Goal: Task Accomplishment & Management: Manage account settings

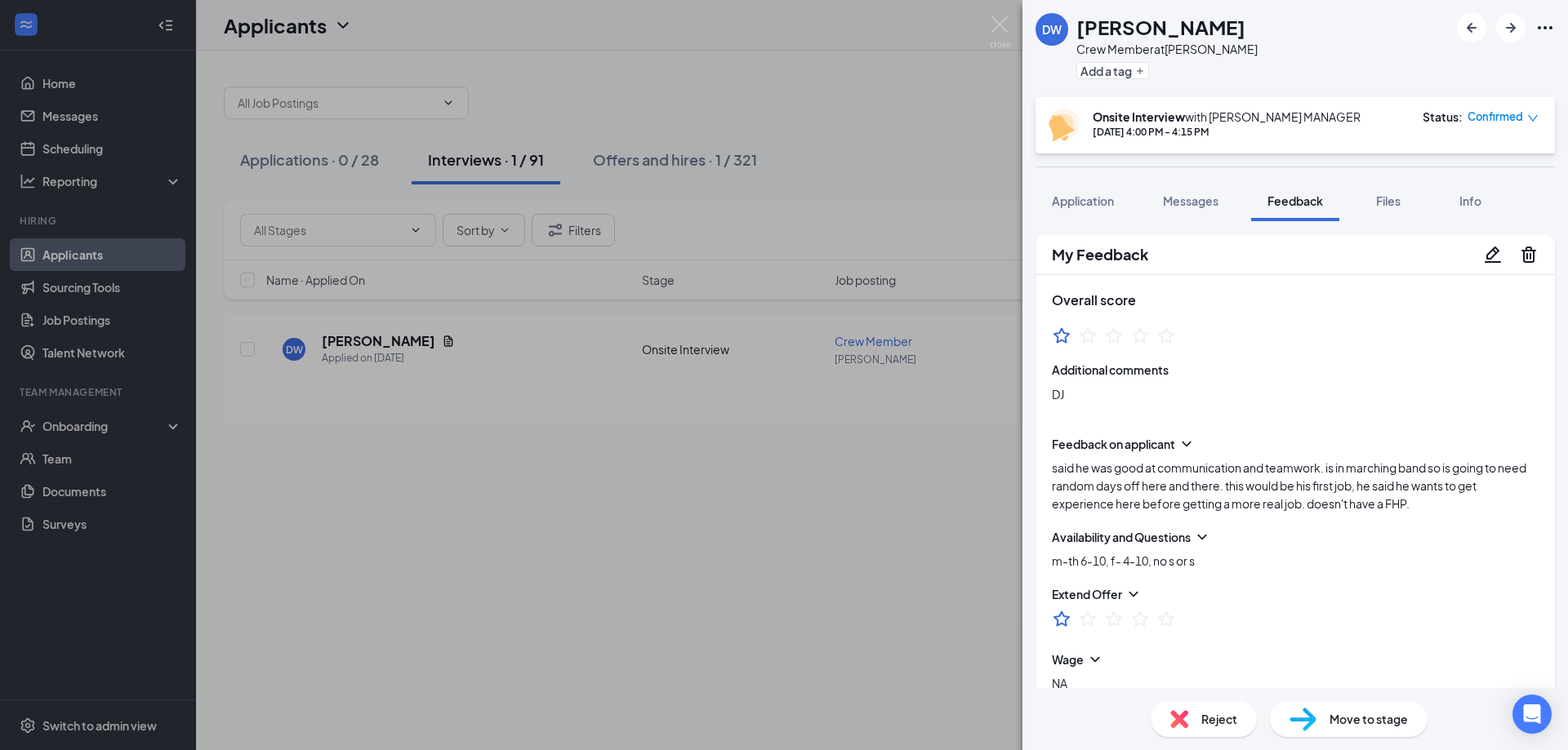
drag, startPoint x: 0, startPoint y: 0, endPoint x: 953, endPoint y: 9, distance: 953.0
click at [937, 472] on div "DW [PERSON_NAME] Crew Member at [PERSON_NAME] Add a tag Onsite Interview with […" at bounding box center [784, 375] width 1568 height 750
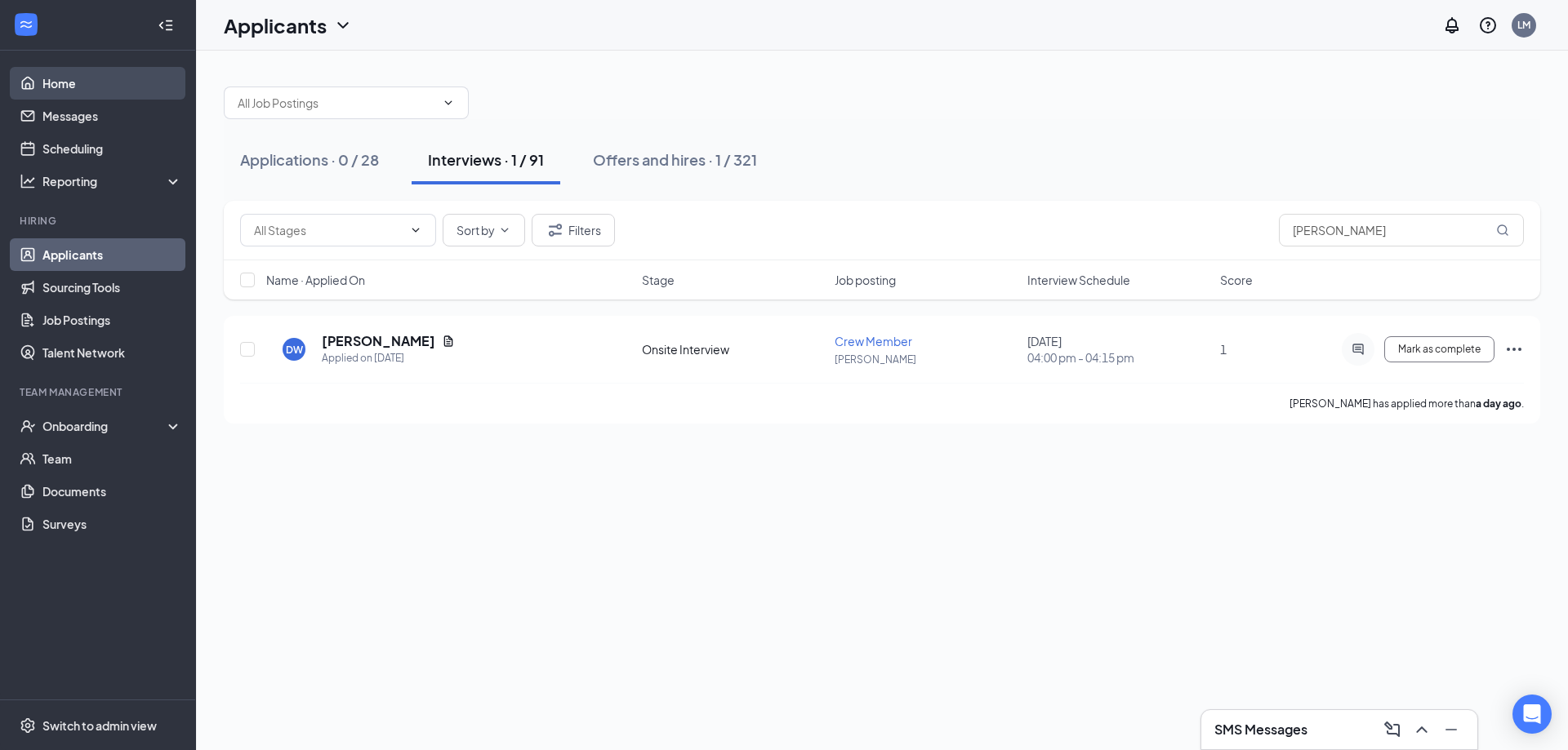
click at [58, 81] on link "Home" at bounding box center [113, 82] width 140 height 32
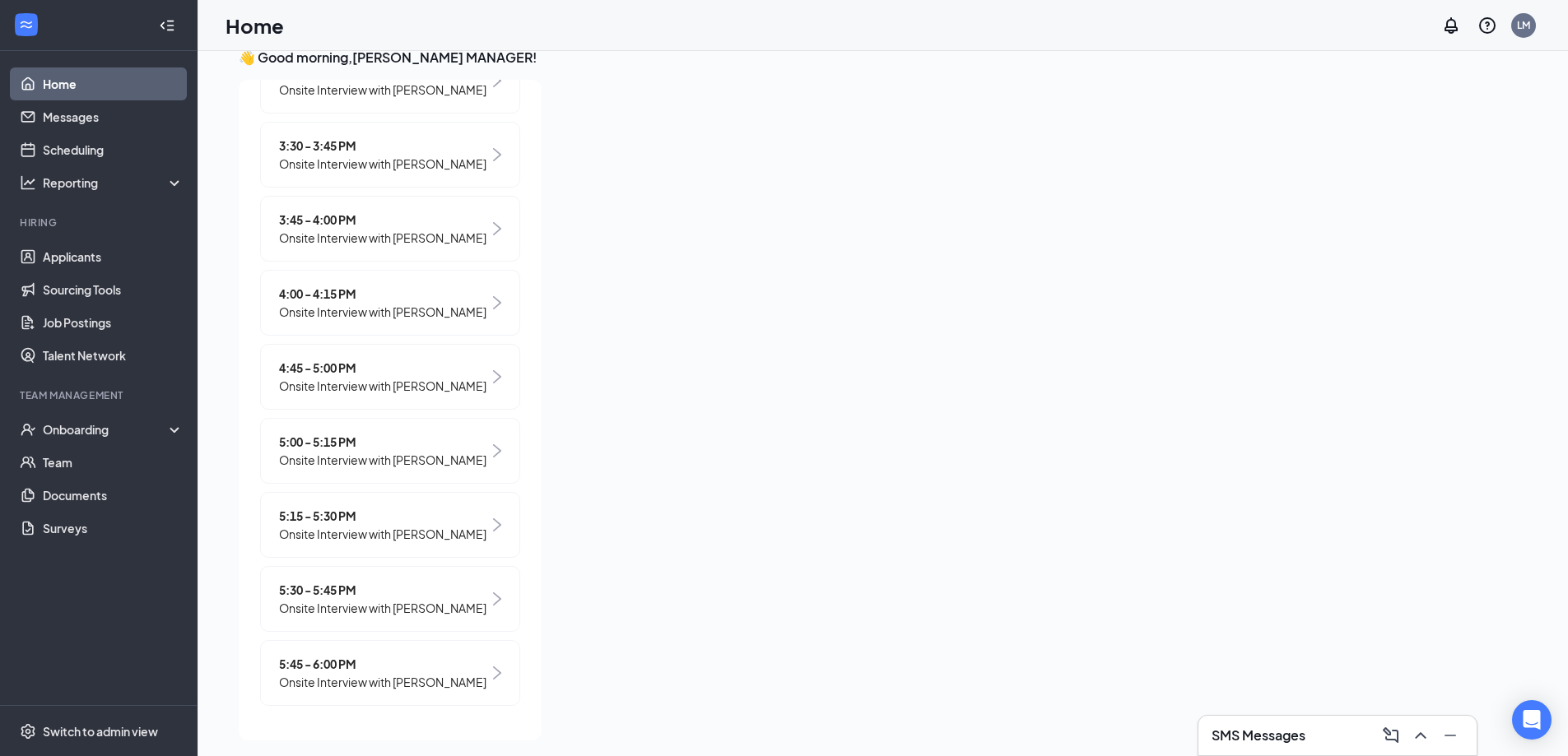
scroll to position [34, 0]
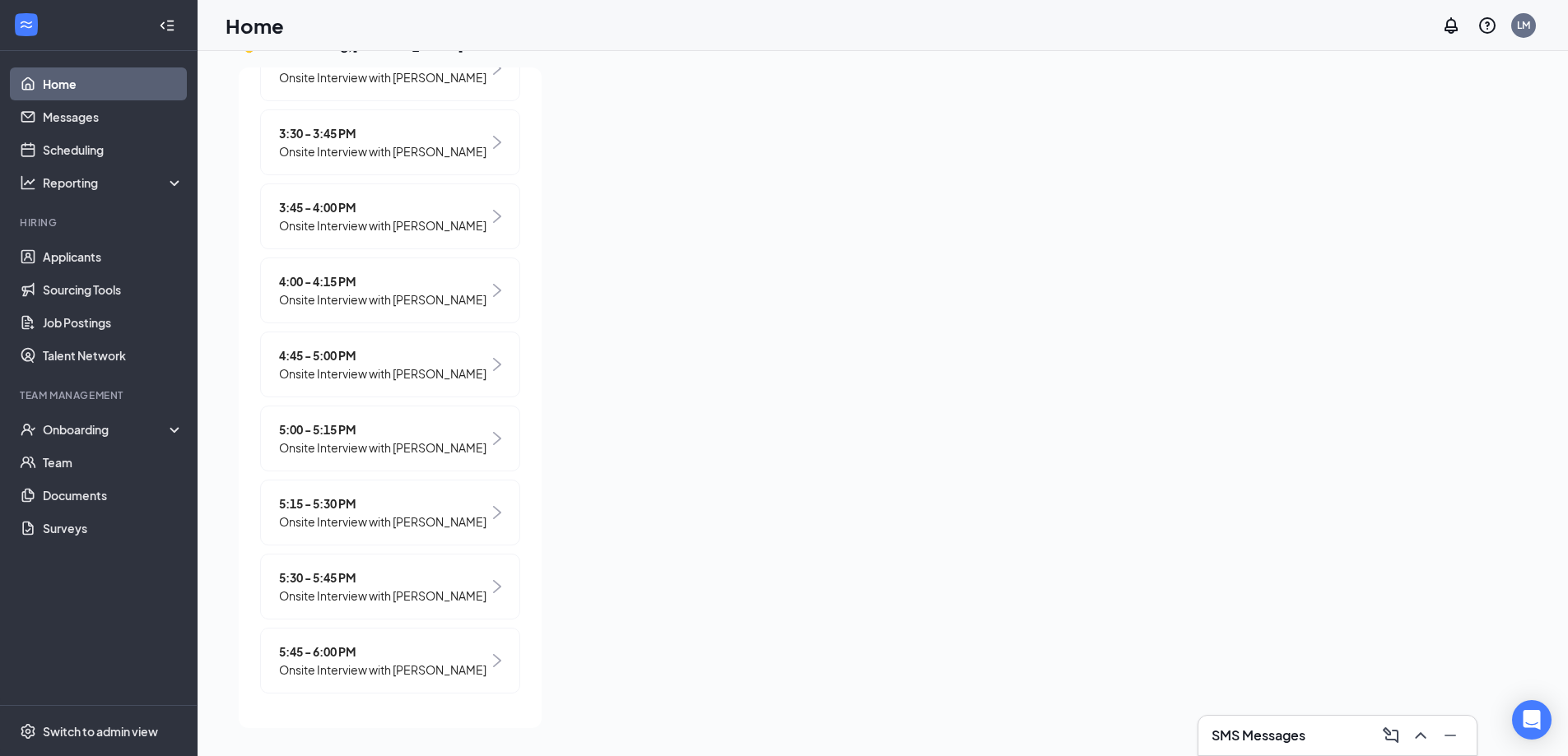
click at [320, 365] on span "Onsite Interview with [PERSON_NAME]" at bounding box center [382, 374] width 208 height 18
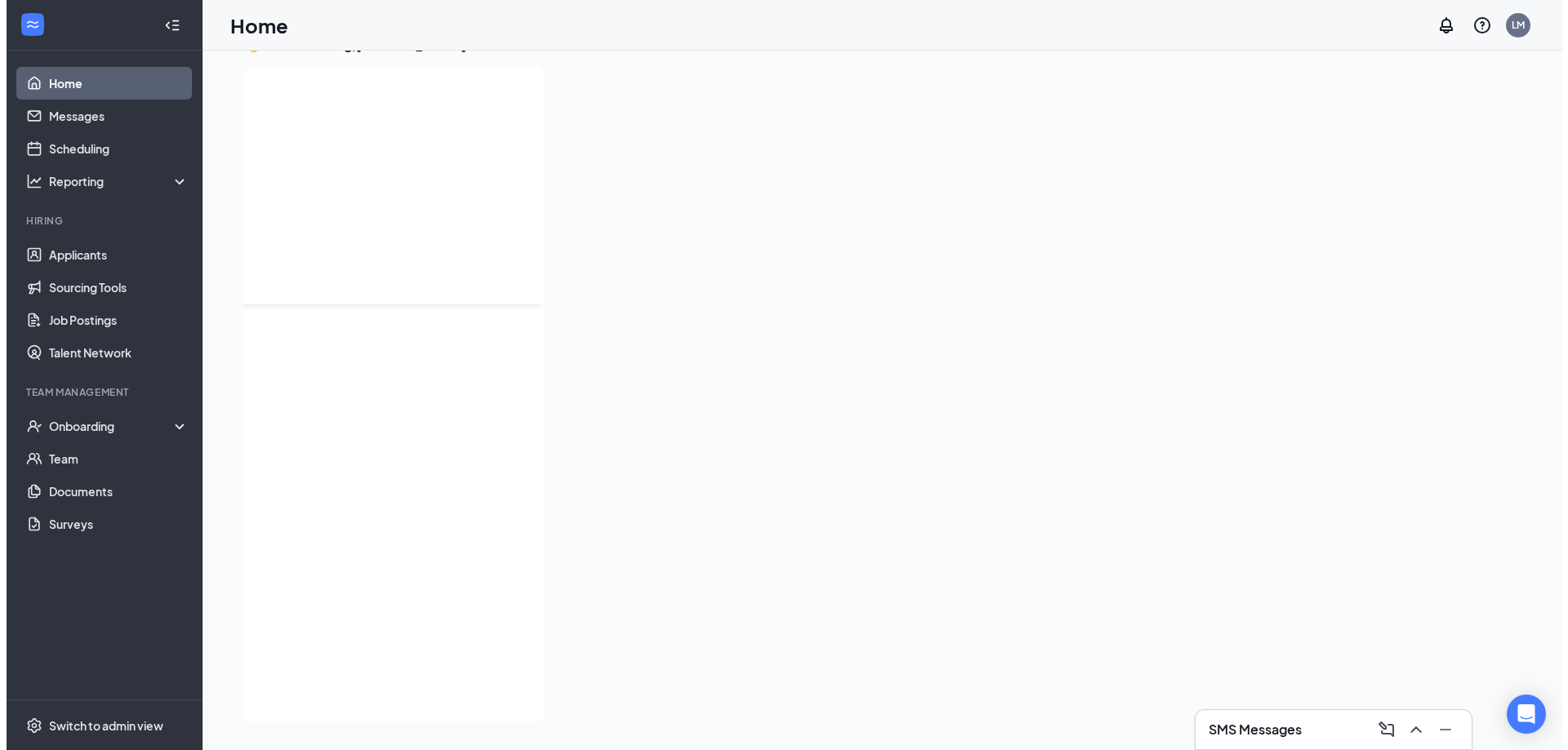
scroll to position [0, 0]
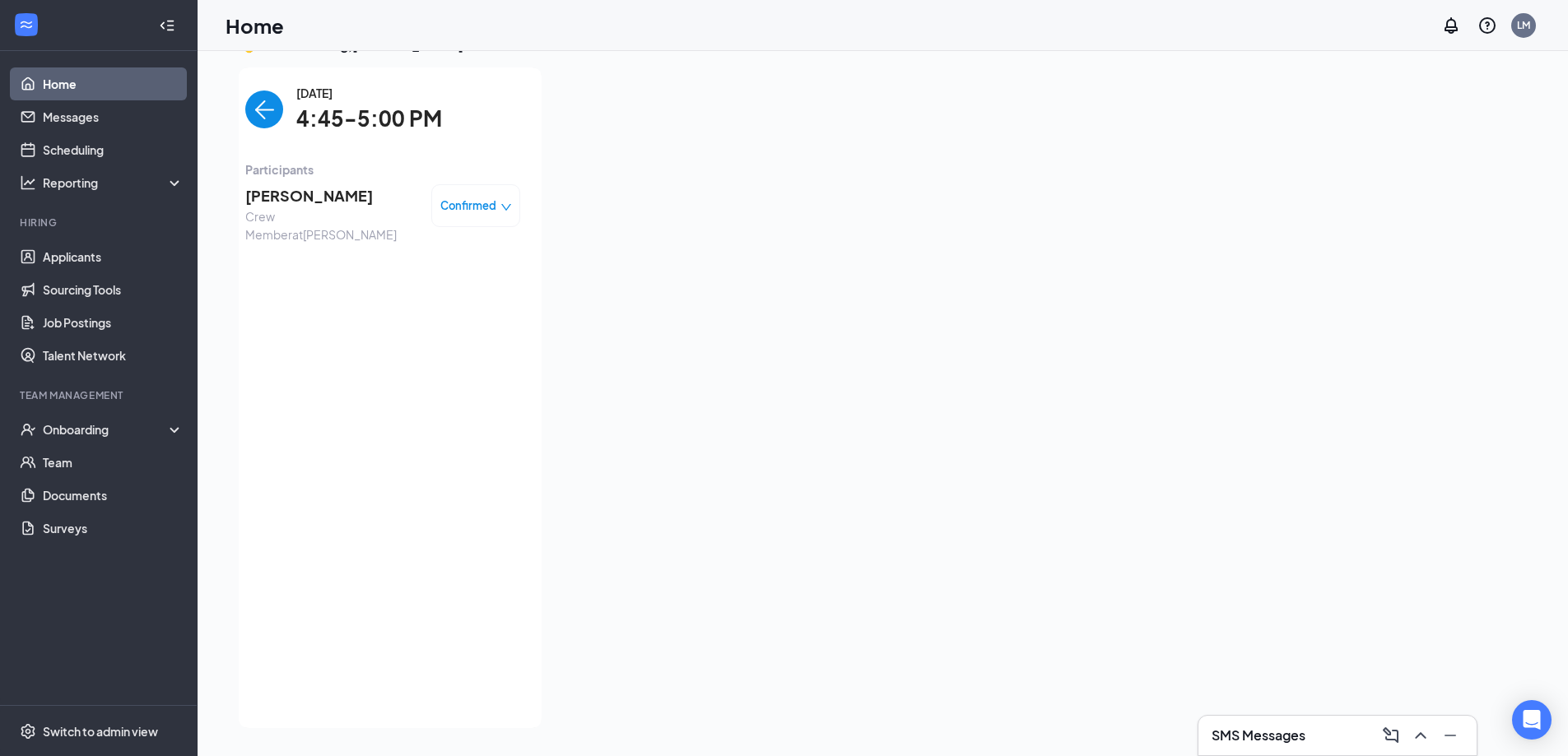
click at [297, 200] on span "[PERSON_NAME]" at bounding box center [332, 195] width 173 height 23
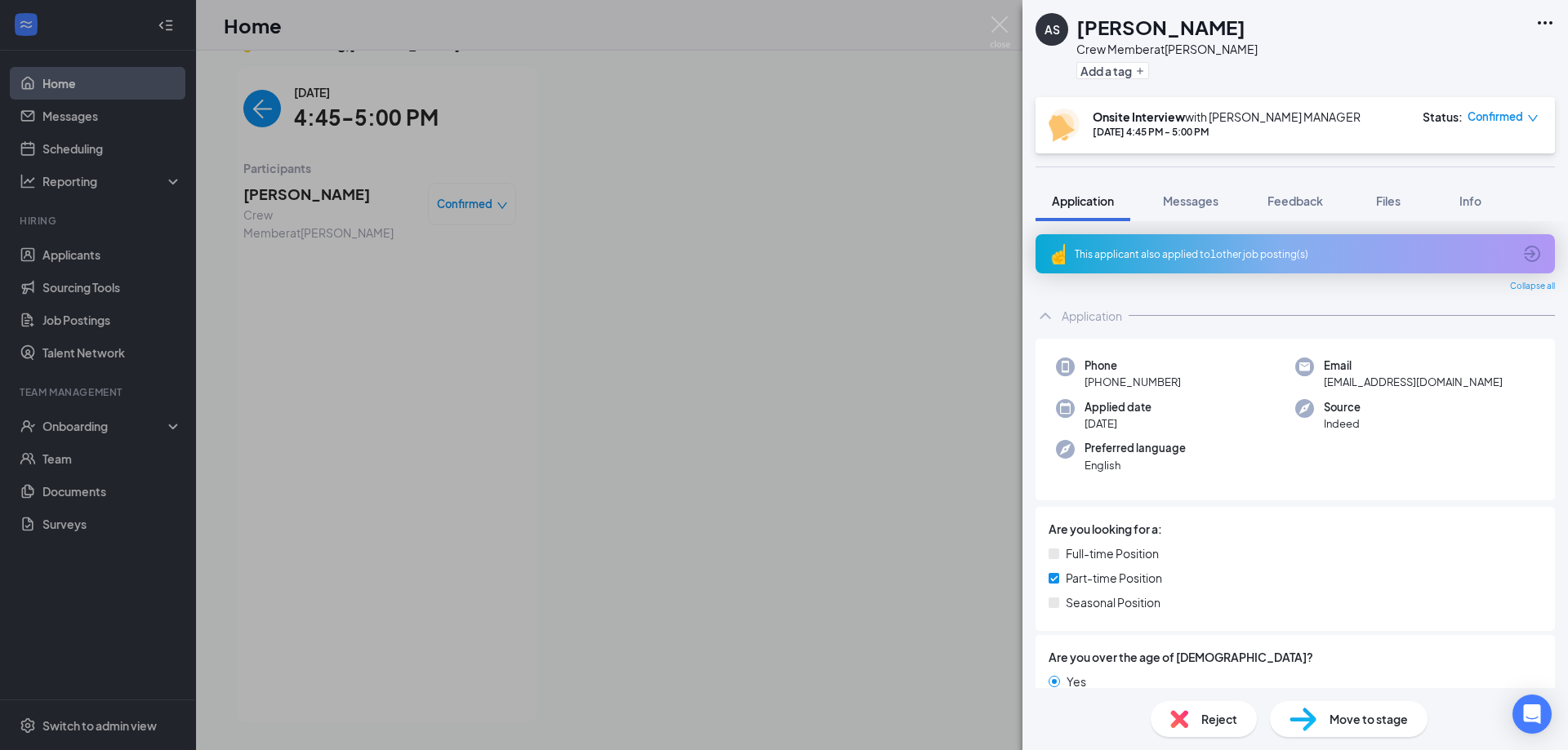
click at [1223, 248] on div "This applicant also applied to 1 other job posting(s)" at bounding box center [1293, 254] width 438 height 14
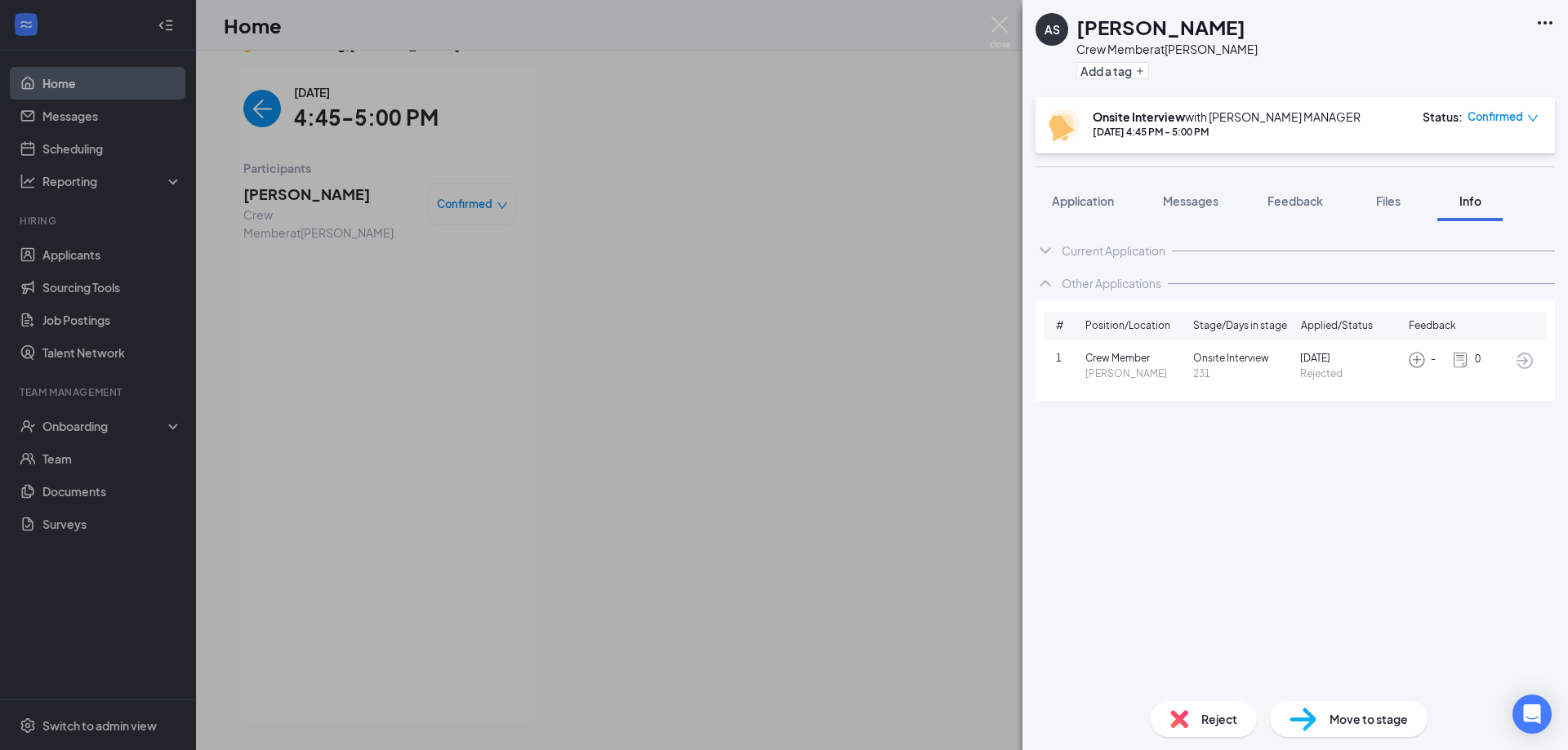
drag, startPoint x: 1088, startPoint y: 359, endPoint x: 1101, endPoint y: 356, distance: 13.3
click at [1095, 358] on span "Crew Member" at bounding box center [1135, 358] width 101 height 16
click at [1267, 358] on span "Onsite Interview" at bounding box center [1243, 358] width 101 height 16
click at [1083, 201] on span "Application" at bounding box center [1083, 201] width 62 height 15
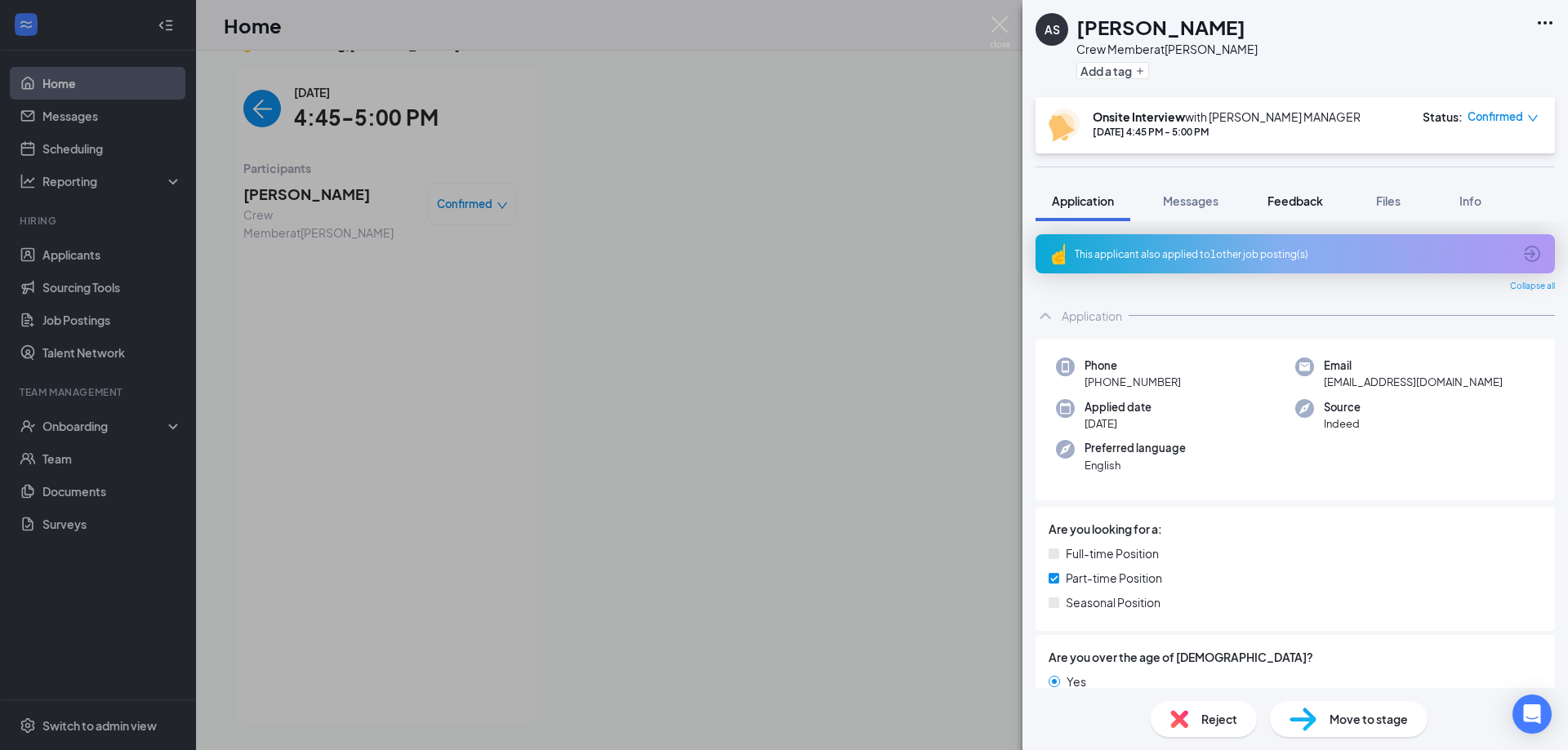
click at [1287, 208] on span "Feedback" at bounding box center [1295, 201] width 56 height 15
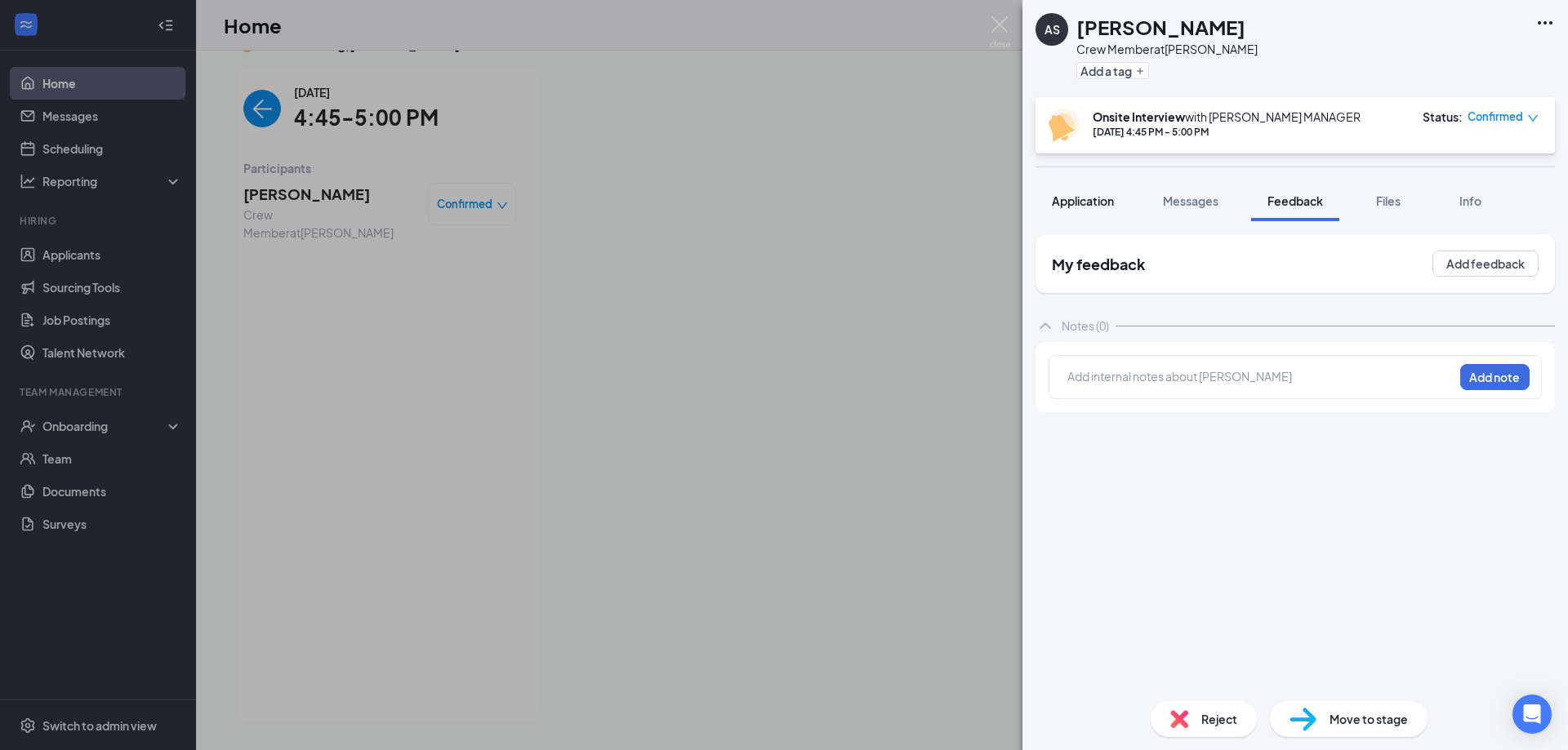
click at [1075, 199] on span "Application" at bounding box center [1083, 201] width 62 height 15
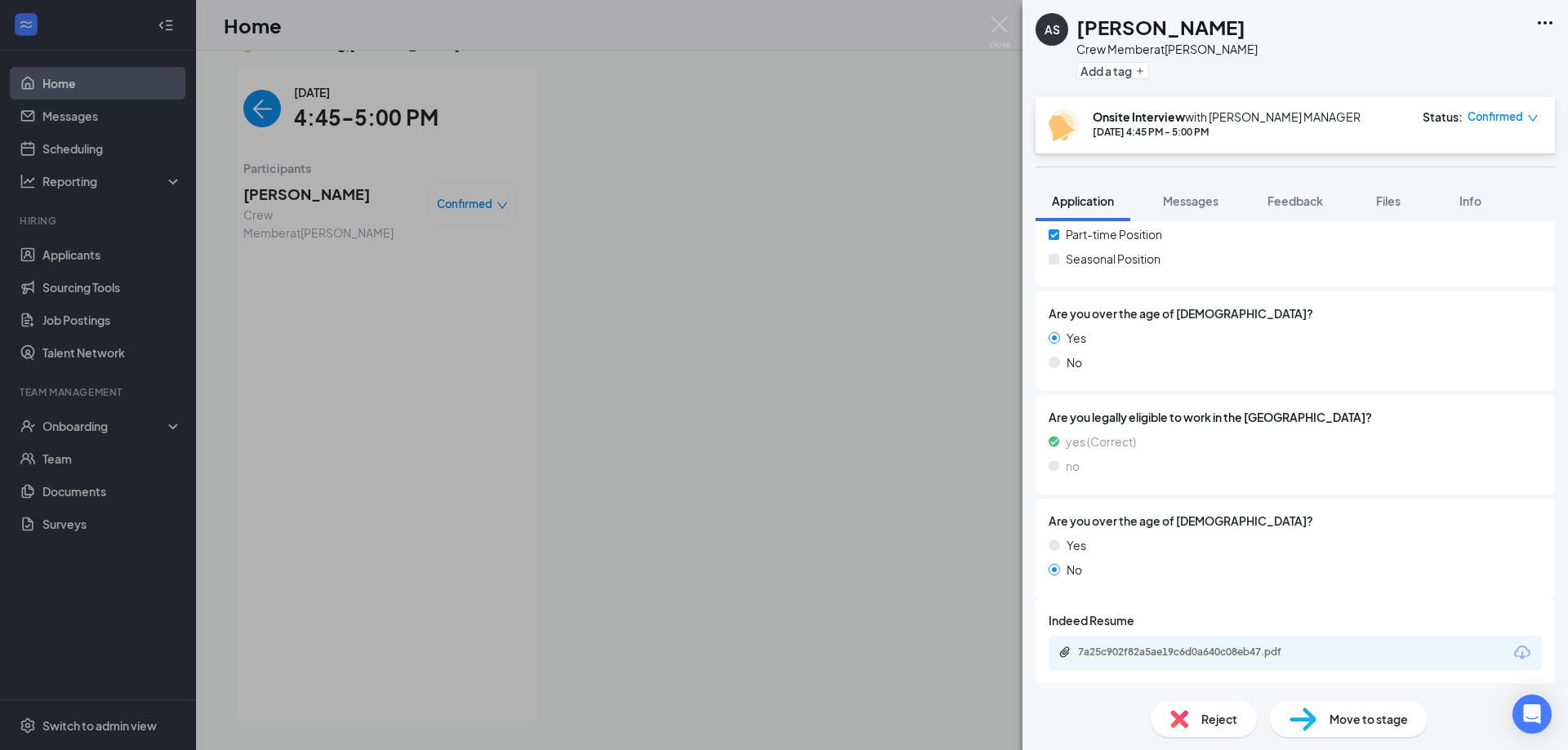
scroll to position [345, 0]
click at [1200, 644] on div "7a25c902f82a5ae19c6d0a640c08eb47.pdf" at bounding box center [1192, 651] width 228 height 13
click at [999, 25] on img at bounding box center [999, 32] width 20 height 32
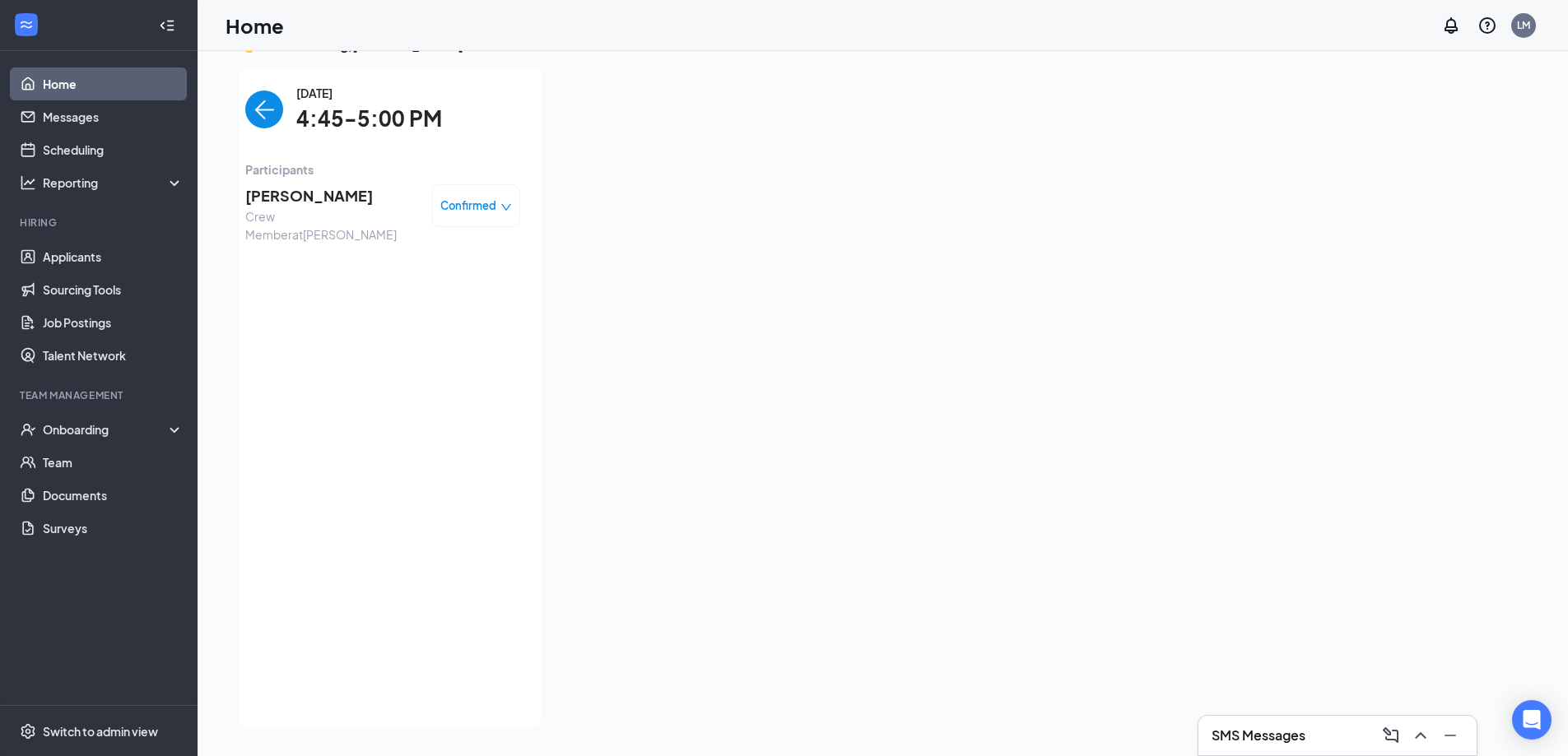
click at [275, 195] on span "[PERSON_NAME]" at bounding box center [332, 195] width 173 height 23
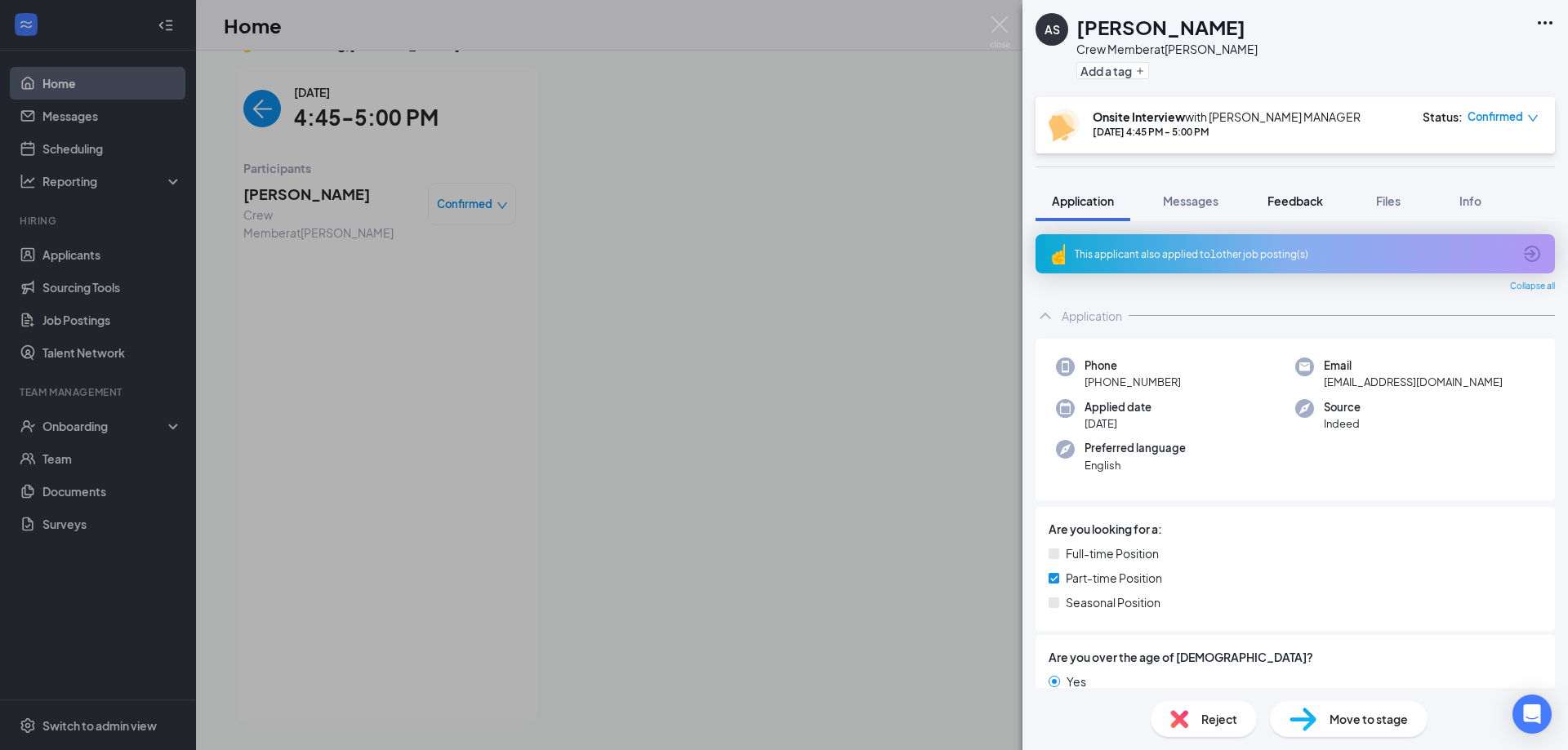
click at [1298, 213] on button "Feedback" at bounding box center [1295, 200] width 88 height 41
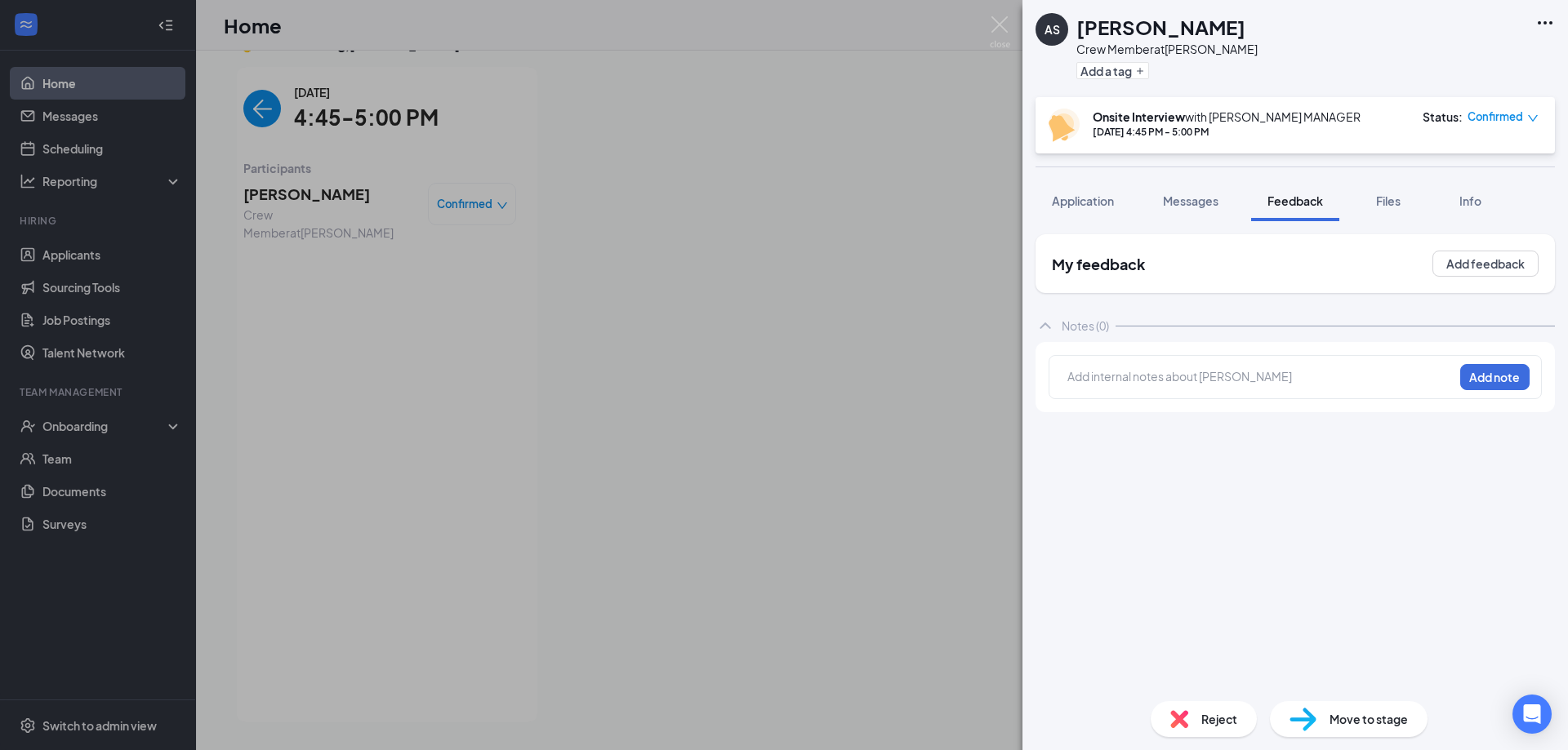
click at [1492, 280] on div "My feedback Add feedback" at bounding box center [1295, 263] width 519 height 59
click at [1485, 256] on button "Add feedback" at bounding box center [1485, 263] width 106 height 26
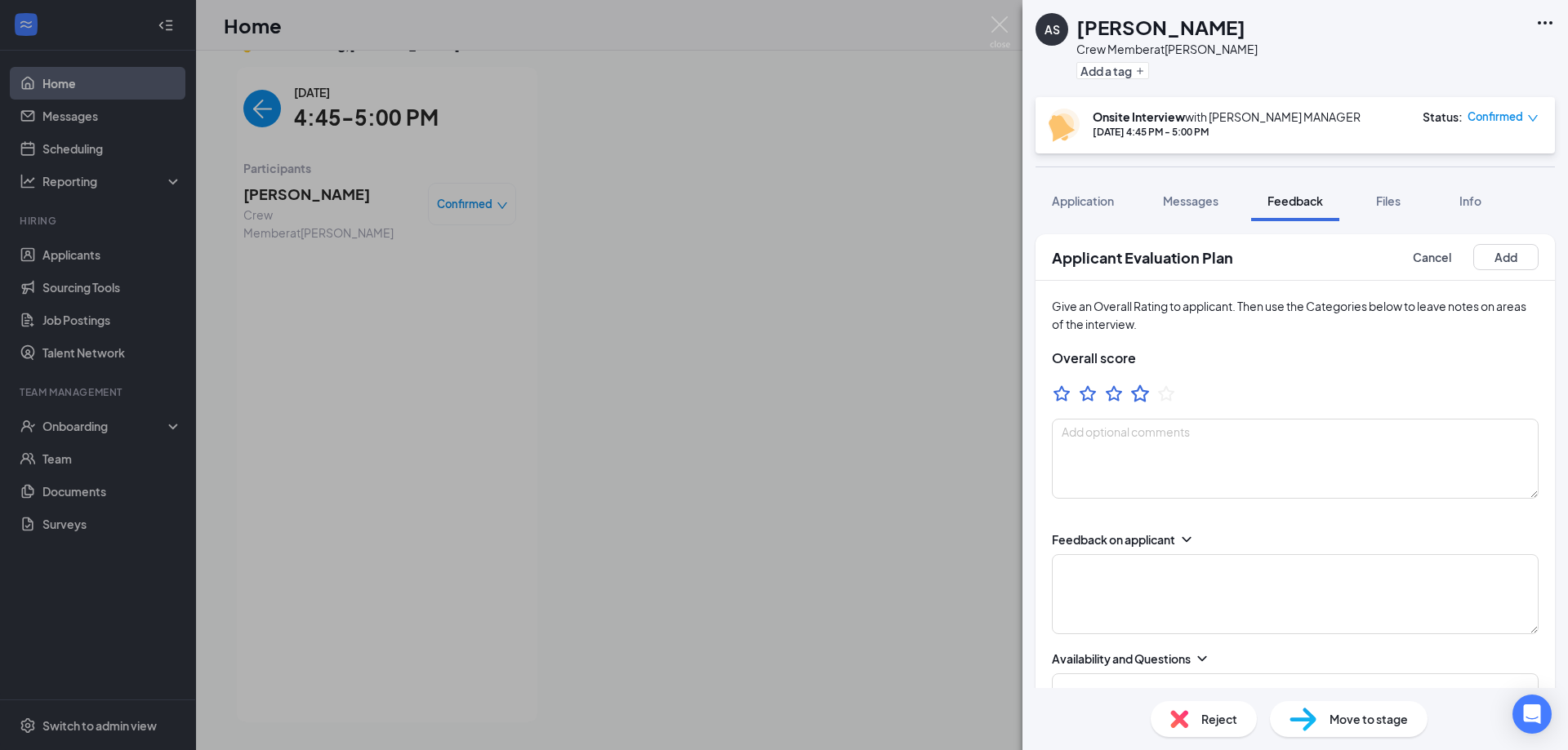
click at [1133, 389] on icon "StarBorder" at bounding box center [1140, 392] width 21 height 21
click at [1140, 435] on textarea at bounding box center [1295, 459] width 487 height 80
type textarea "-SS"
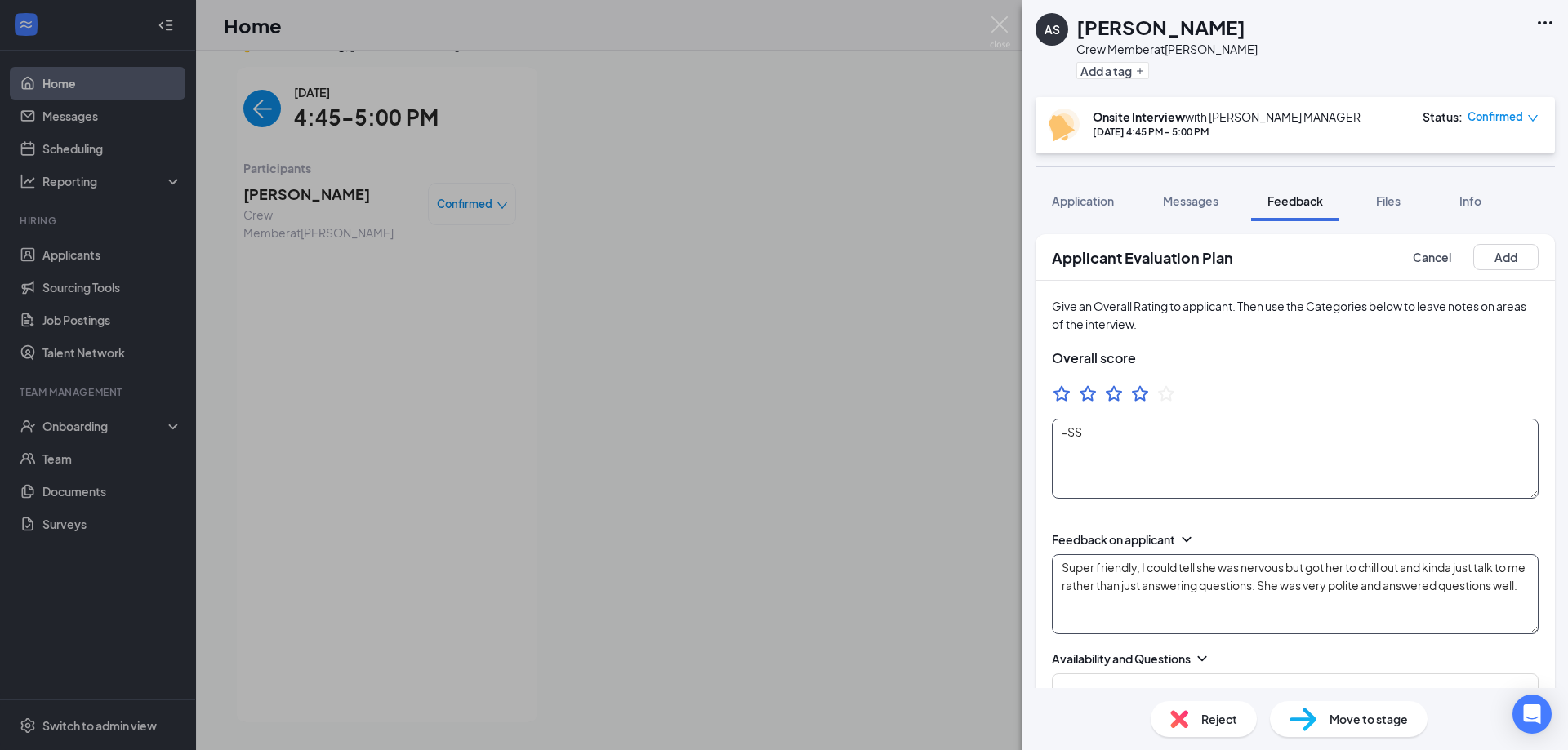
type textarea "Super friendly, I could tell she was nervous but got her to chill out and kinda…"
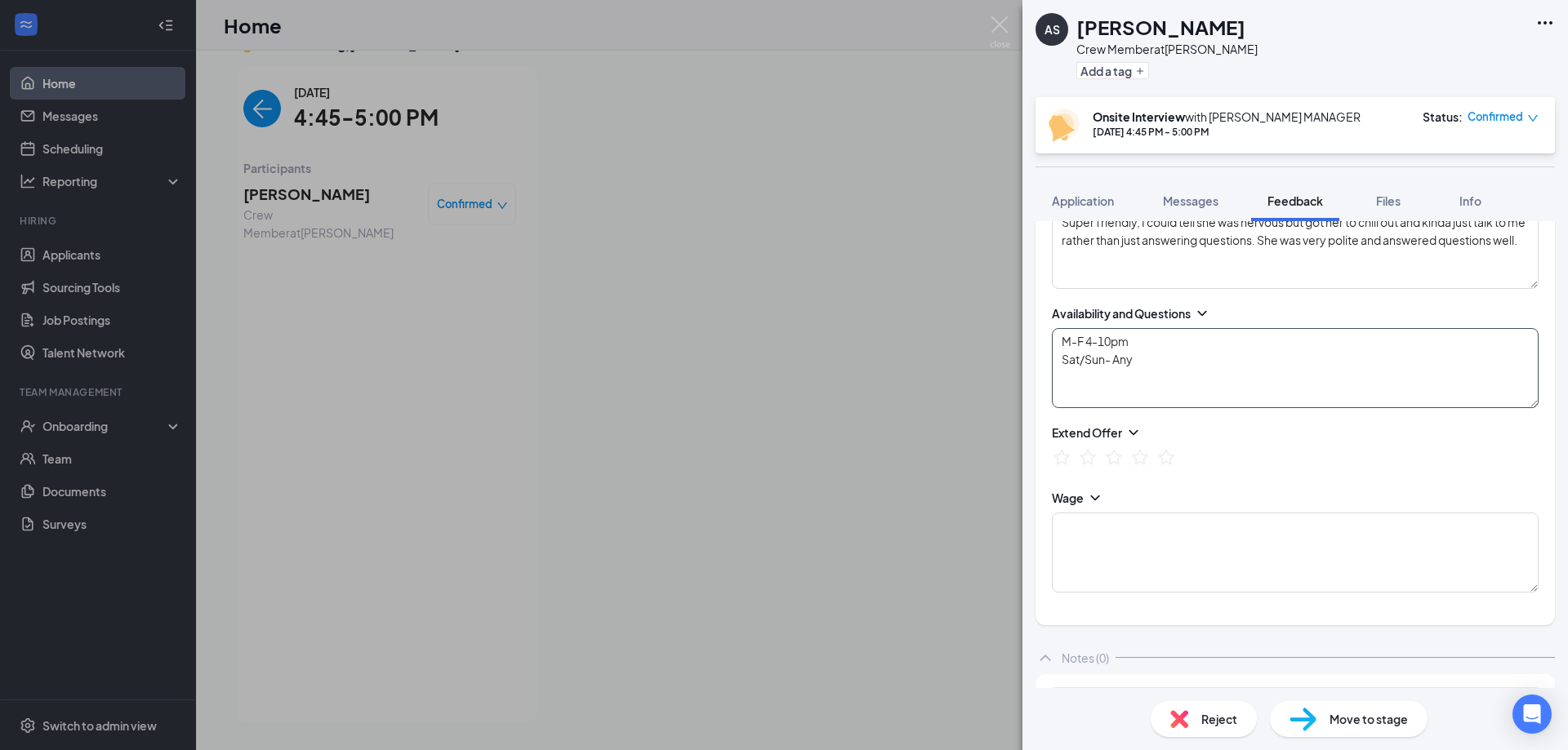
scroll to position [351, 0]
type textarea "M-F 4-10pm Sat/Sun- Any"
click at [1160, 537] on textarea at bounding box center [1295, 547] width 487 height 80
click at [1133, 448] on icon "StarBorder" at bounding box center [1140, 451] width 21 height 21
click at [1144, 530] on textarea at bounding box center [1295, 547] width 487 height 80
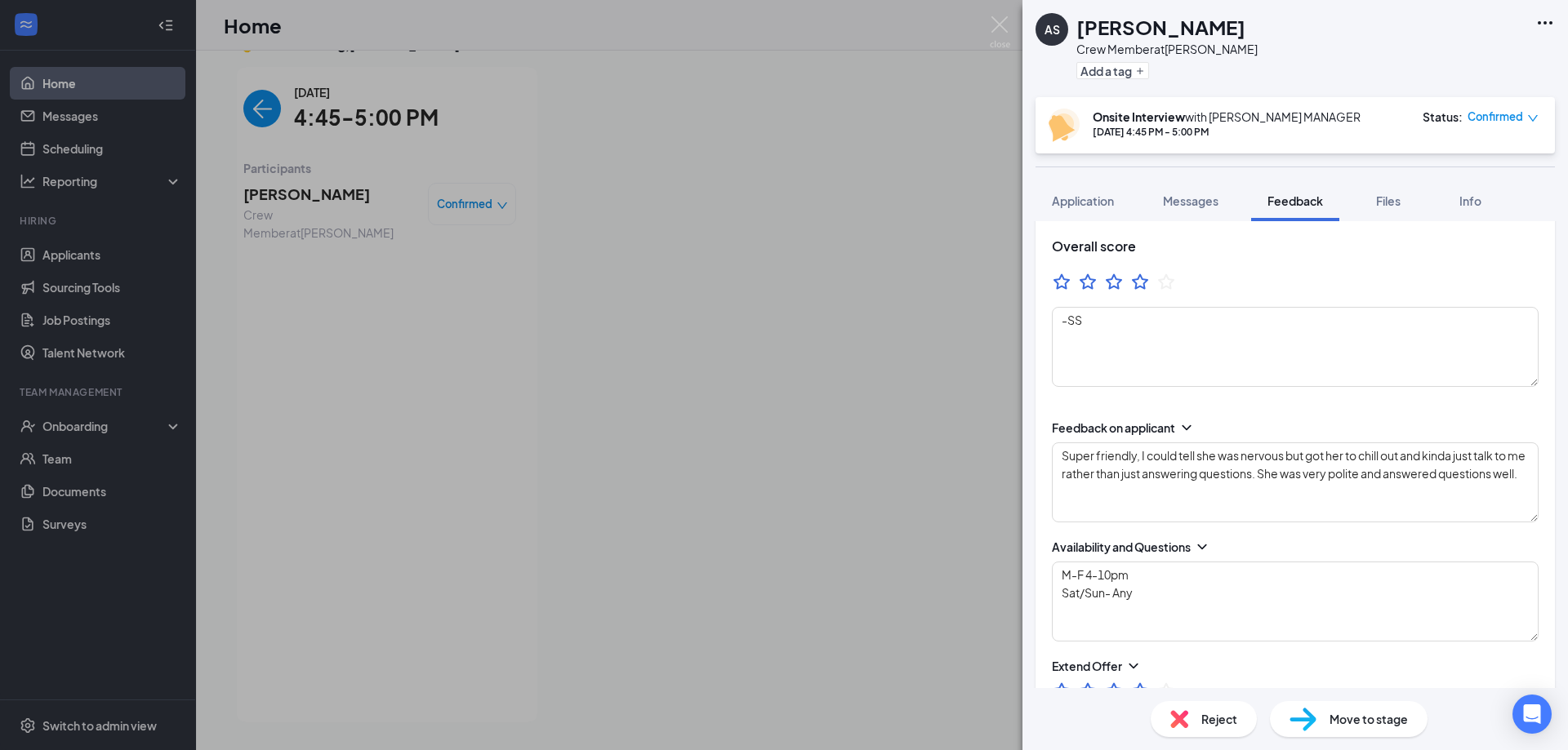
scroll to position [106, 0]
type textarea "$10/hr"
click at [1193, 505] on textarea "Super friendly, I could tell she was nervous but got her to chill out and kinda…" at bounding box center [1295, 488] width 487 height 80
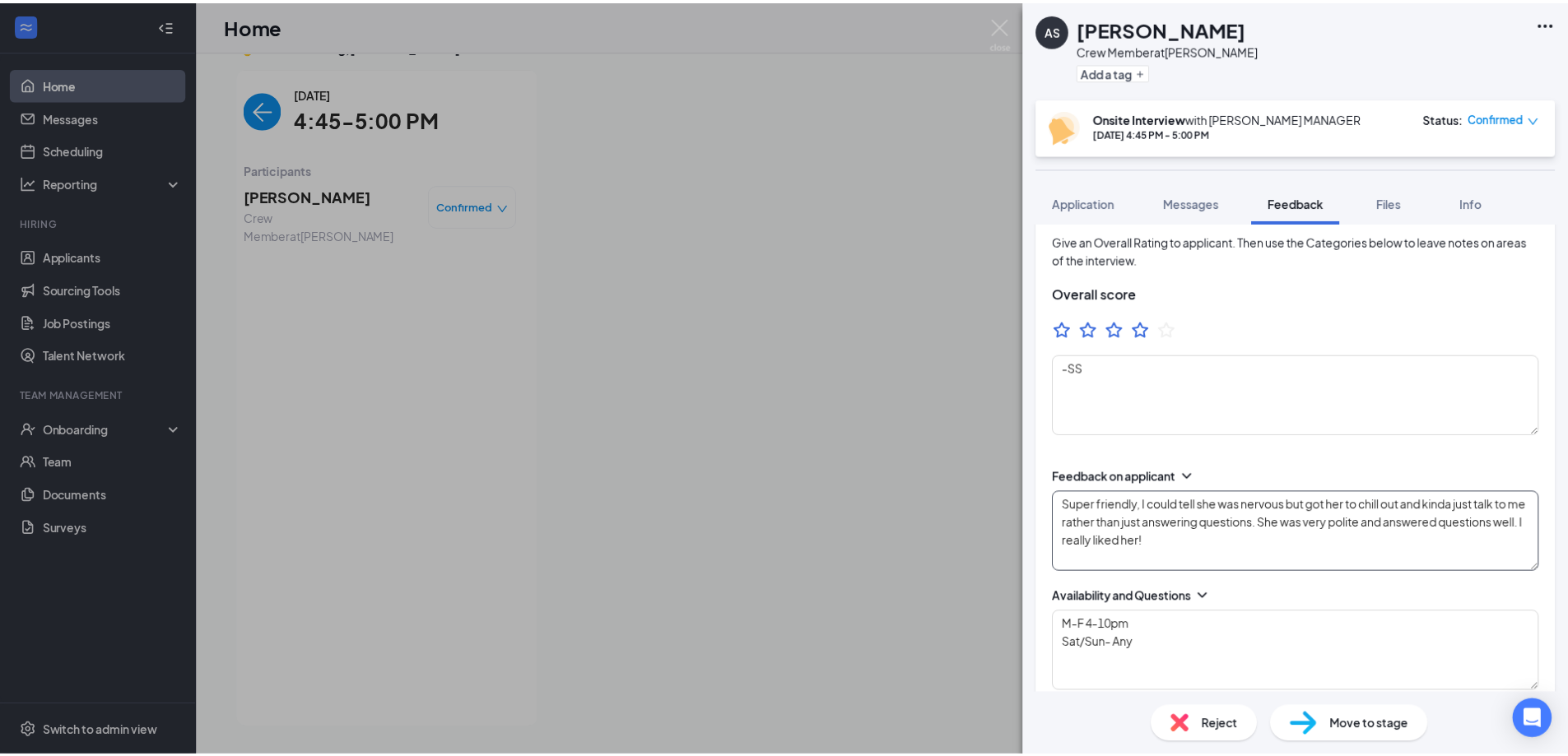
scroll to position [0, 0]
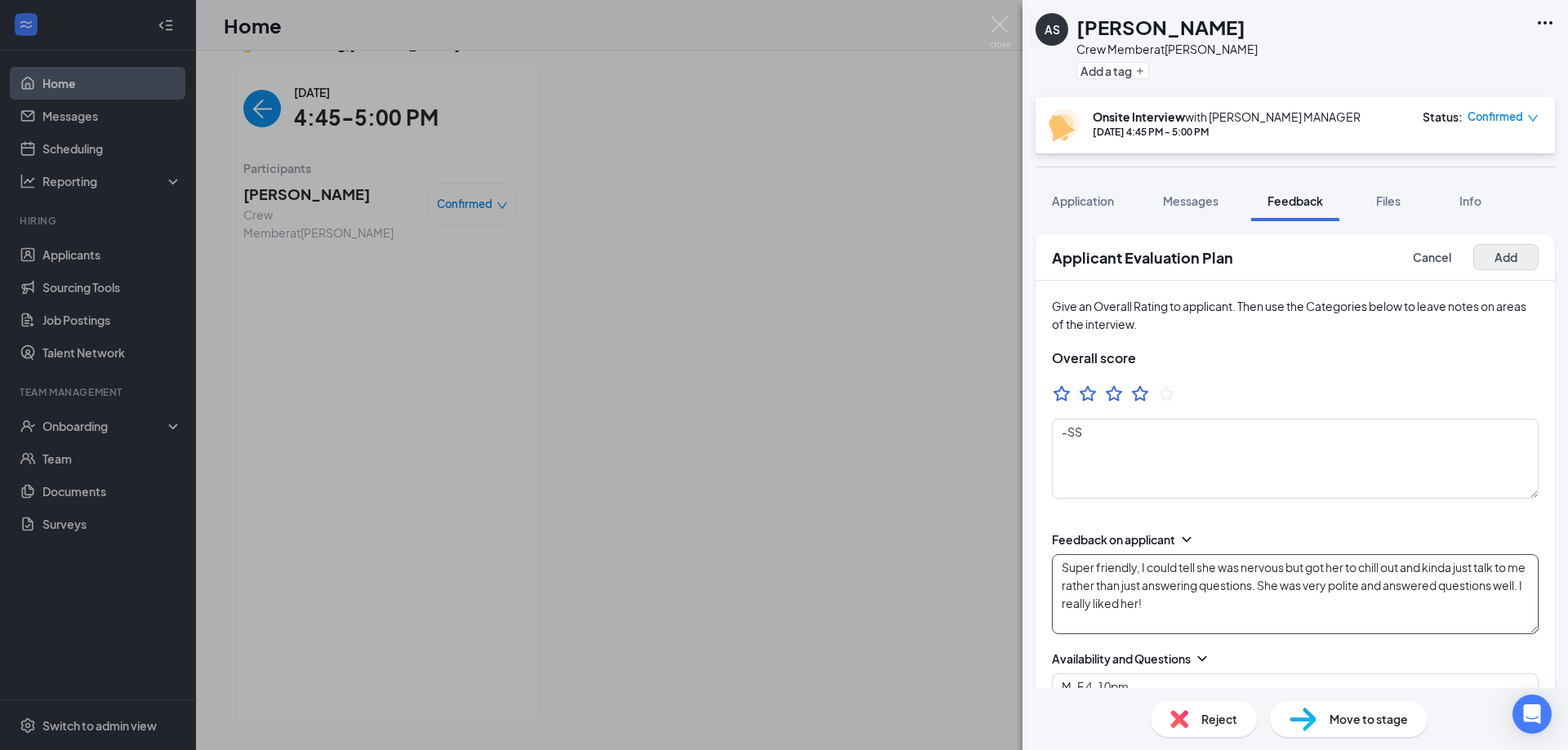
type textarea "Super friendly, I could tell she was nervous but got her to chill out and kinda…"
click at [1497, 258] on button "Add" at bounding box center [1505, 257] width 65 height 26
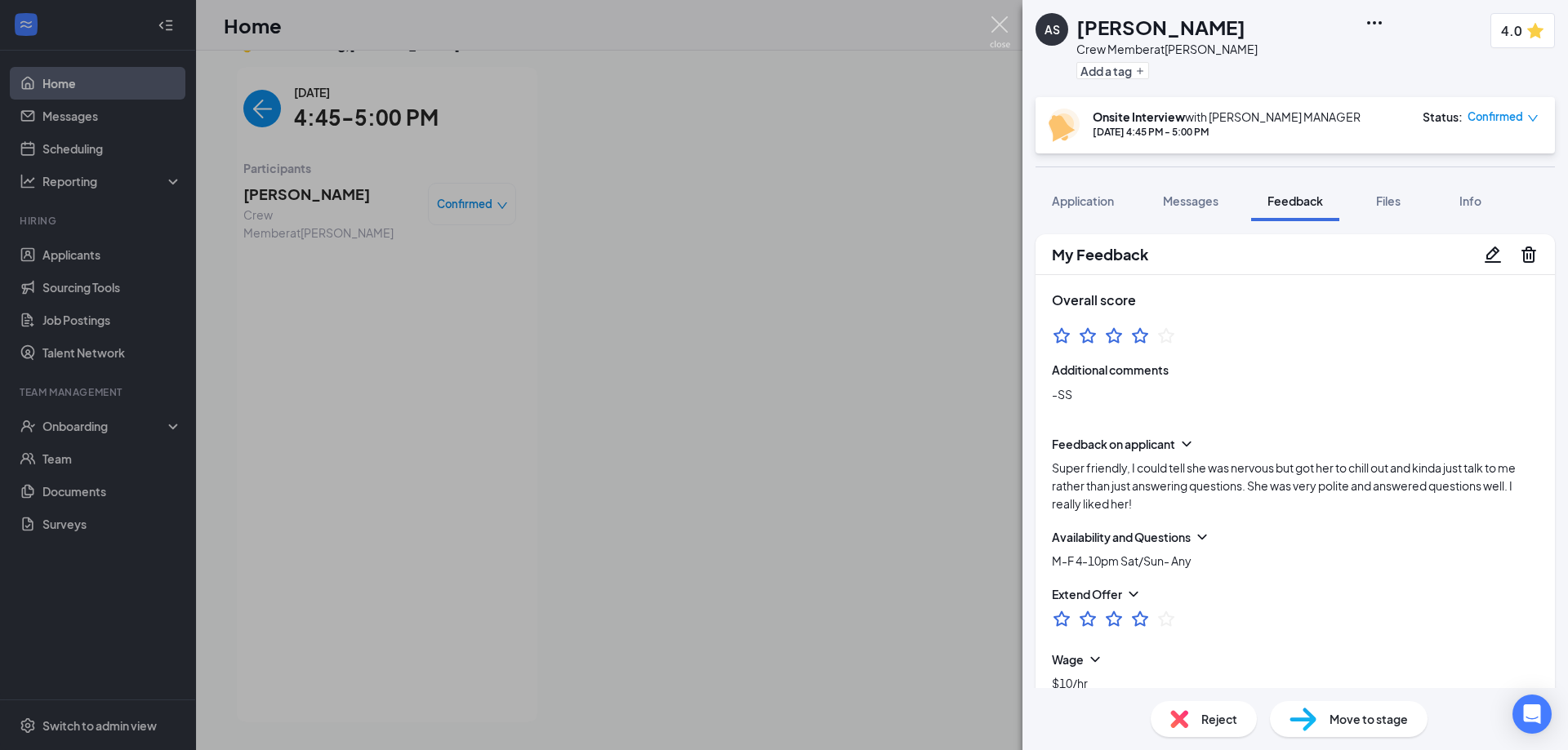
click at [997, 20] on img at bounding box center [999, 32] width 20 height 32
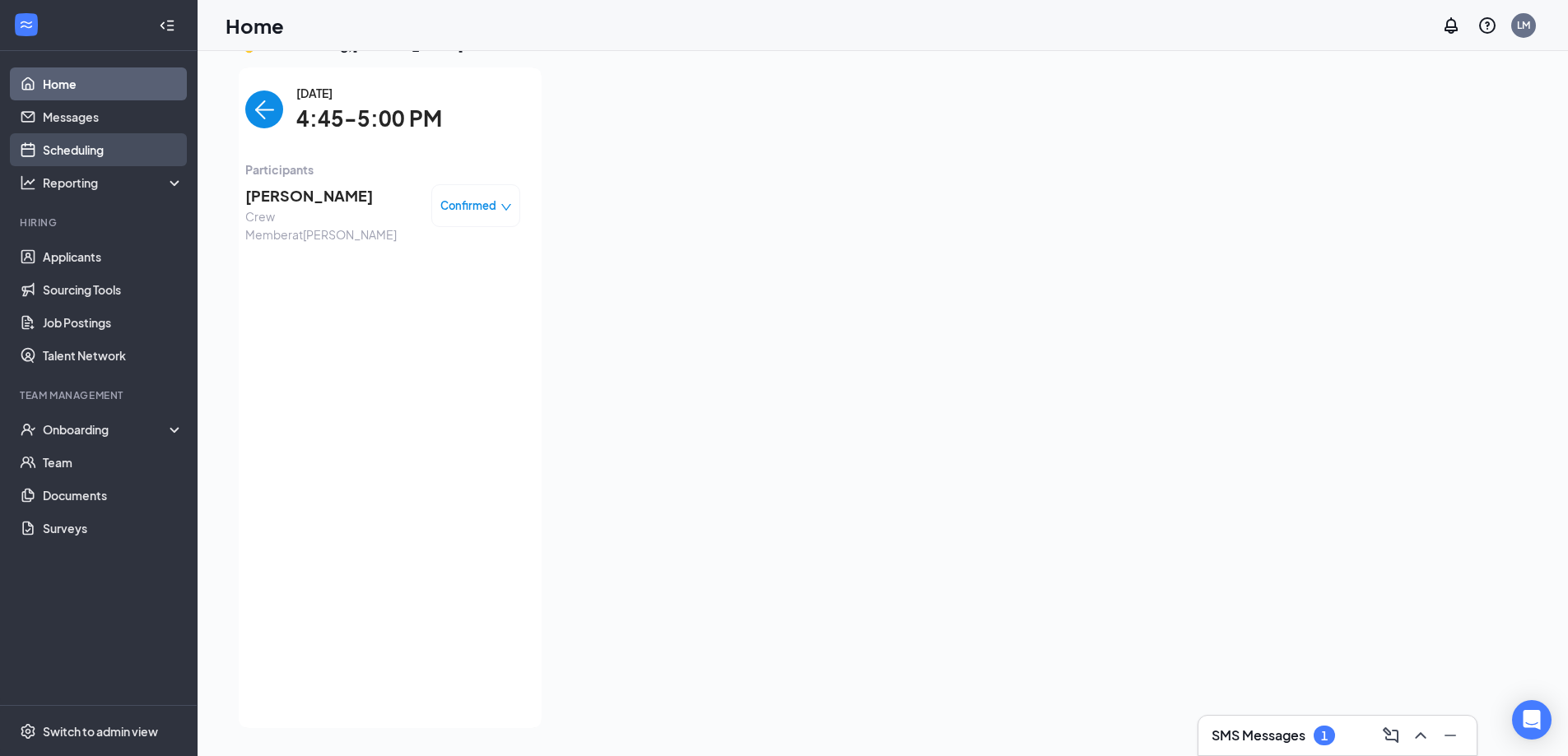
click at [101, 145] on link "Scheduling" at bounding box center [113, 150] width 141 height 33
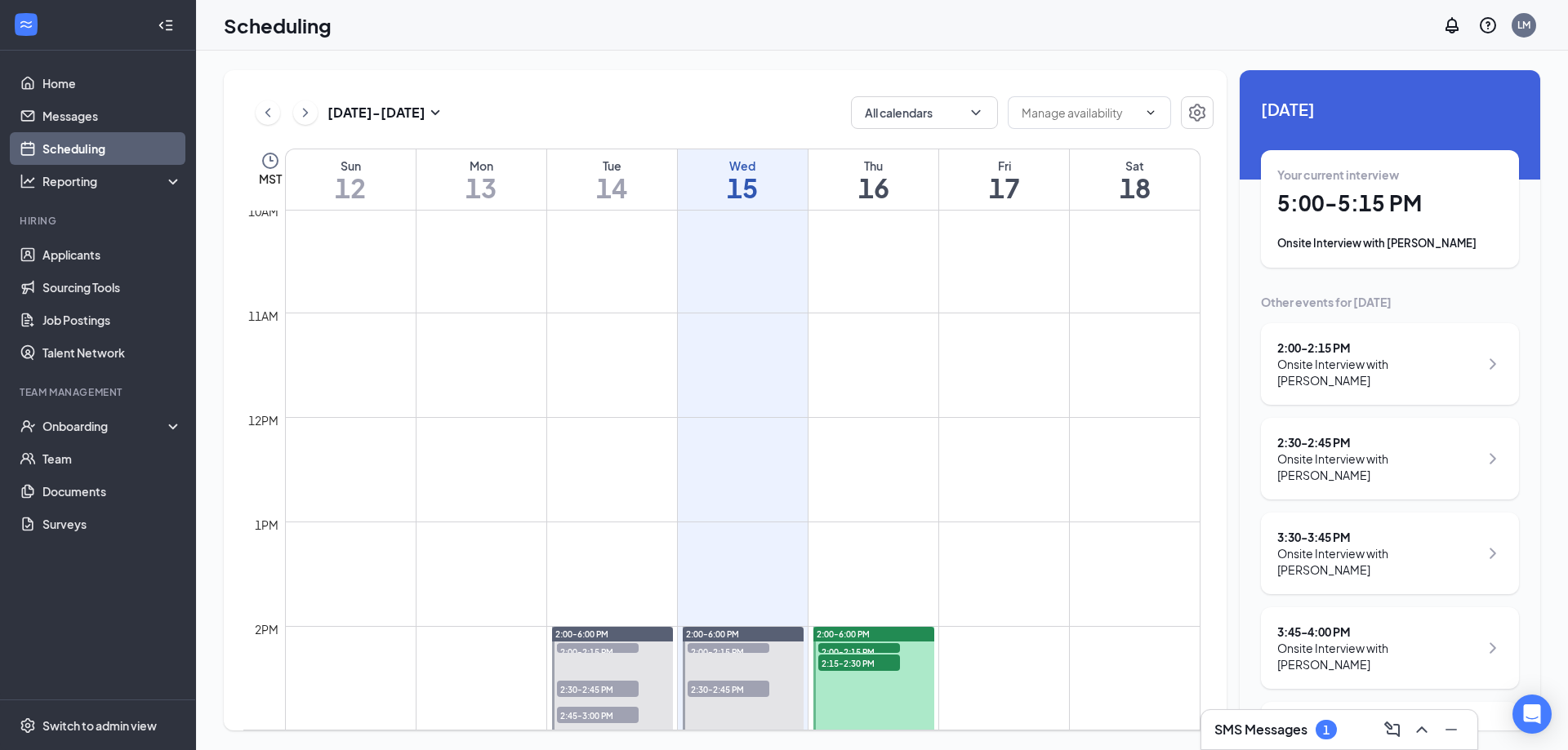
scroll to position [1374, 0]
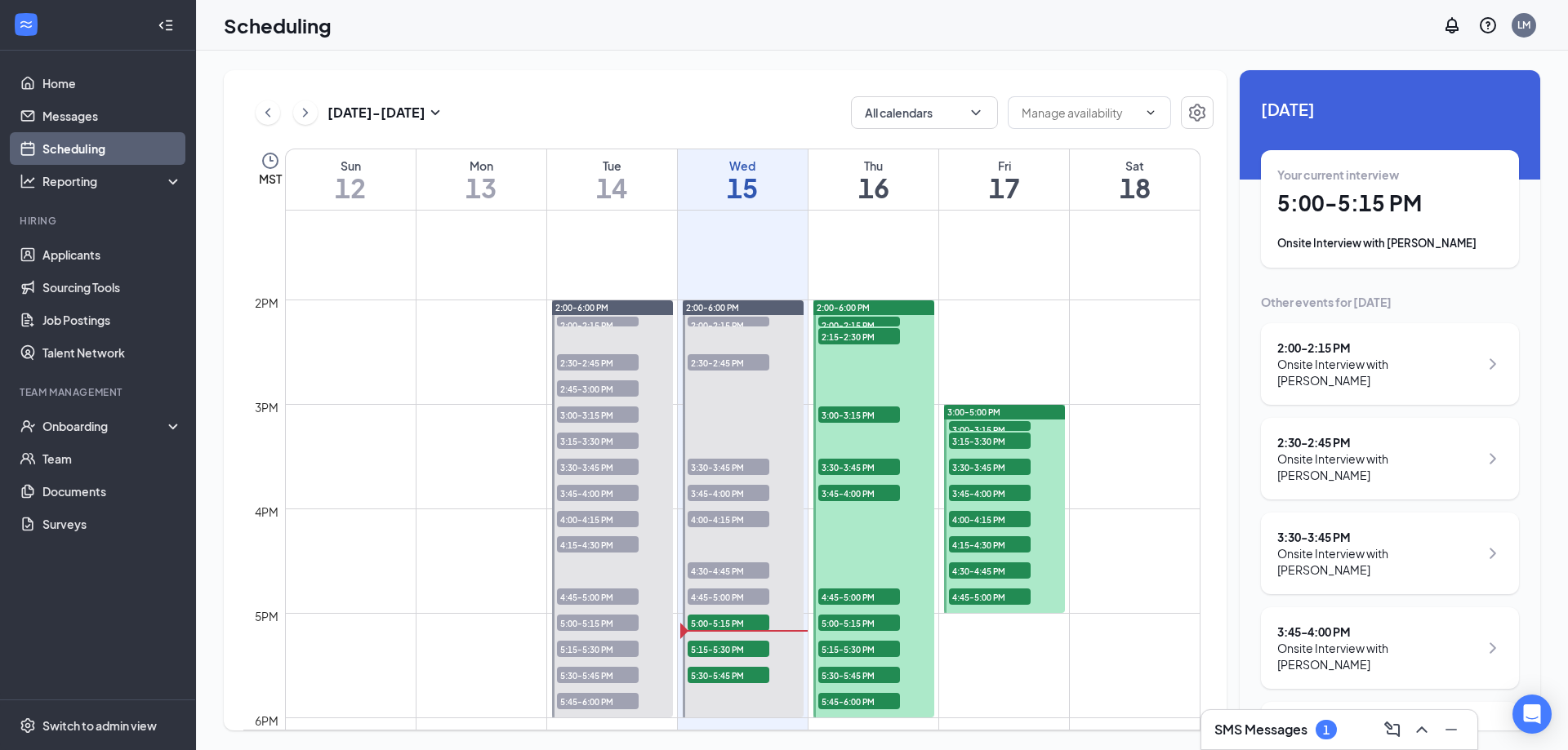
click at [878, 197] on h1 "16" at bounding box center [874, 188] width 130 height 28
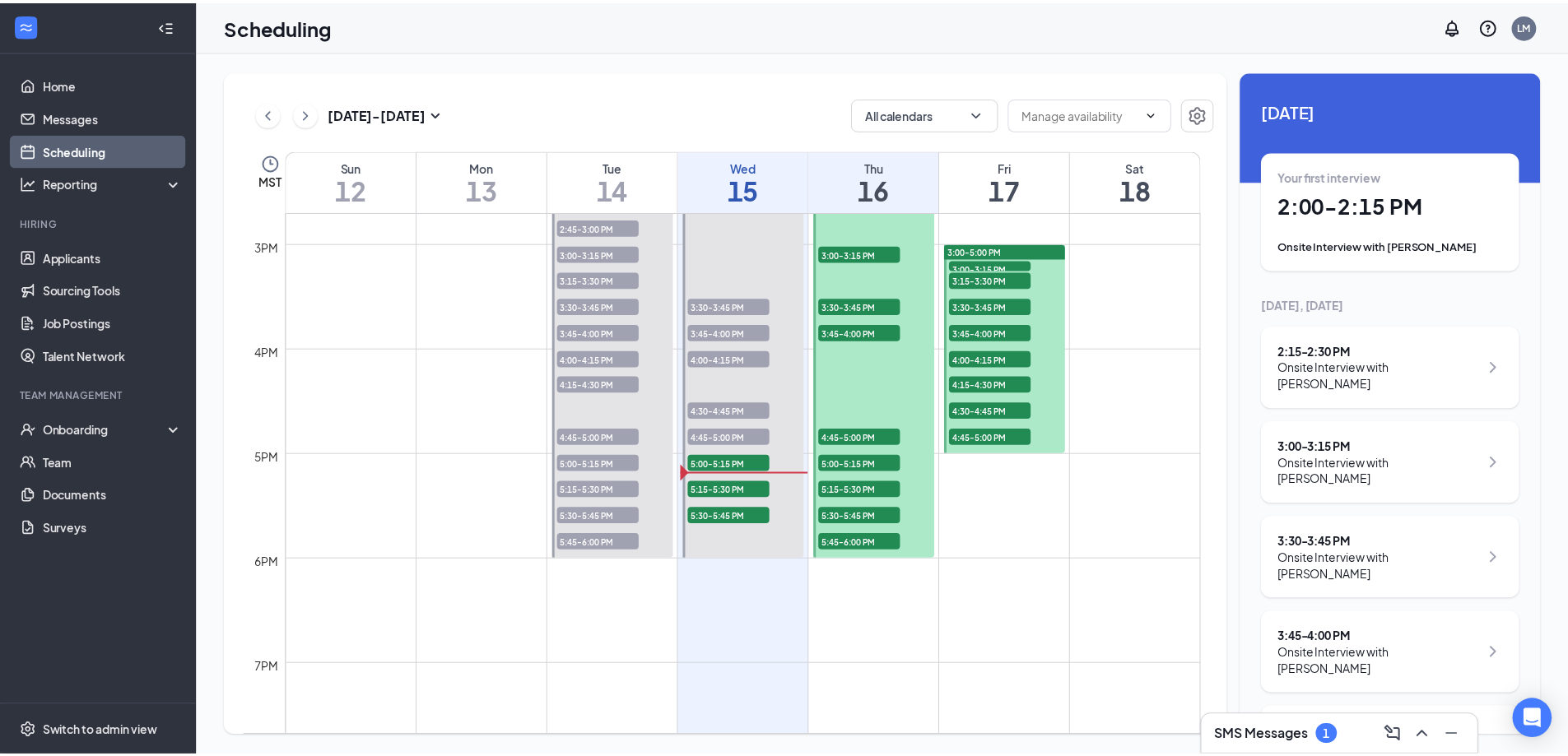
scroll to position [380, 0]
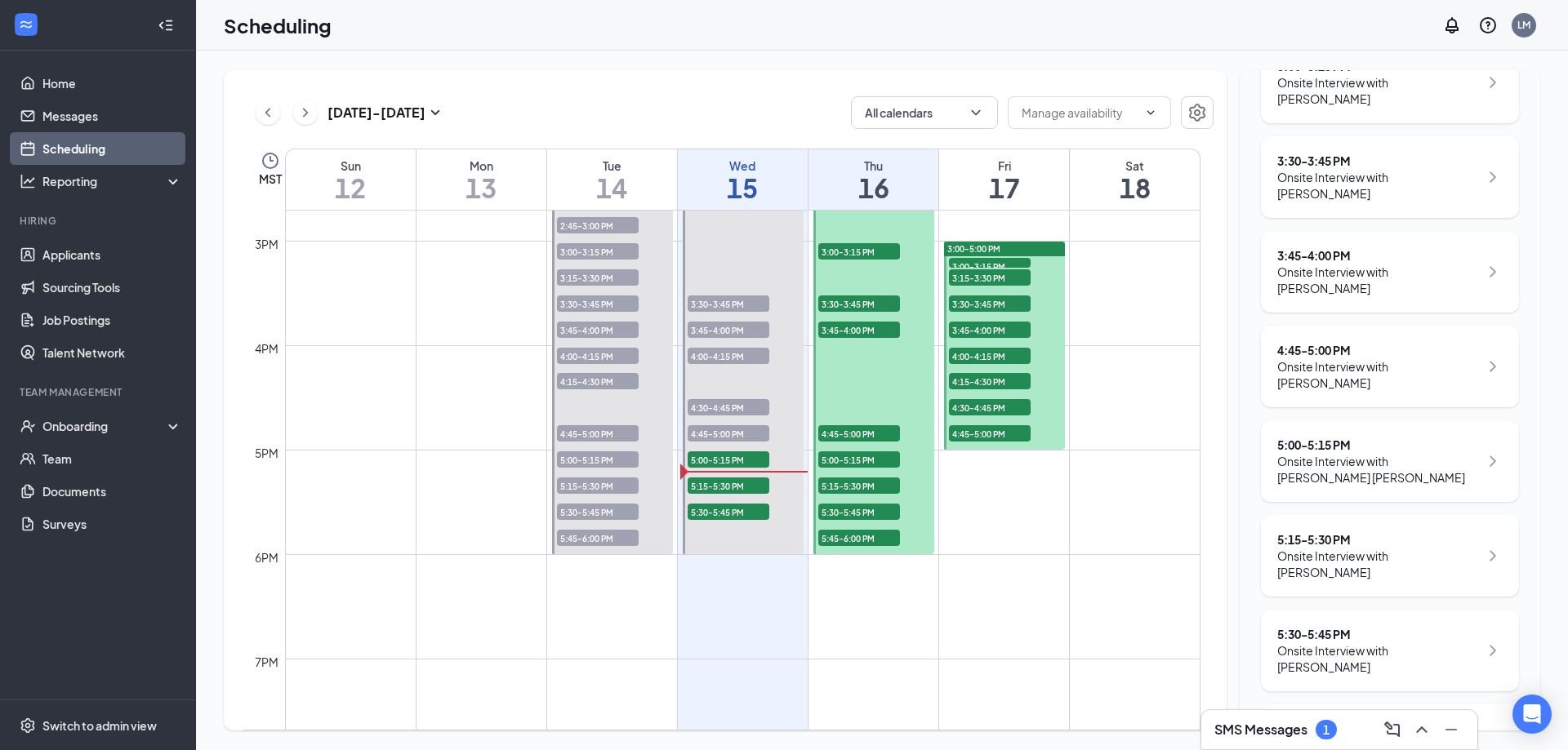
click at [991, 32] on div "Scheduling LM" at bounding box center [882, 25] width 1372 height 51
click at [68, 256] on link "Applicants" at bounding box center [113, 254] width 140 height 32
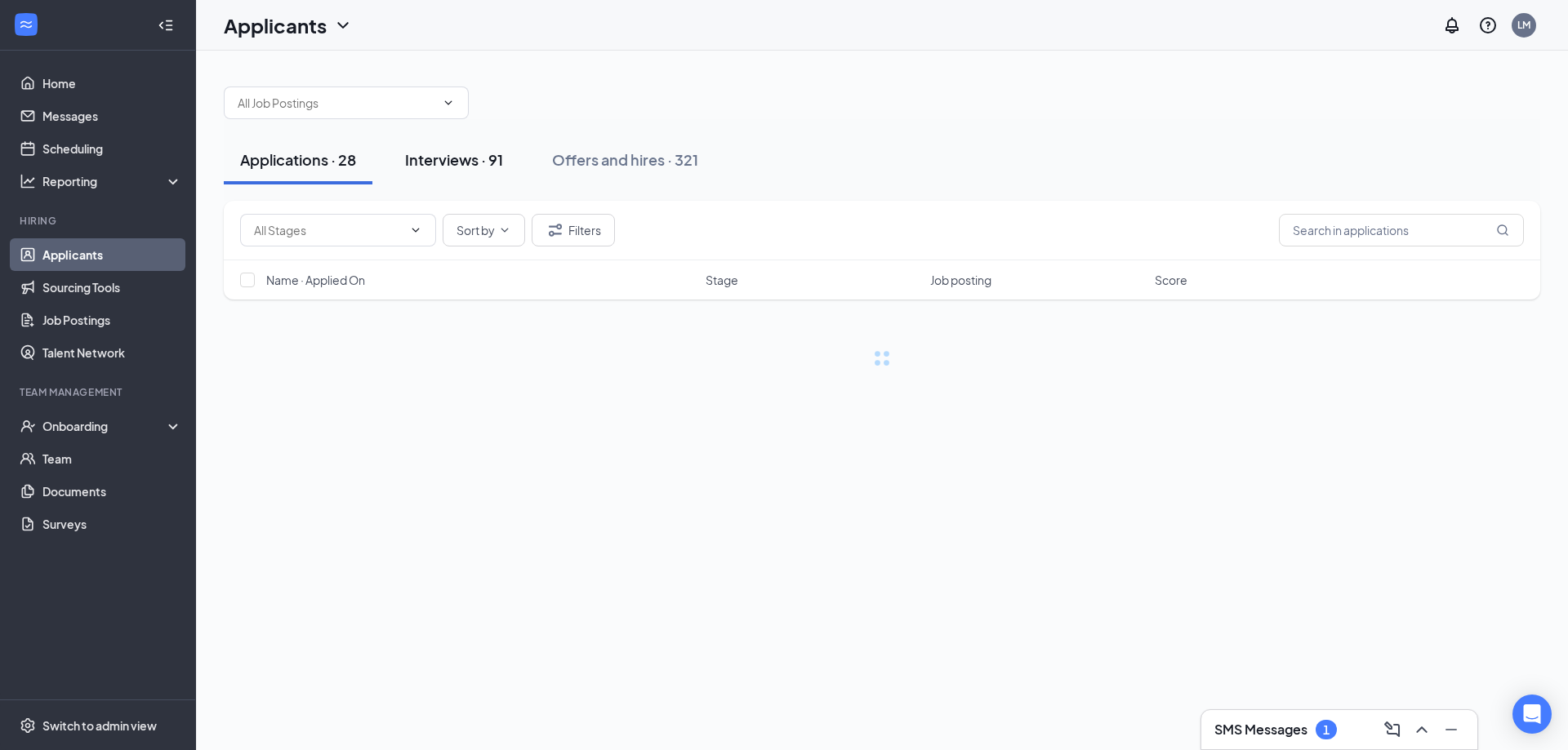
click at [459, 138] on button "Interviews · 91" at bounding box center [453, 160] width 131 height 49
click at [459, 164] on div "Interviews · 91" at bounding box center [454, 159] width 98 height 20
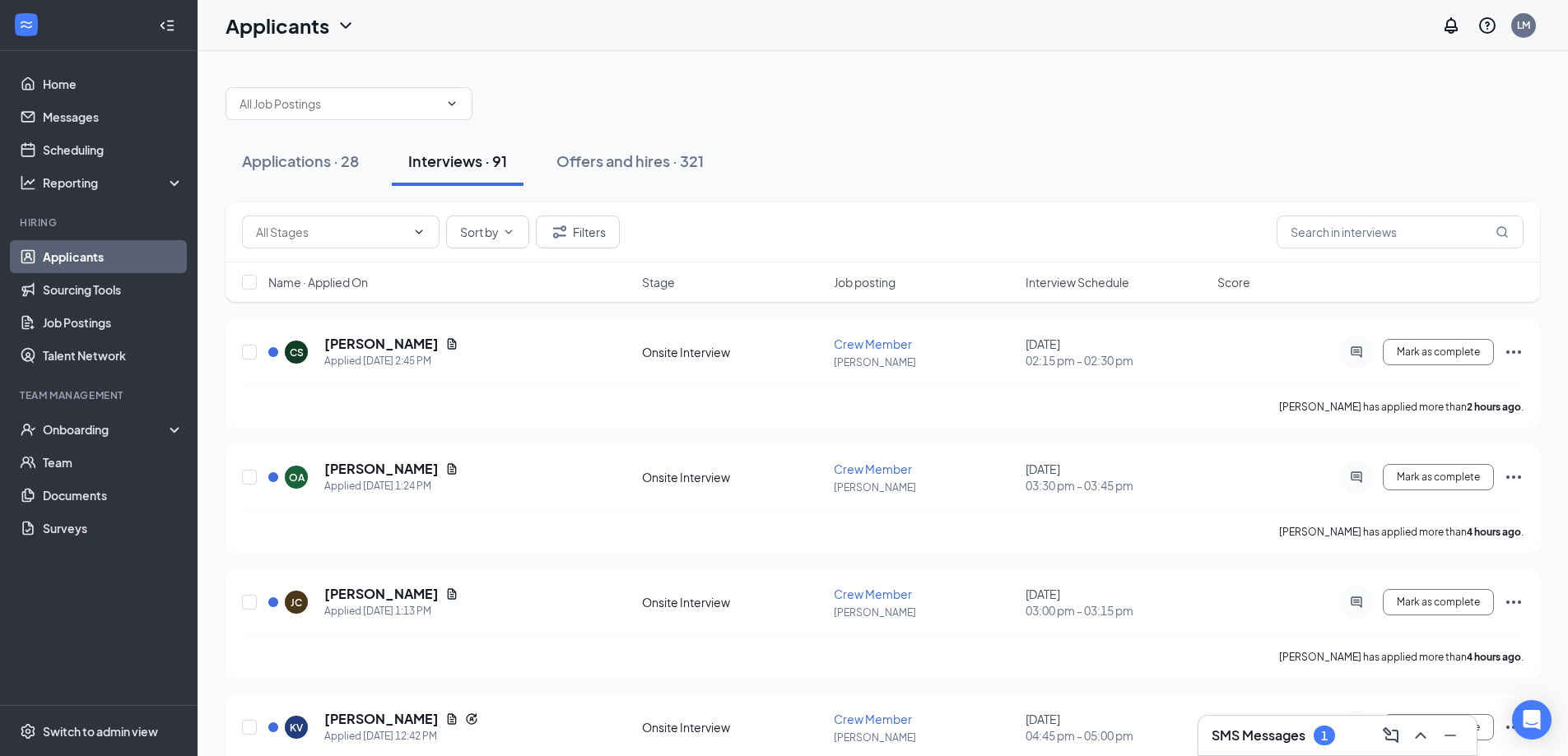
click at [1110, 289] on span "Interview Schedule" at bounding box center [1077, 282] width 103 height 17
click at [1124, 274] on span "Interview Schedule" at bounding box center [1077, 282] width 103 height 17
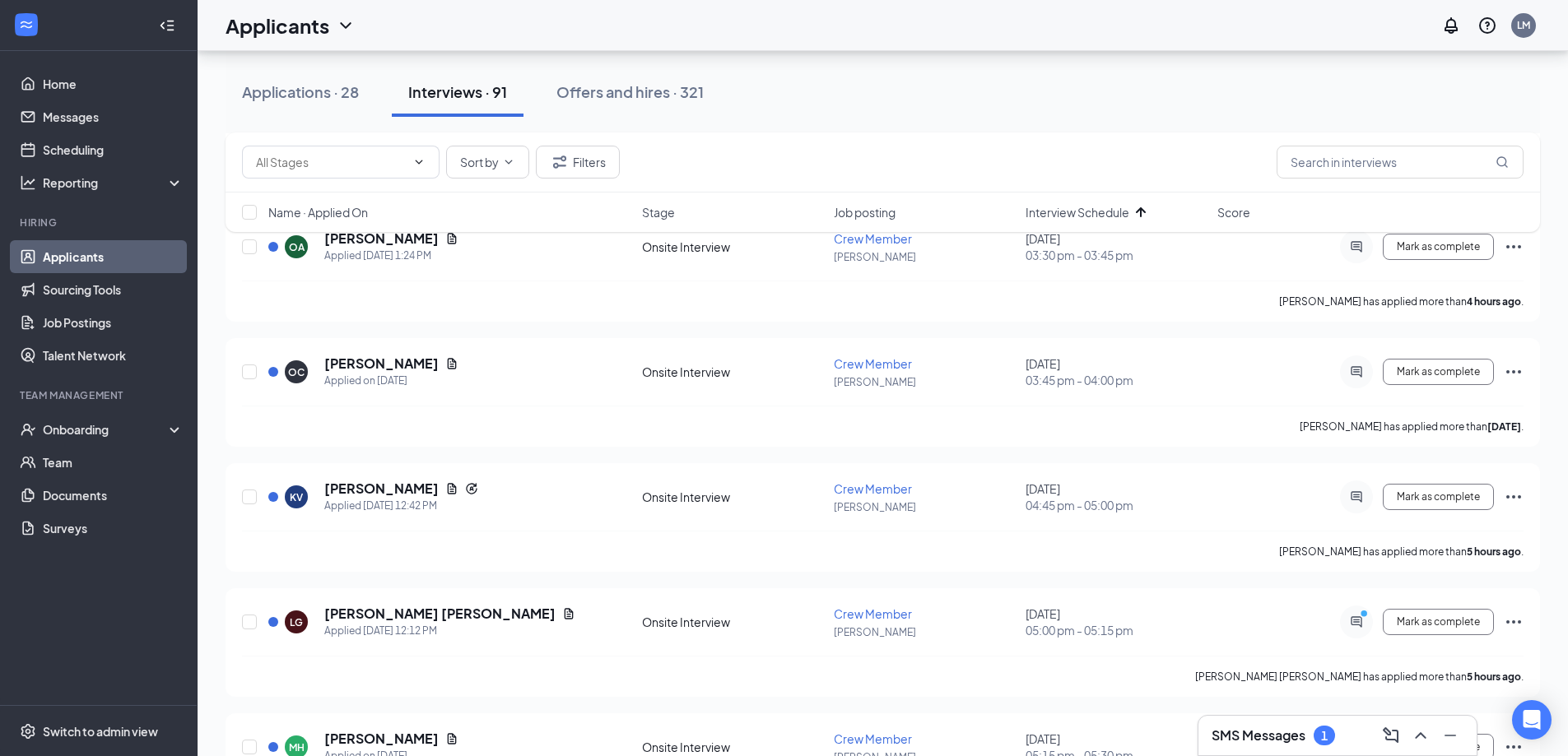
scroll to position [3071, 0]
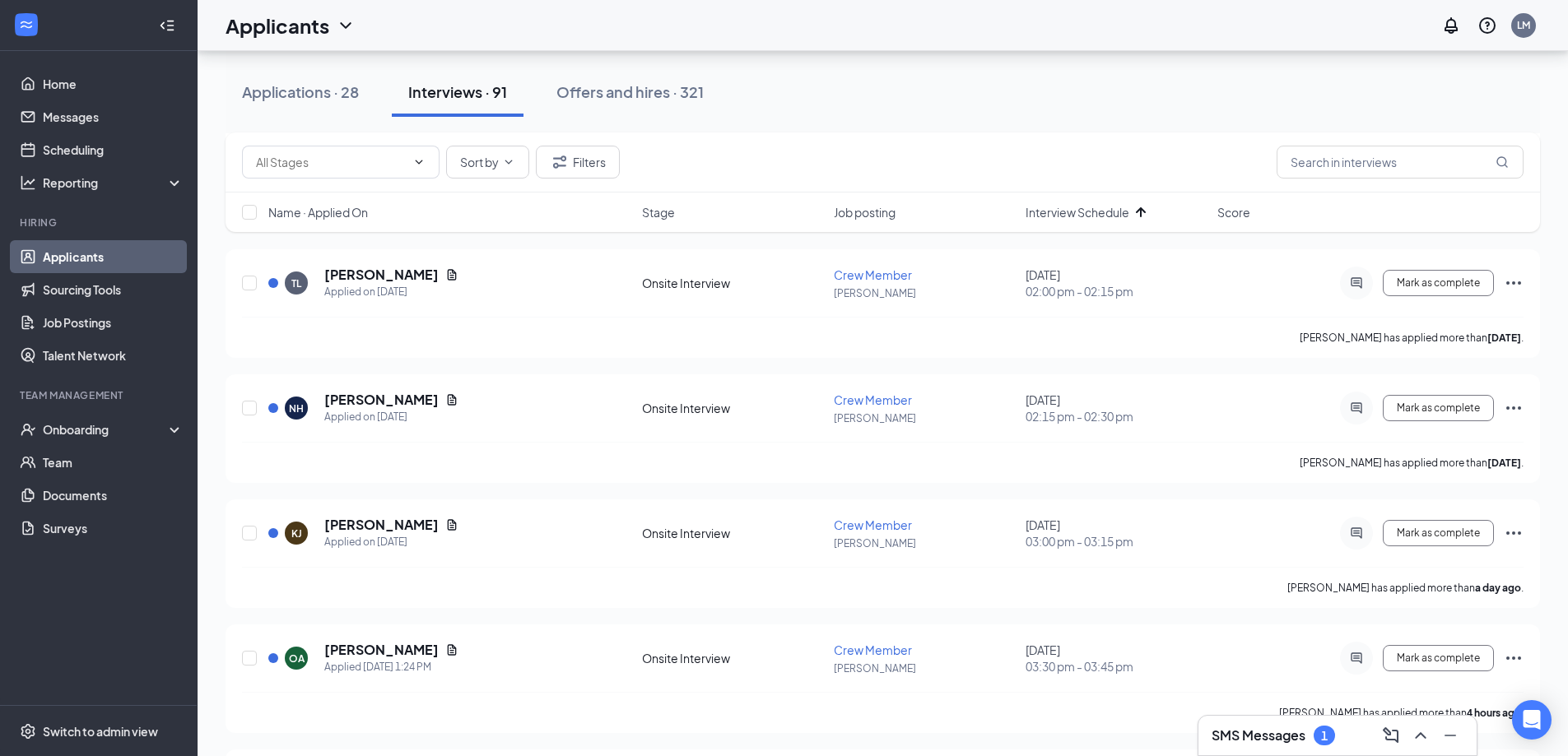
click at [1316, 732] on div "1" at bounding box center [1323, 736] width 21 height 20
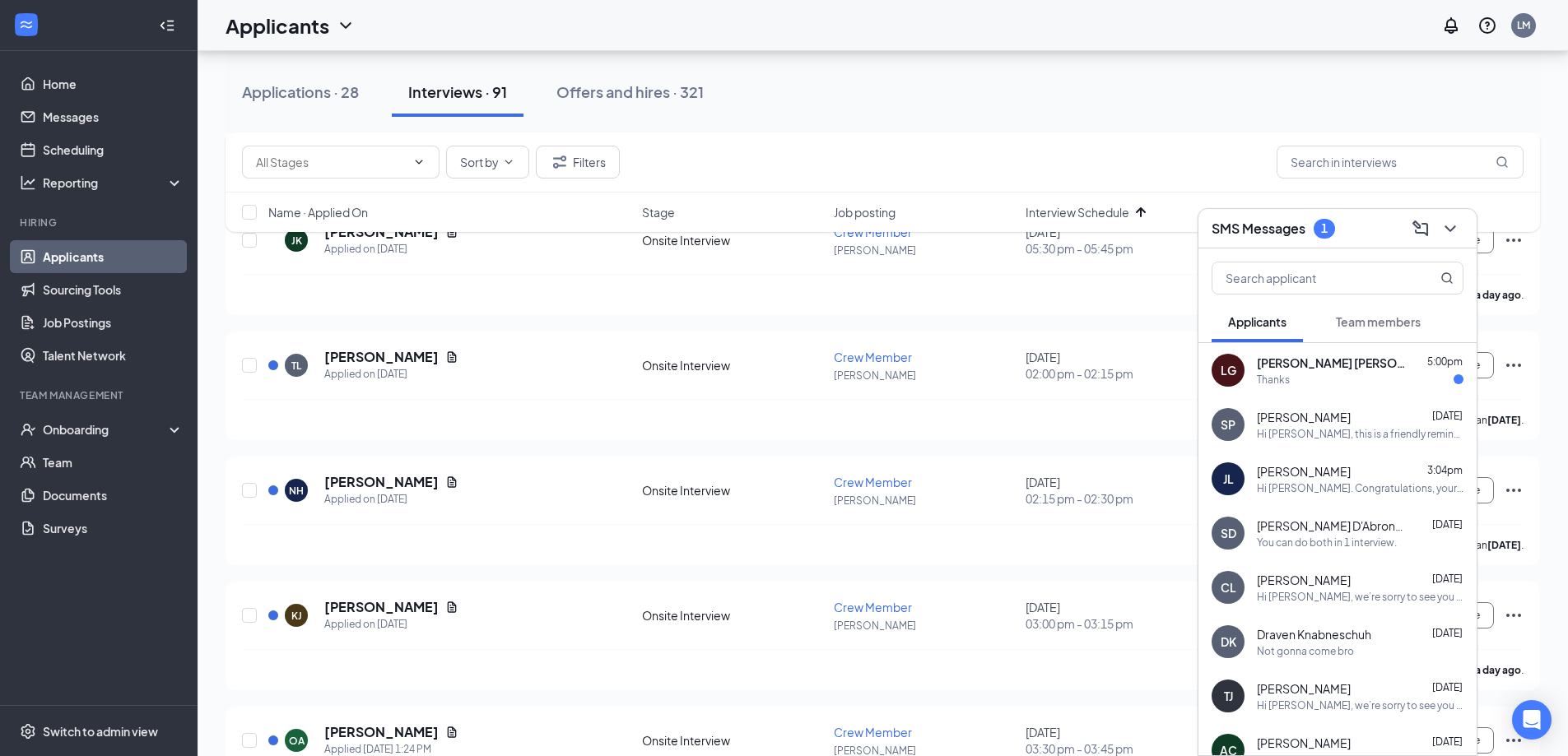
click at [1355, 362] on span "[PERSON_NAME] [PERSON_NAME]" at bounding box center [1331, 363] width 148 height 17
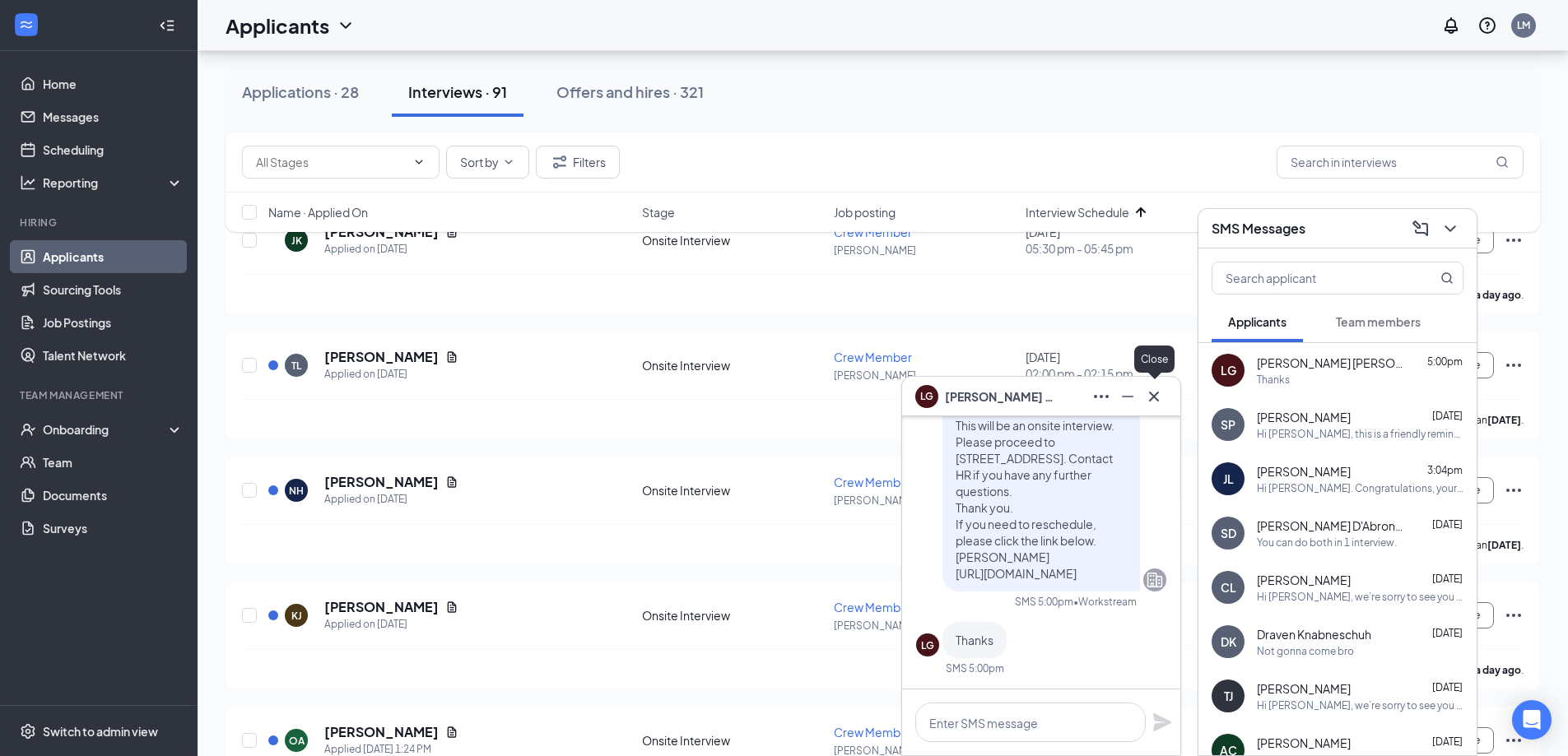
click at [1156, 388] on icon "Cross" at bounding box center [1155, 396] width 20 height 20
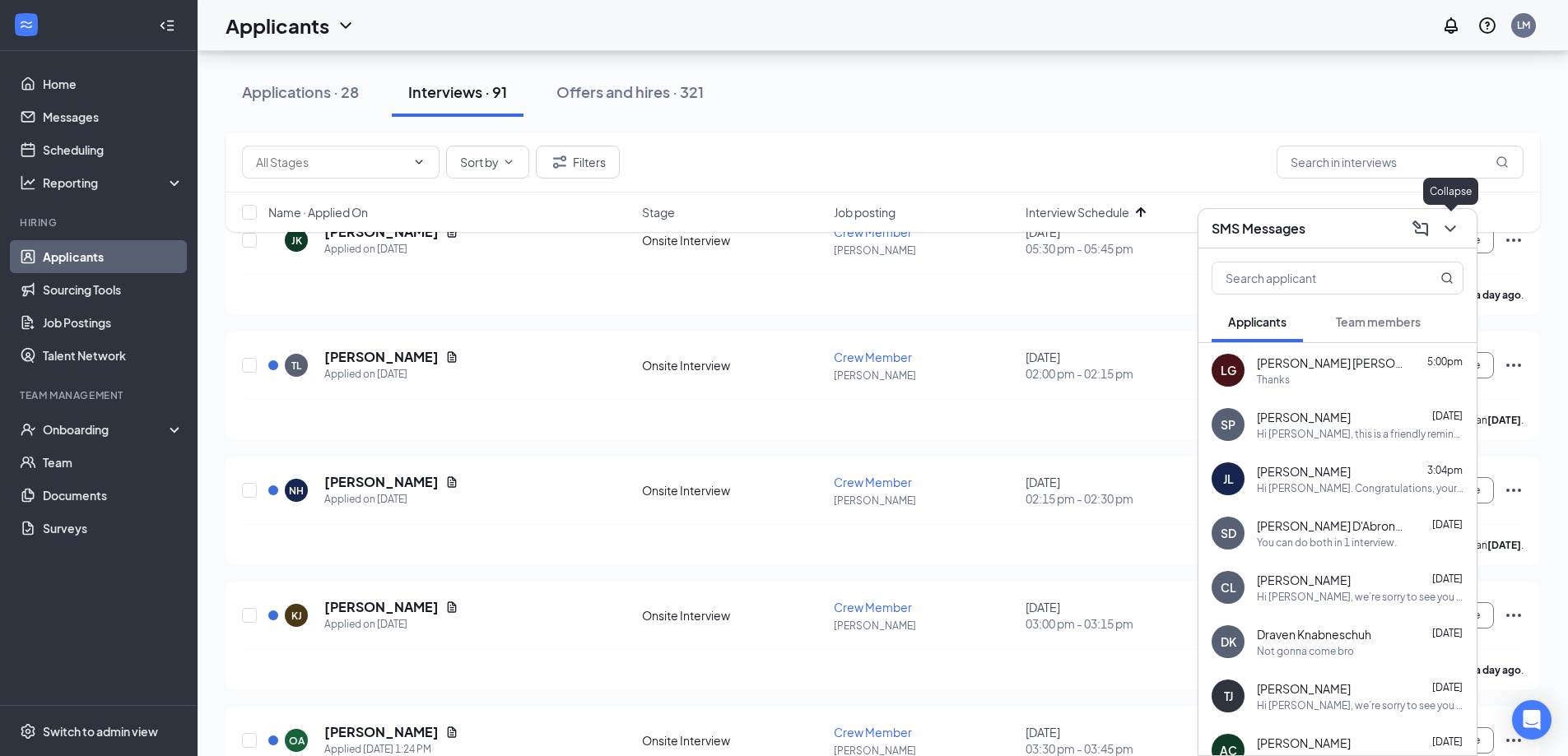
click at [1448, 223] on icon "ChevronDown" at bounding box center [1450, 229] width 20 height 20
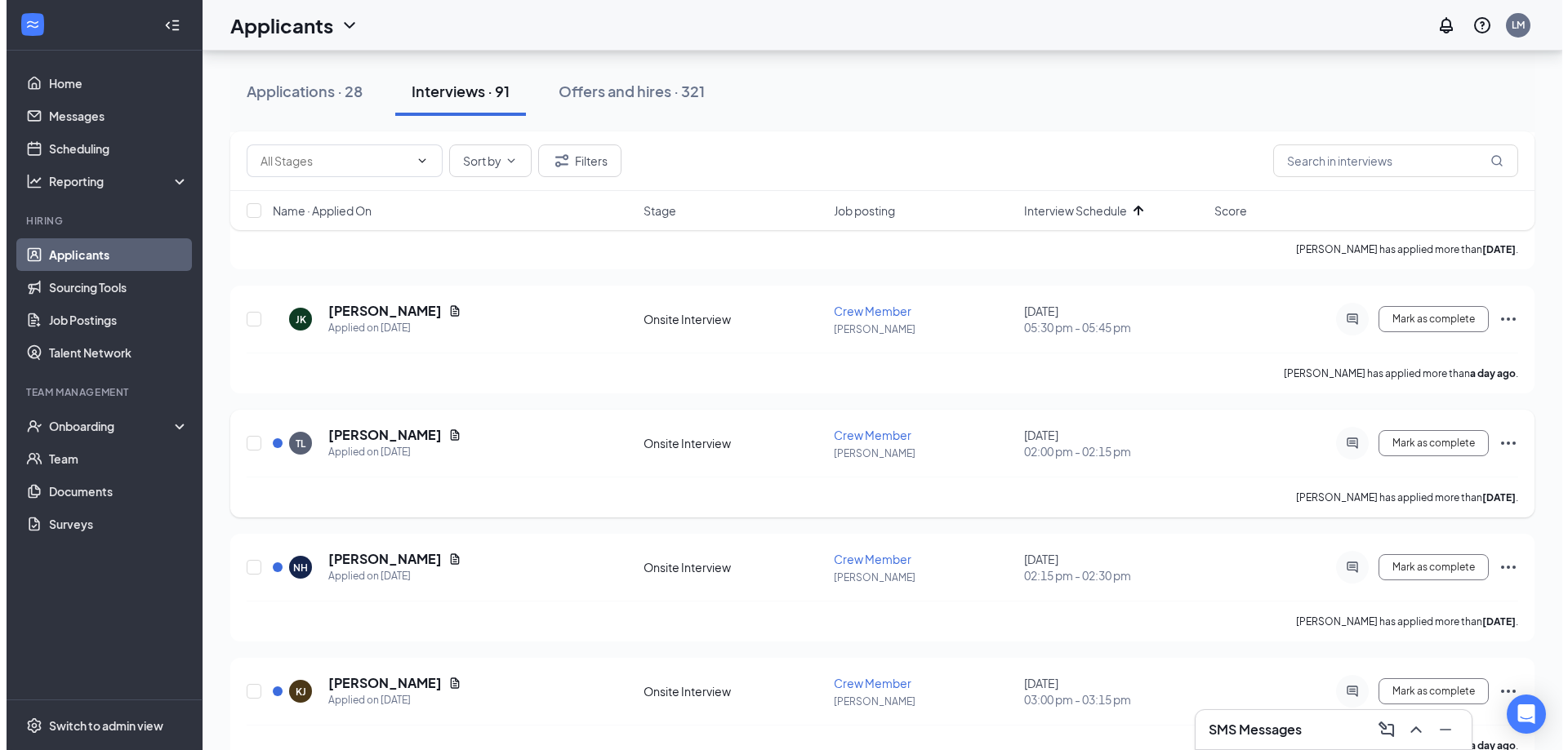
scroll to position [2883, 0]
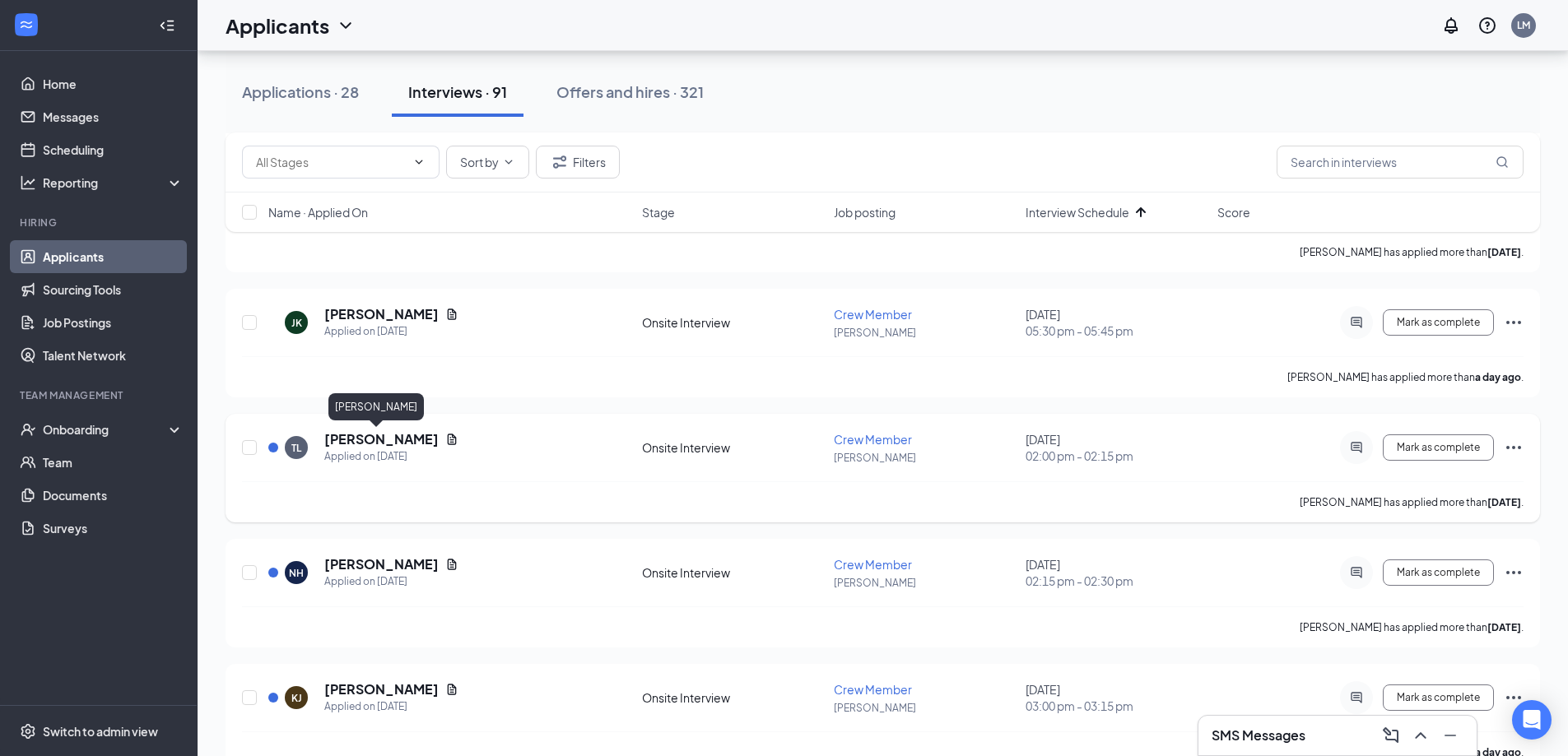
click at [351, 445] on h5 "[PERSON_NAME]" at bounding box center [381, 439] width 114 height 18
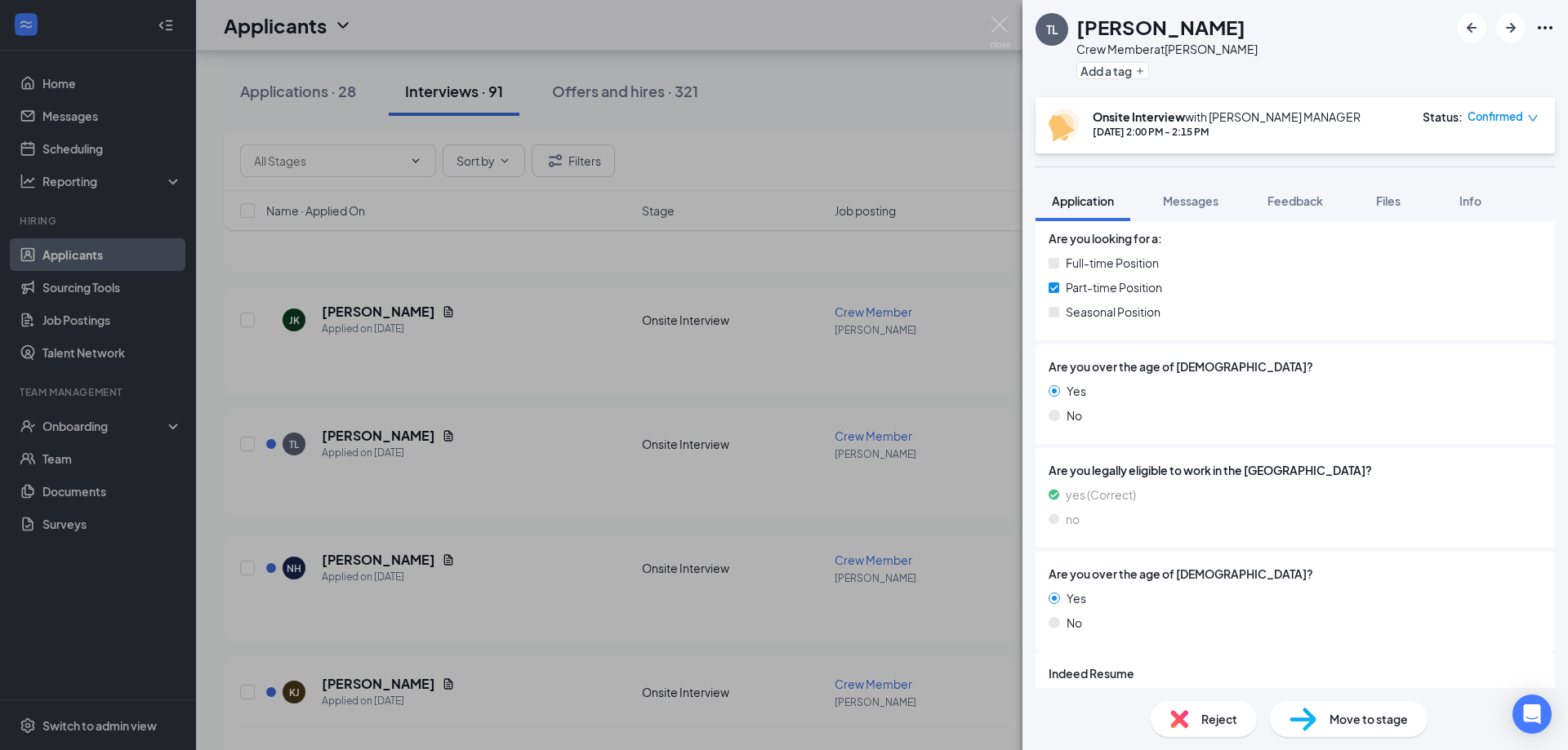
scroll to position [300, 0]
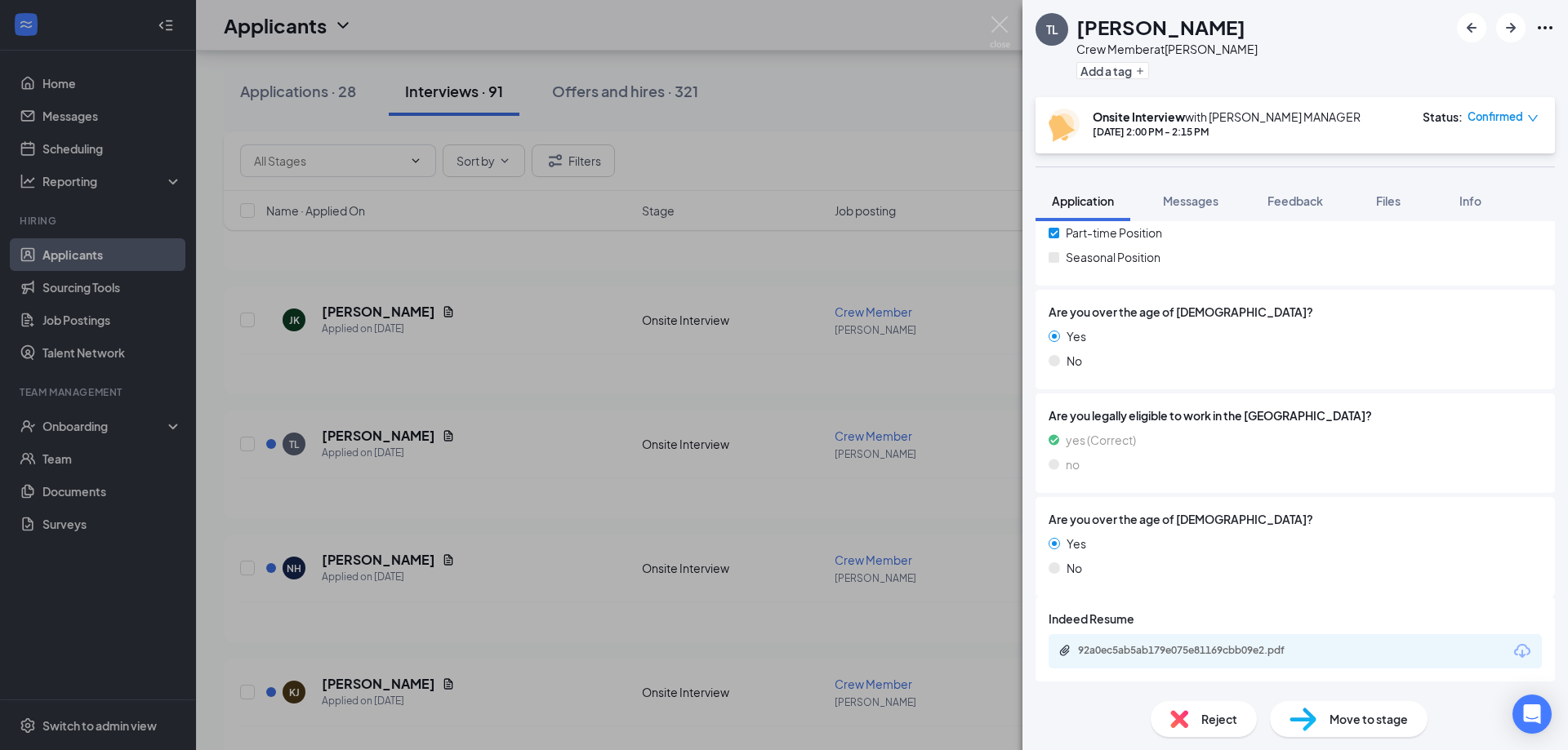
click at [1257, 642] on div "92a0ec5ab5ab179e075e81169cbb09e2.pdf" at bounding box center [1295, 651] width 493 height 34
click at [1263, 648] on div "92a0ec5ab5ab179e075e81169cbb09e2.pdf" at bounding box center [1192, 651] width 228 height 13
click at [994, 19] on img at bounding box center [999, 32] width 20 height 32
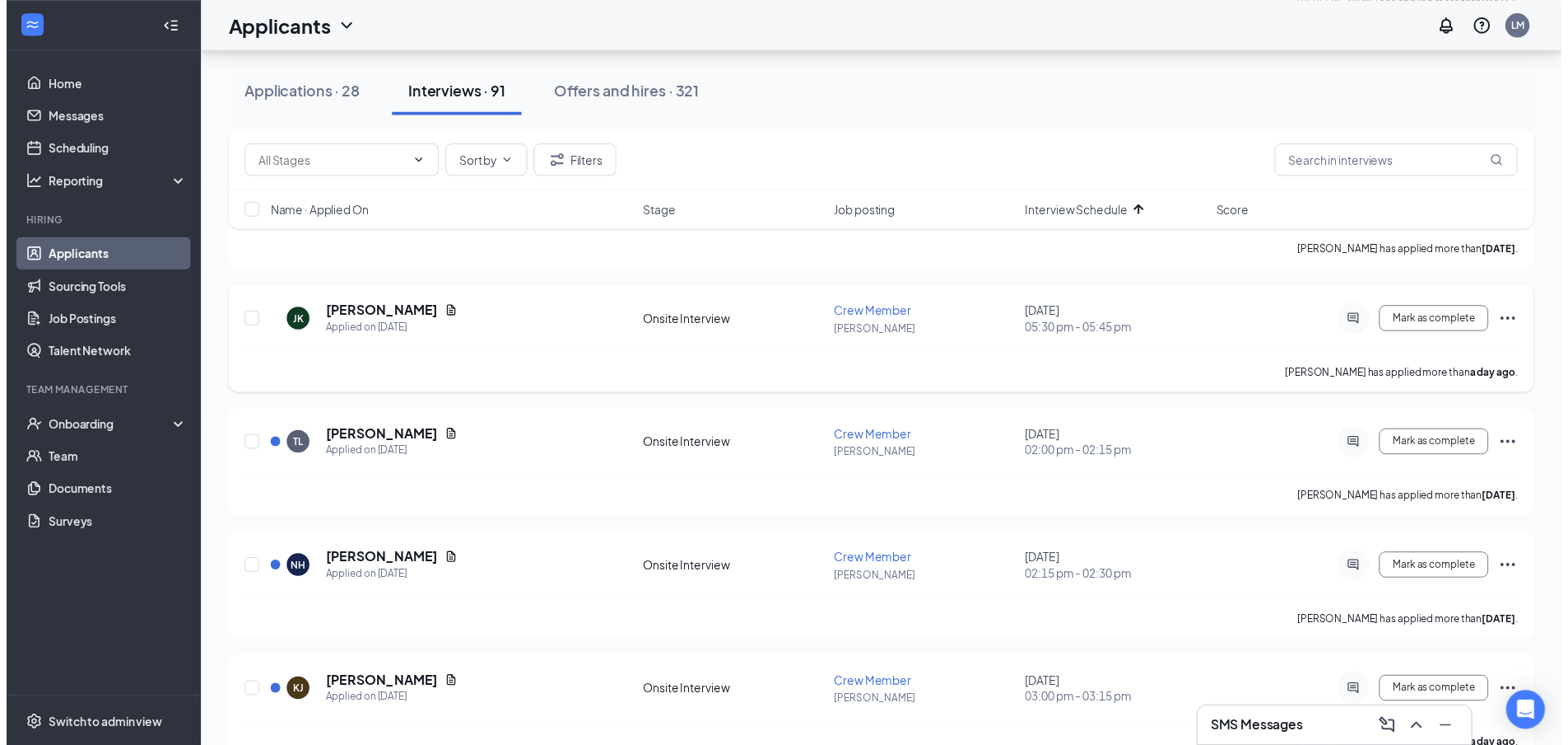
scroll to position [2910, 0]
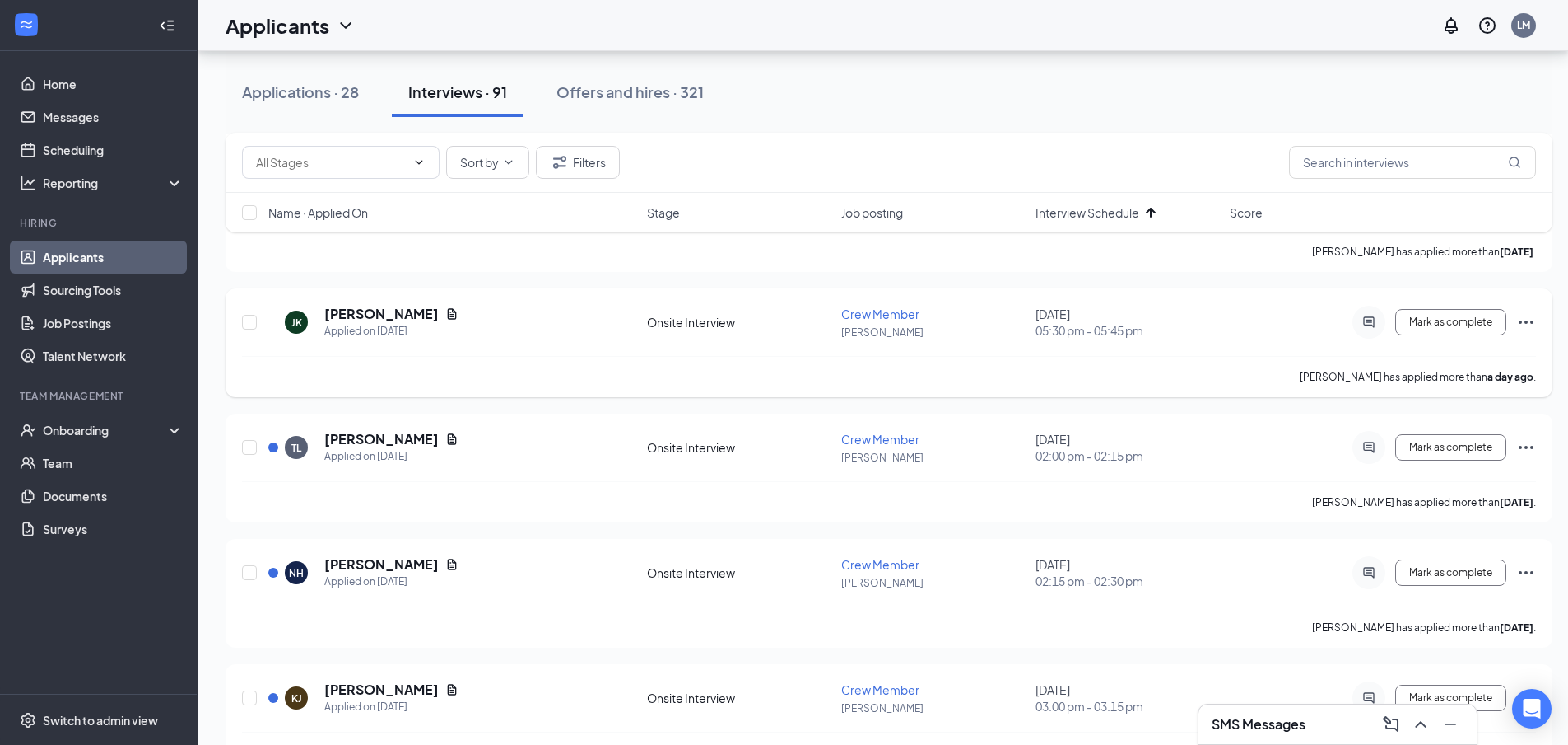
click at [345, 555] on h5 "[PERSON_NAME]" at bounding box center [381, 564] width 114 height 18
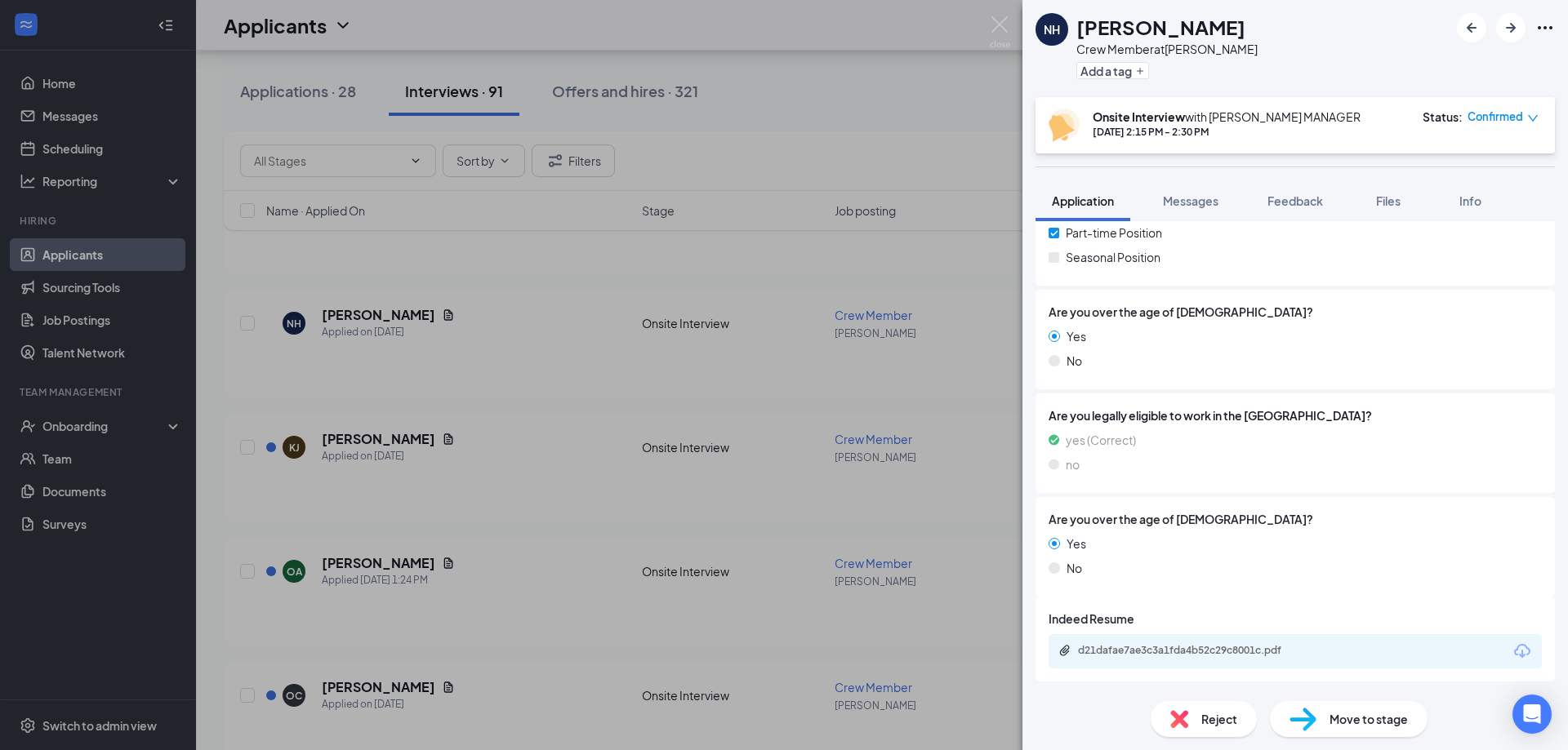
scroll to position [294, 0]
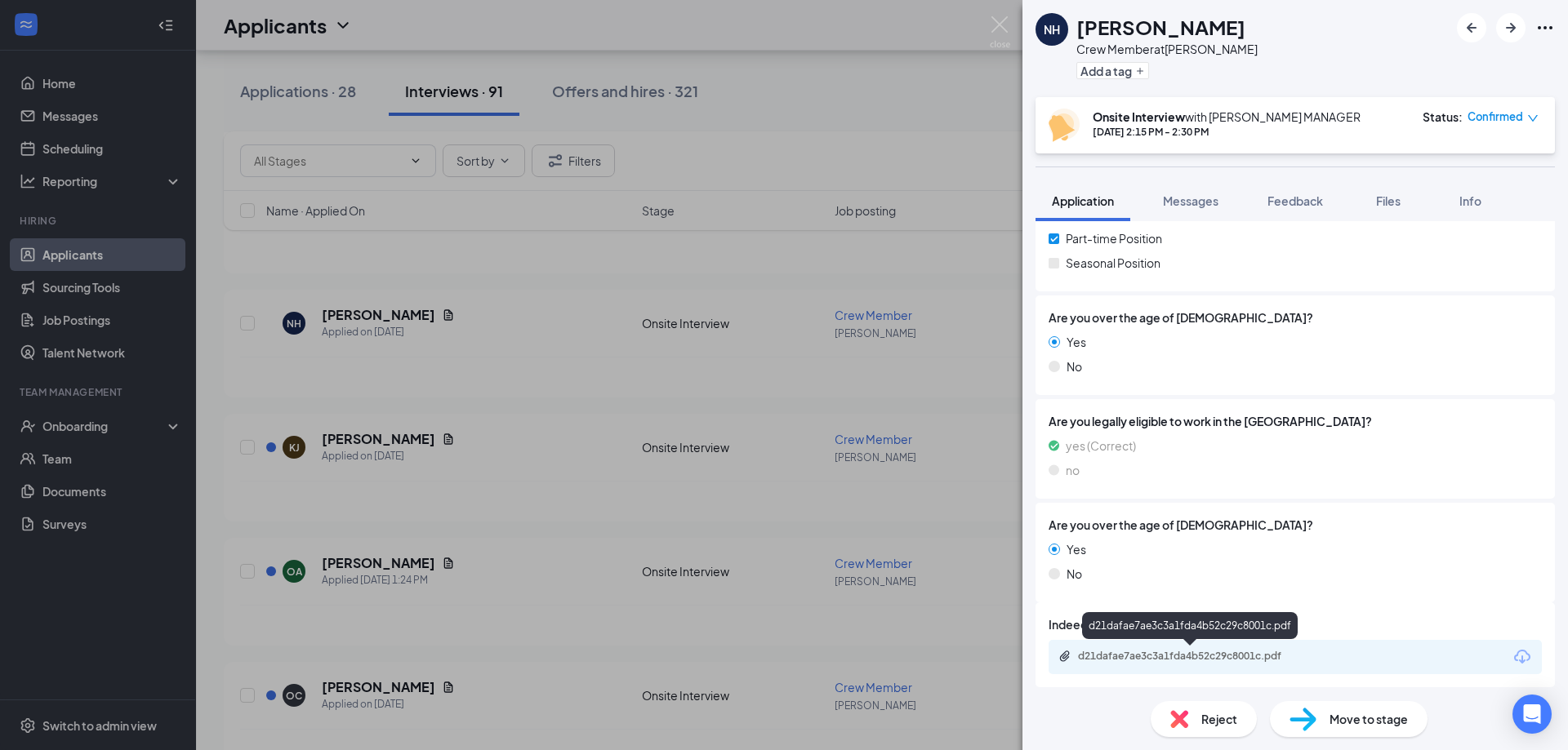
click at [1298, 654] on div "d21dafae7ae3c3a1fda4b52c29c8001c.pdf" at bounding box center [1192, 657] width 228 height 13
click at [994, 23] on img at bounding box center [999, 32] width 20 height 32
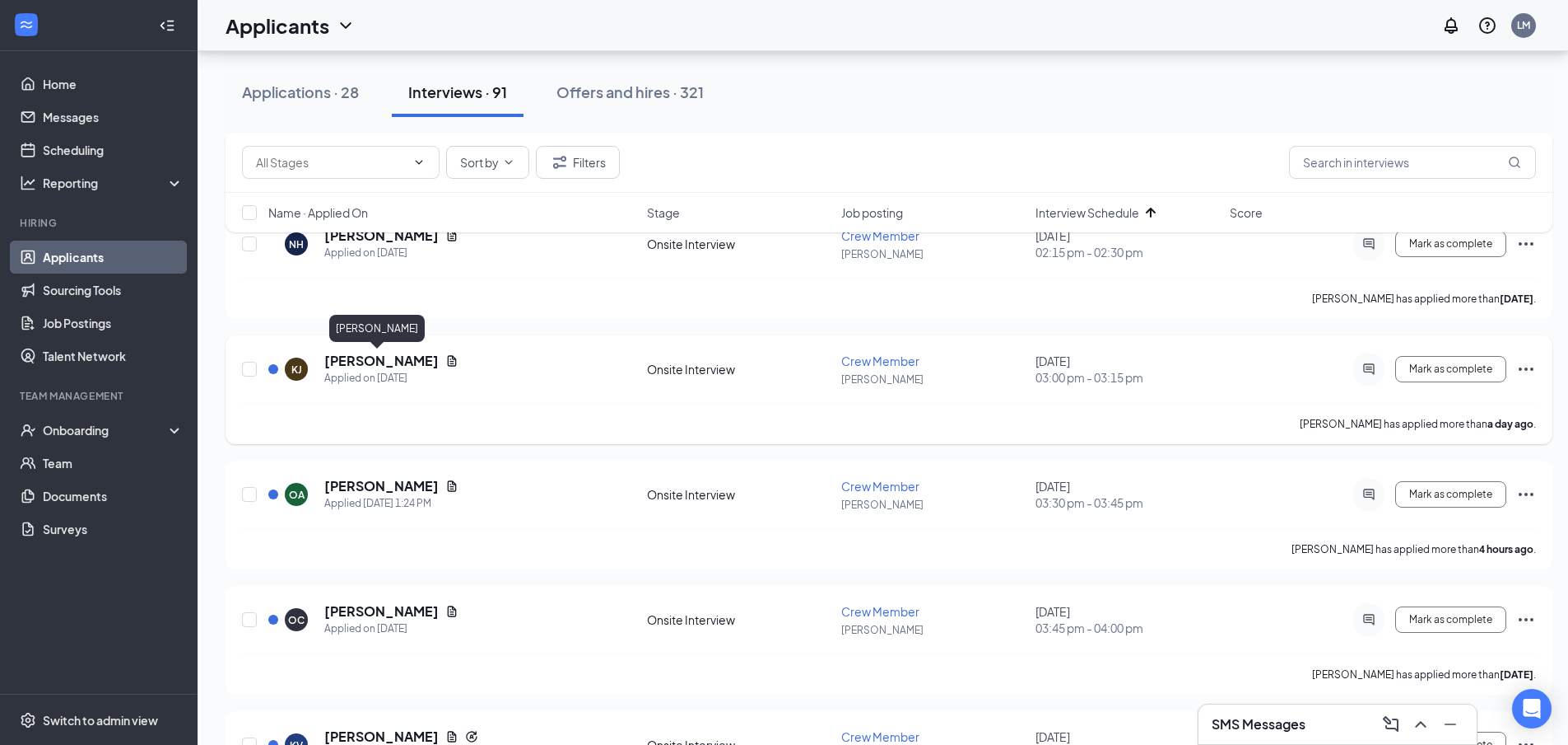
click at [346, 355] on h5 "[PERSON_NAME]" at bounding box center [381, 361] width 114 height 18
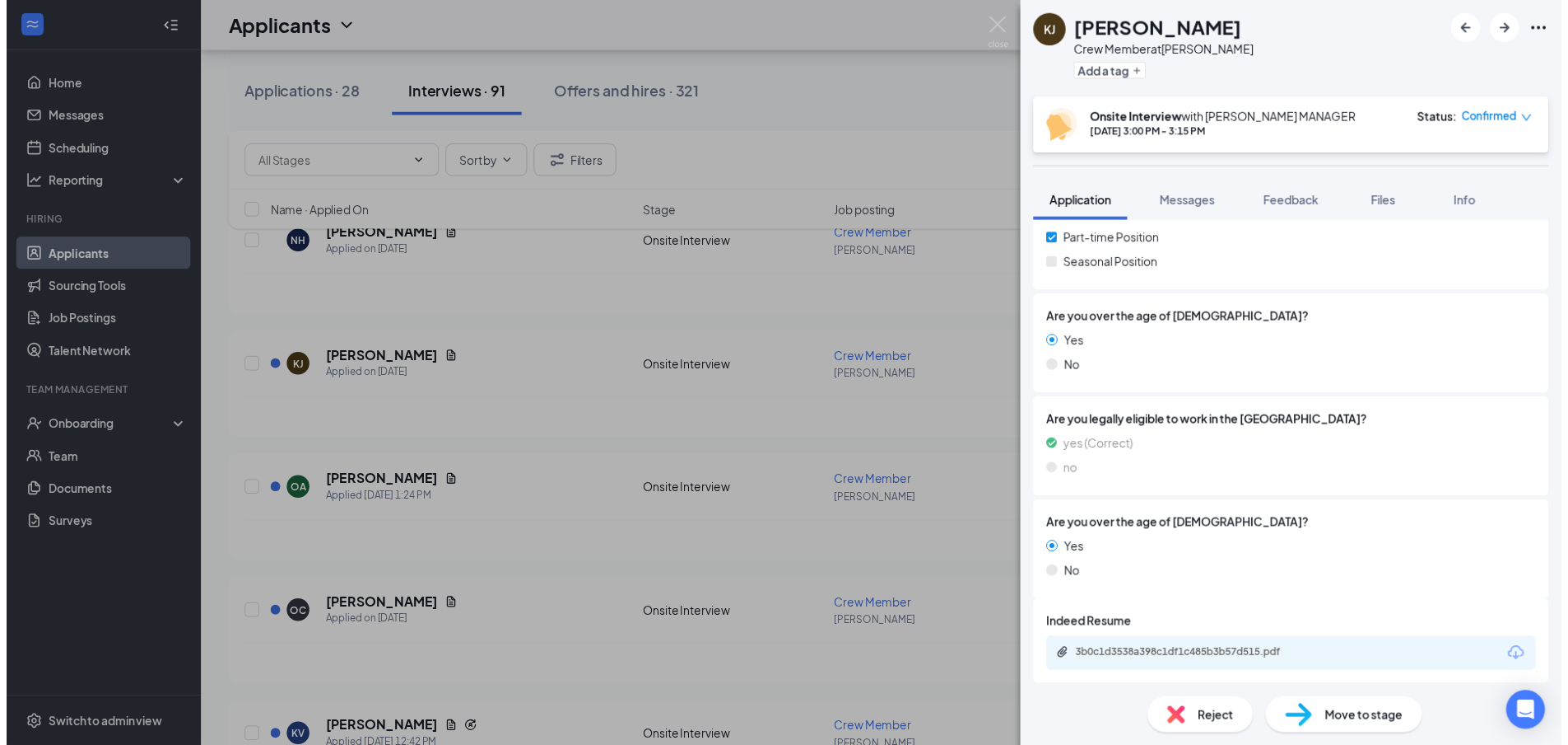
scroll to position [303, 0]
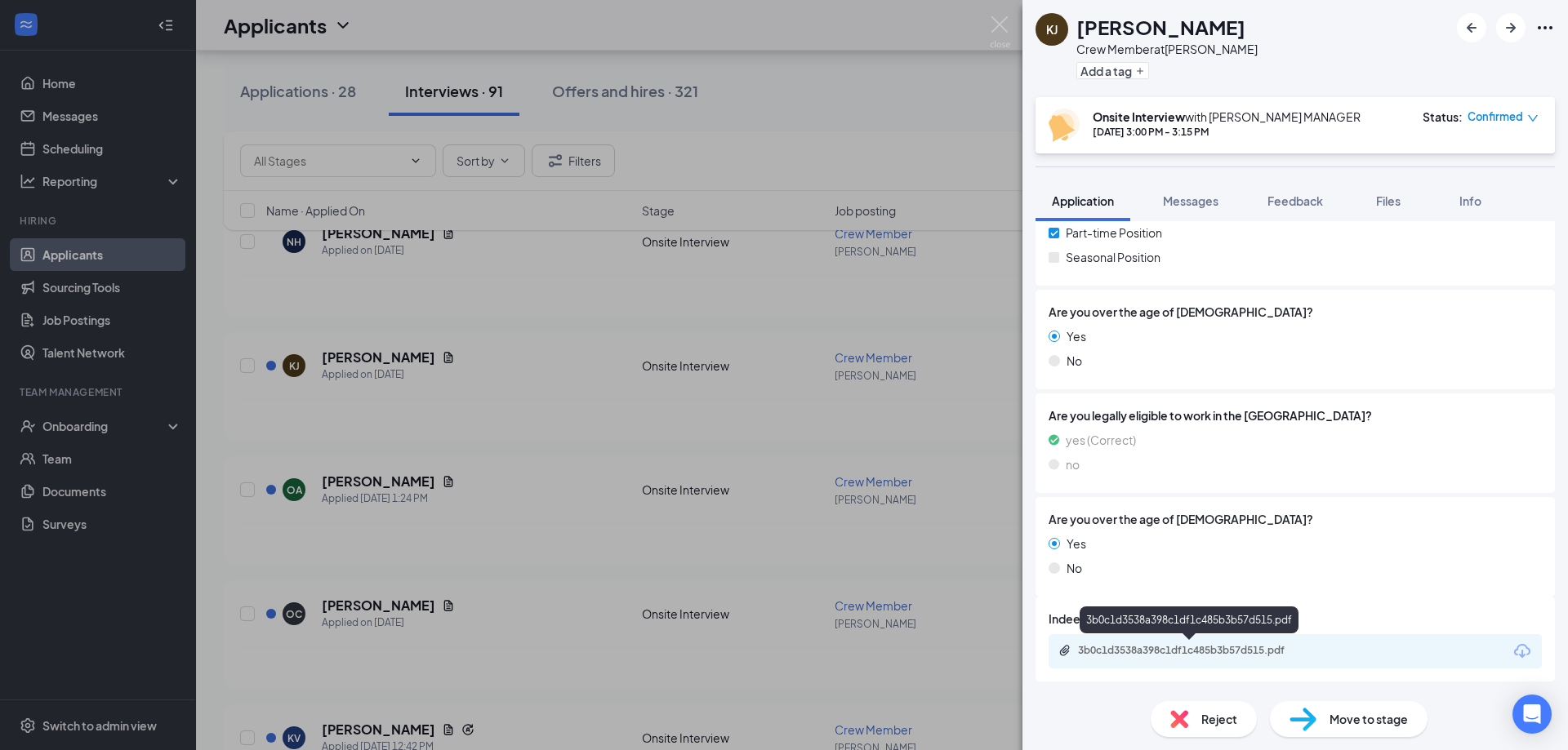
click at [1183, 656] on div "3b0c1d3538a398c1df1c485b3b57d515.pdf" at bounding box center [1192, 651] width 228 height 13
click at [1002, 18] on img at bounding box center [999, 32] width 20 height 32
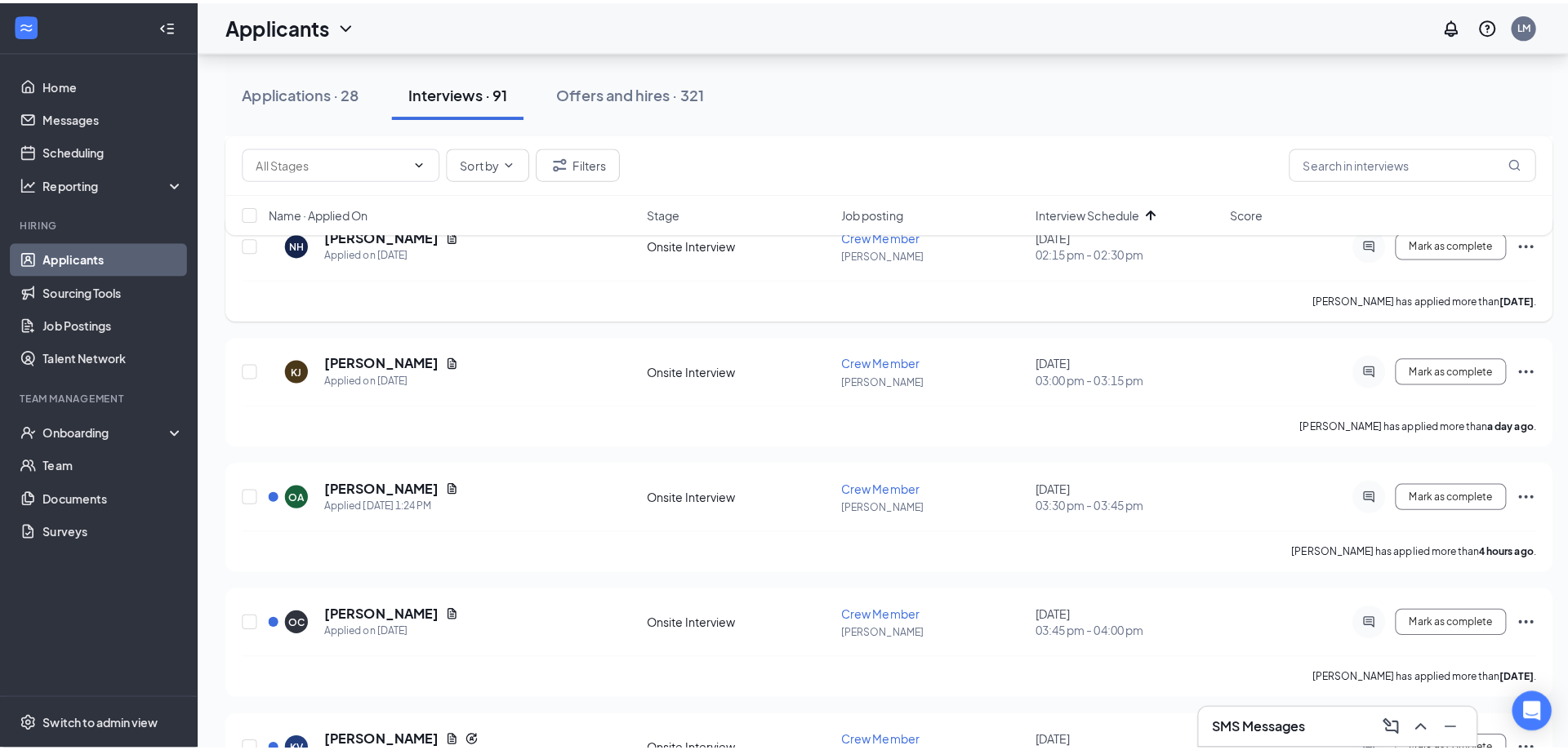
scroll to position [3373, 0]
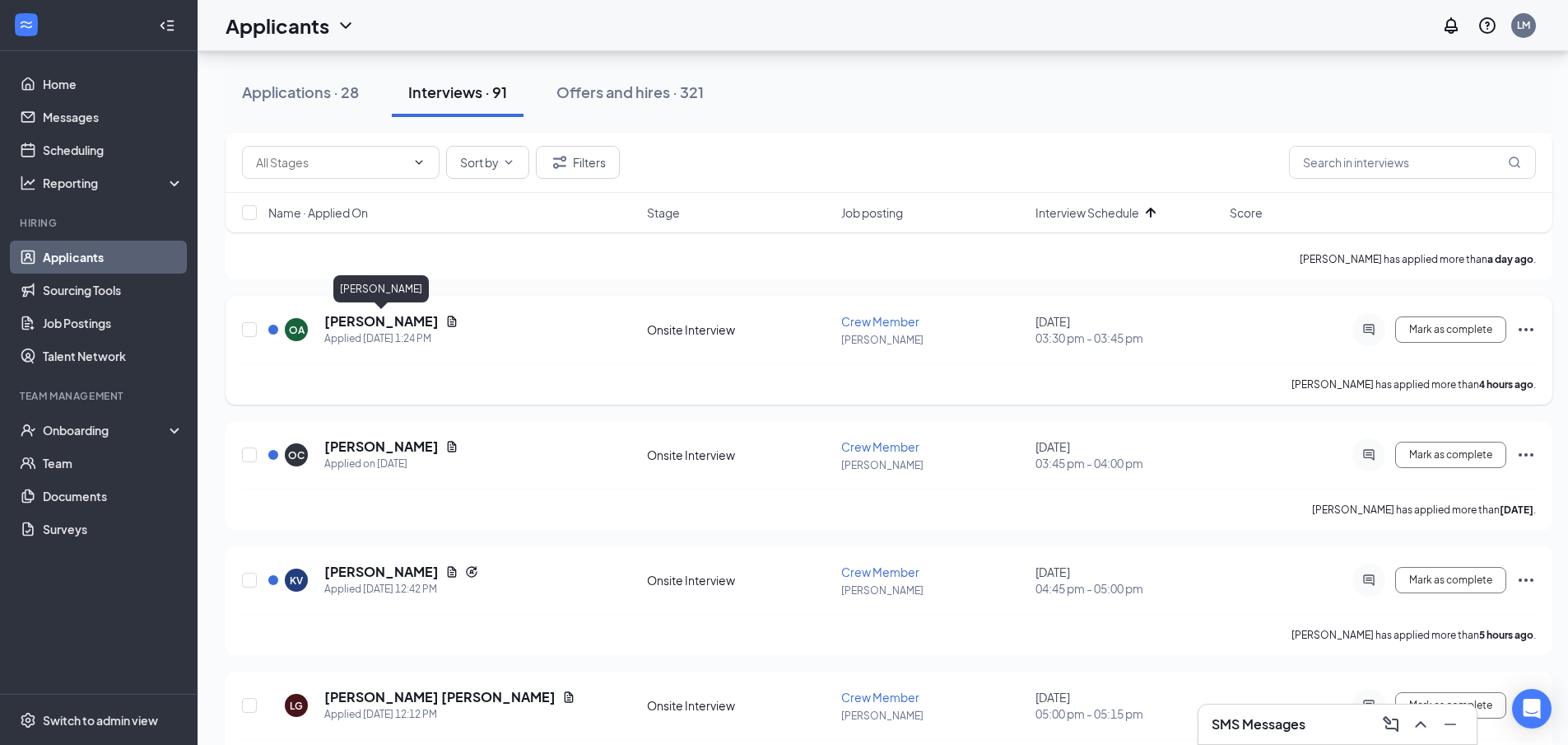
click at [381, 319] on h5 "[PERSON_NAME]" at bounding box center [381, 321] width 114 height 18
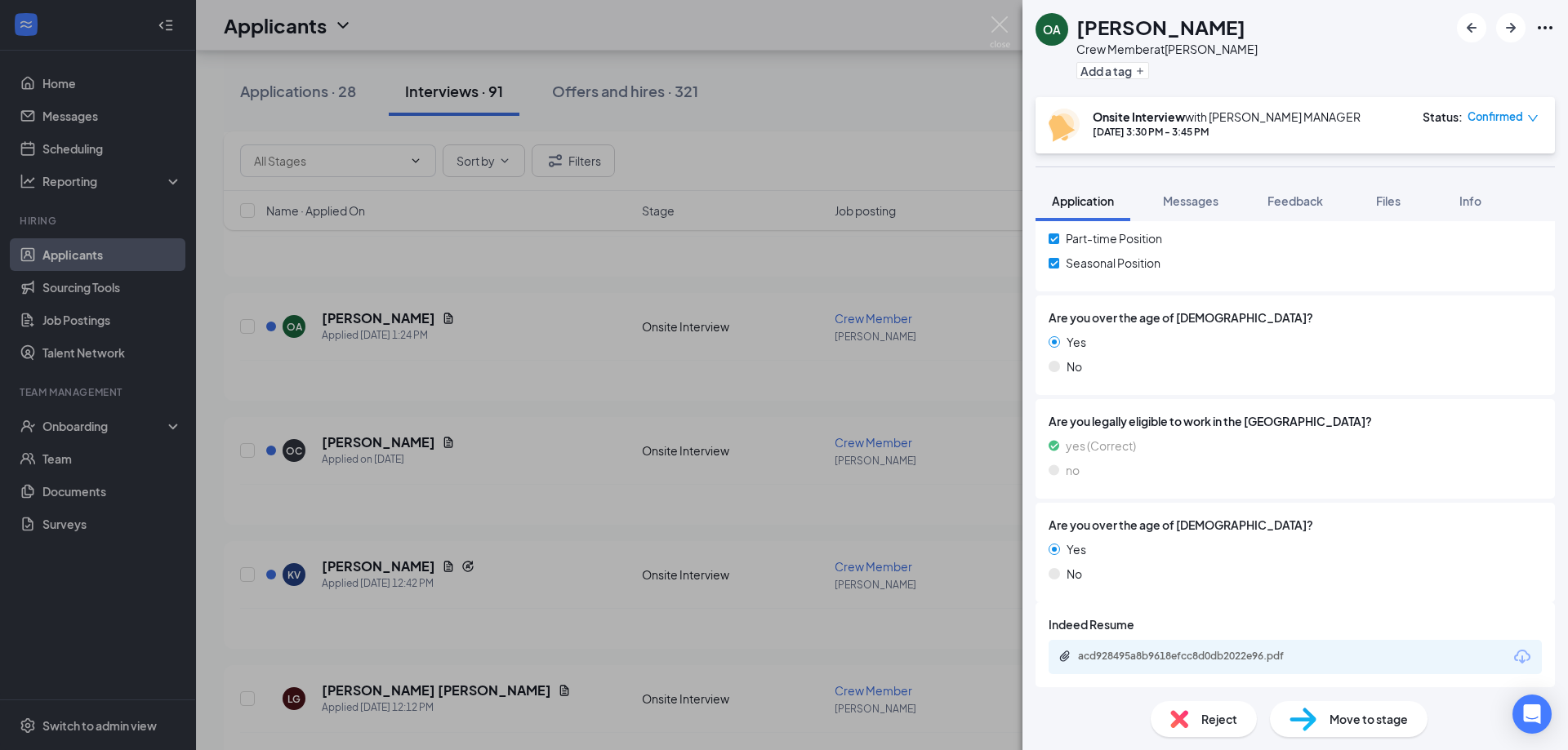
scroll to position [300, 0]
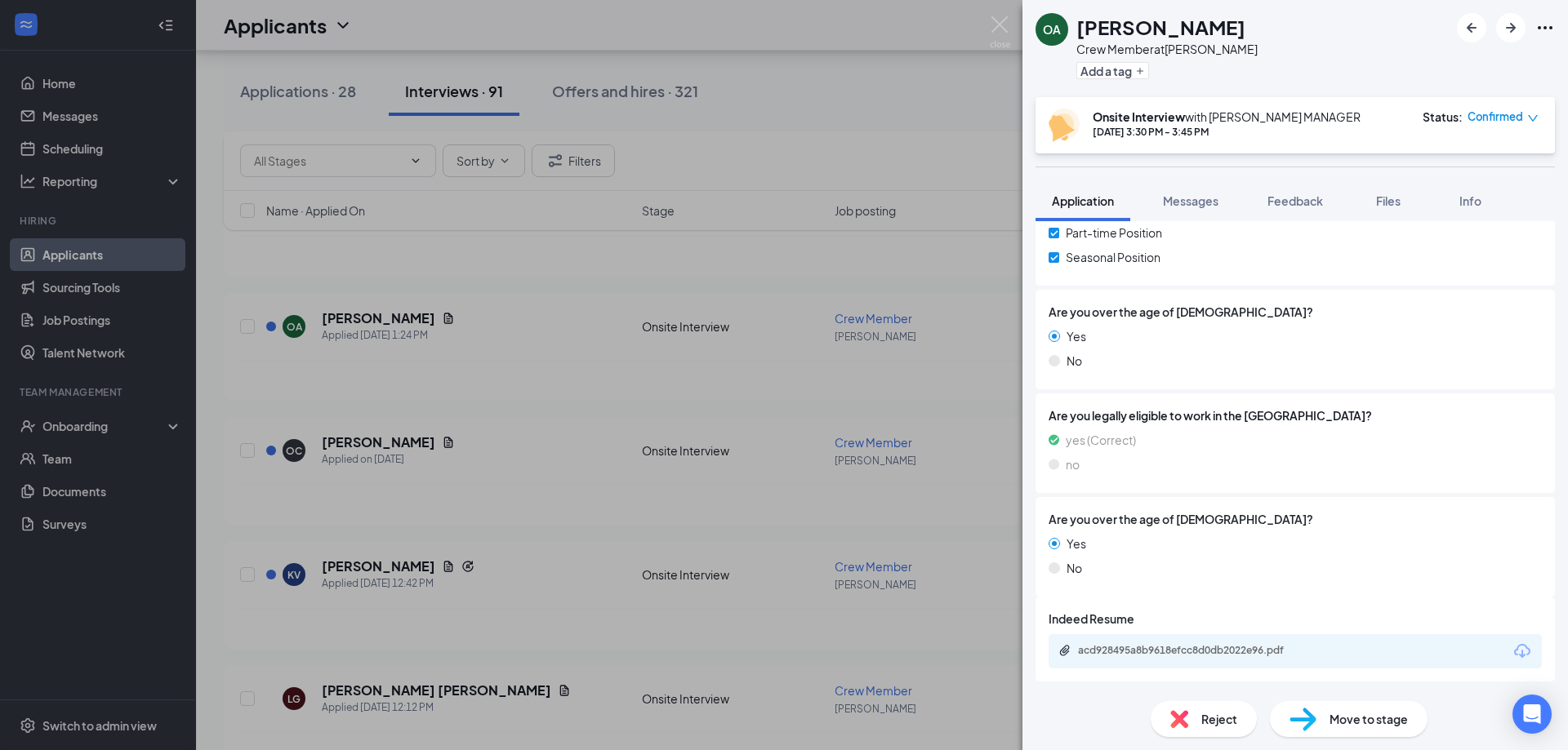
click at [1283, 644] on div "acd928495a8b9618efcc8d0db2022e96.pdf" at bounding box center [1192, 651] width 228 height 13
click at [999, 27] on img at bounding box center [999, 32] width 20 height 32
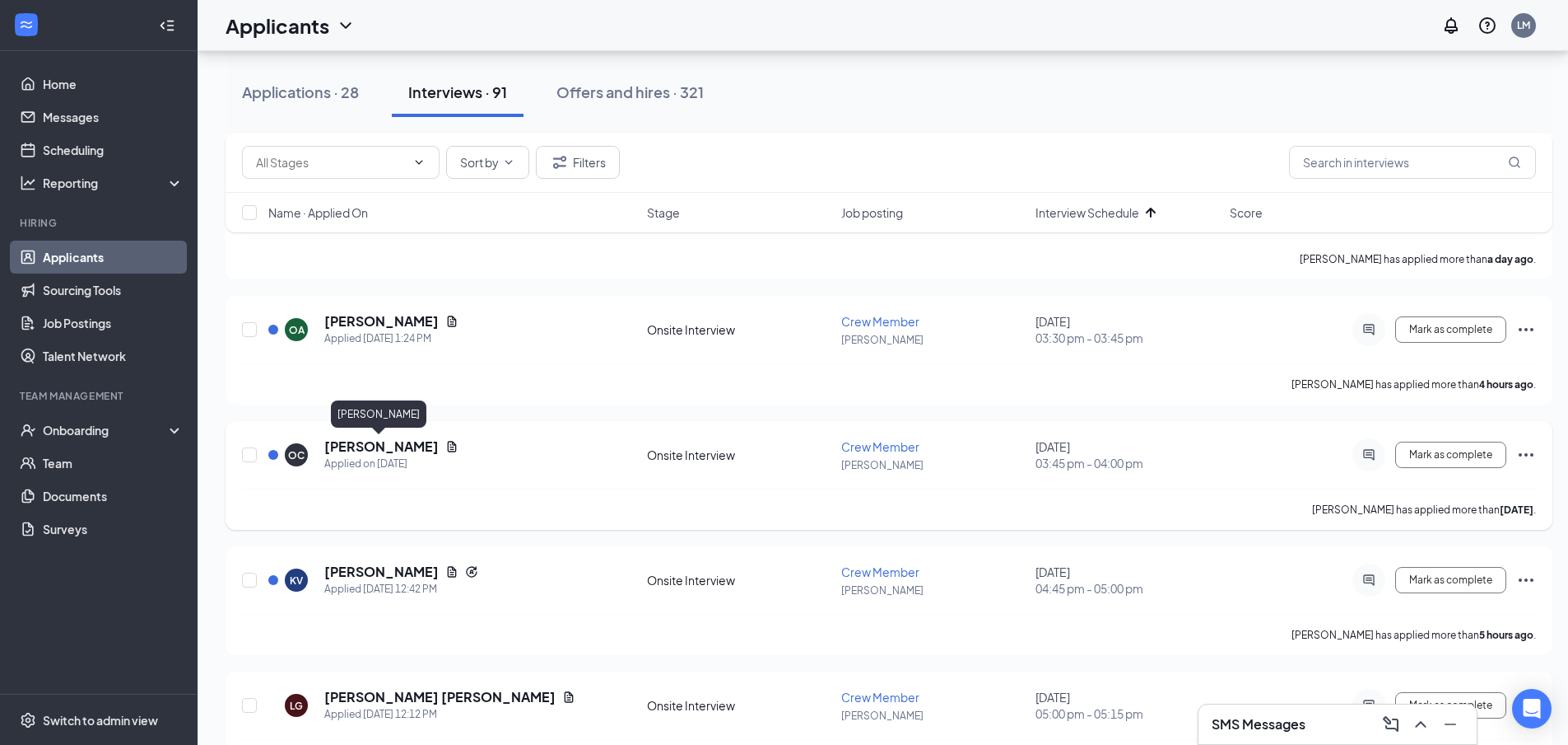
click at [399, 449] on h5 "[PERSON_NAME]" at bounding box center [381, 446] width 114 height 18
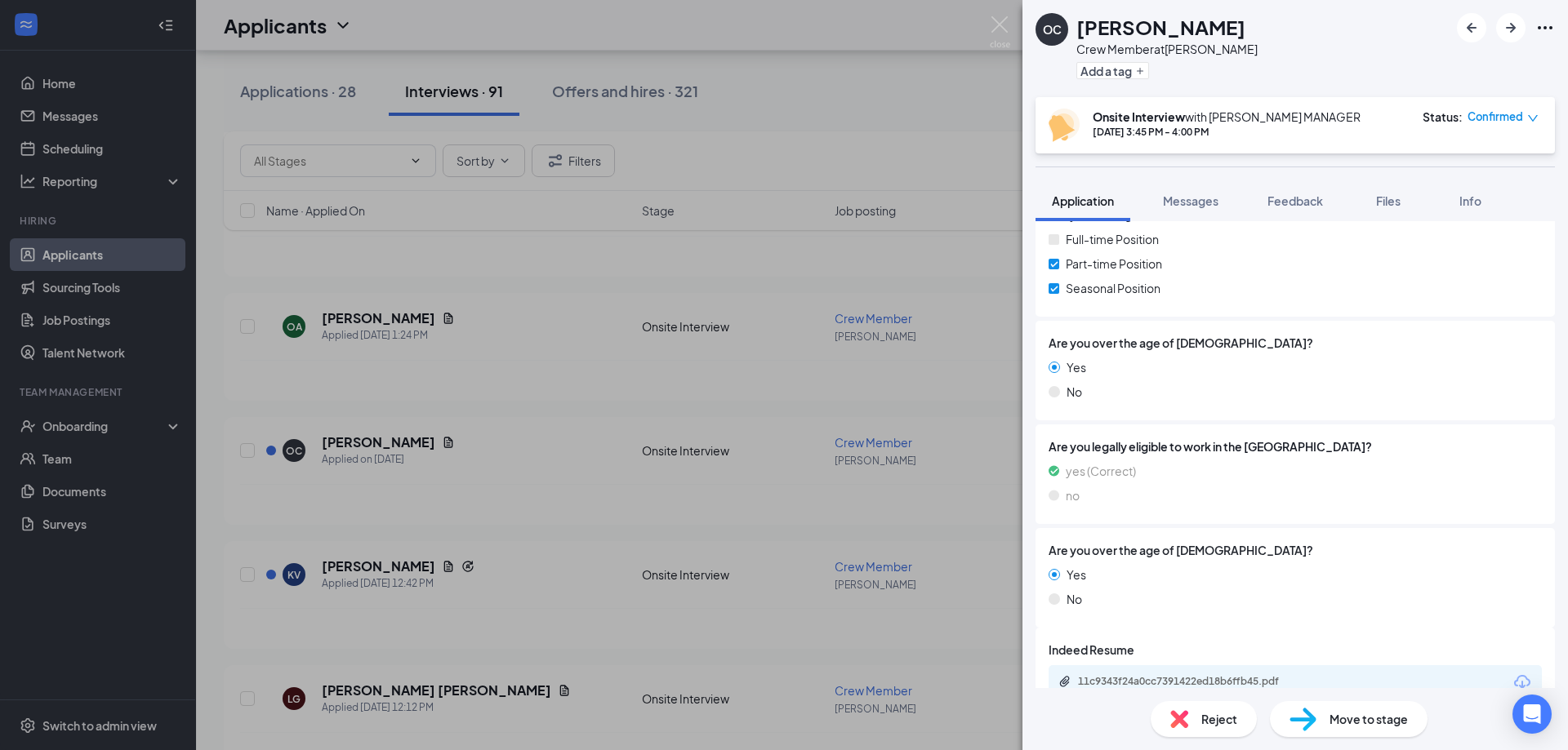
scroll to position [290, 0]
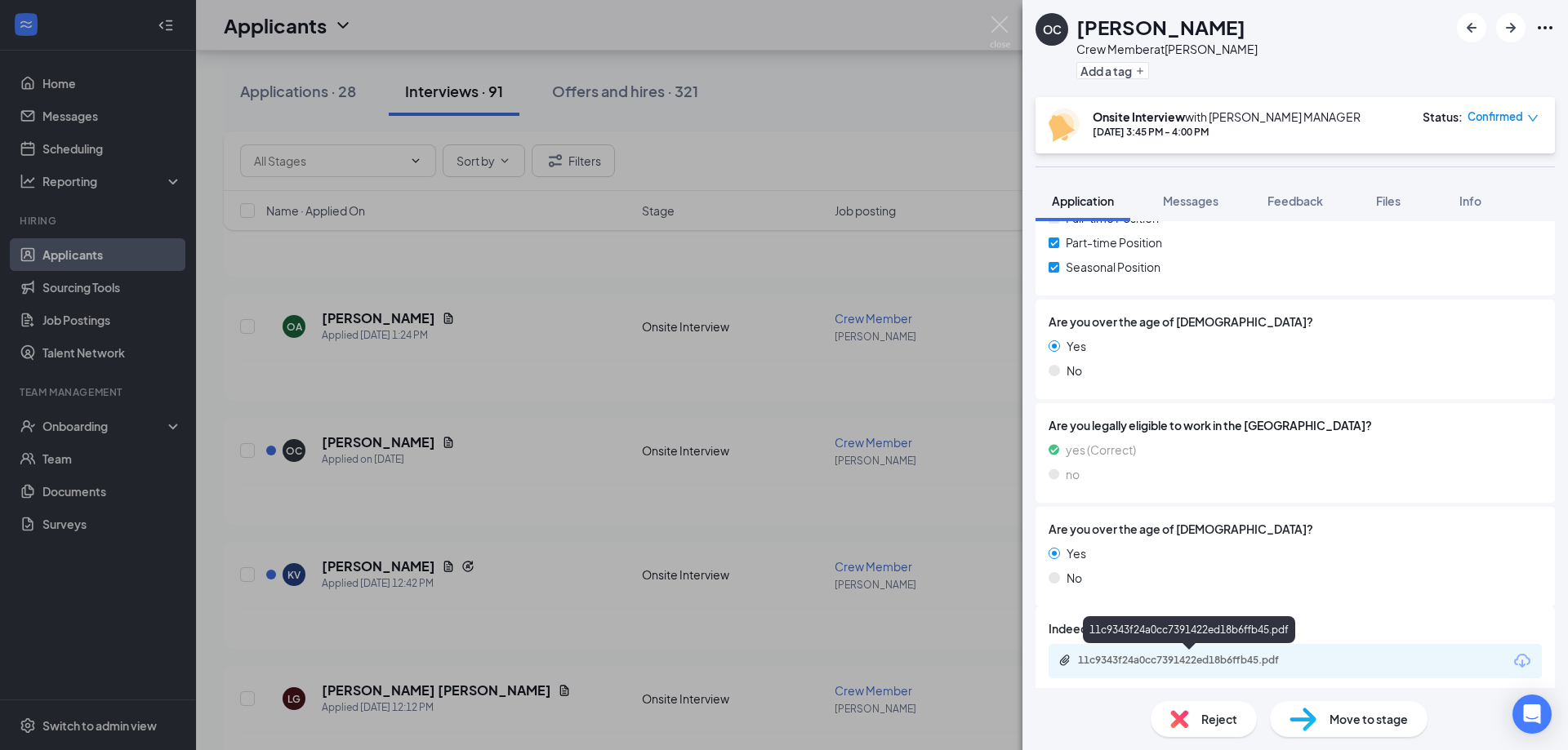
click at [1224, 658] on div "11c9343f24a0cc7391422ed18b6ffb45.pdf" at bounding box center [1192, 661] width 228 height 13
click at [1005, 22] on img at bounding box center [999, 32] width 20 height 32
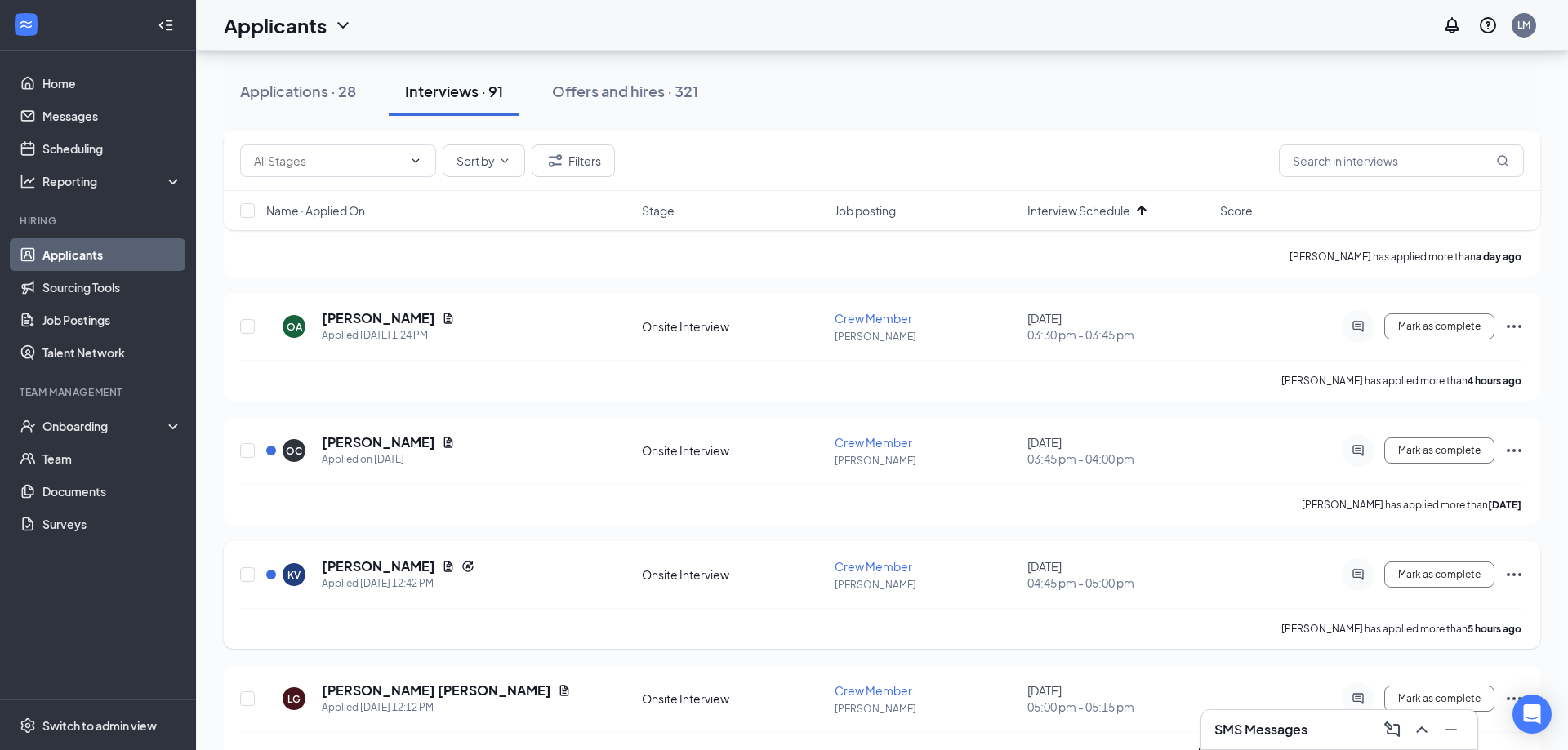
click at [352, 242] on div "Sort by Filters Name · Applied On Stage Job posting Interview Schedule Score" at bounding box center [881, 189] width 1316 height 115
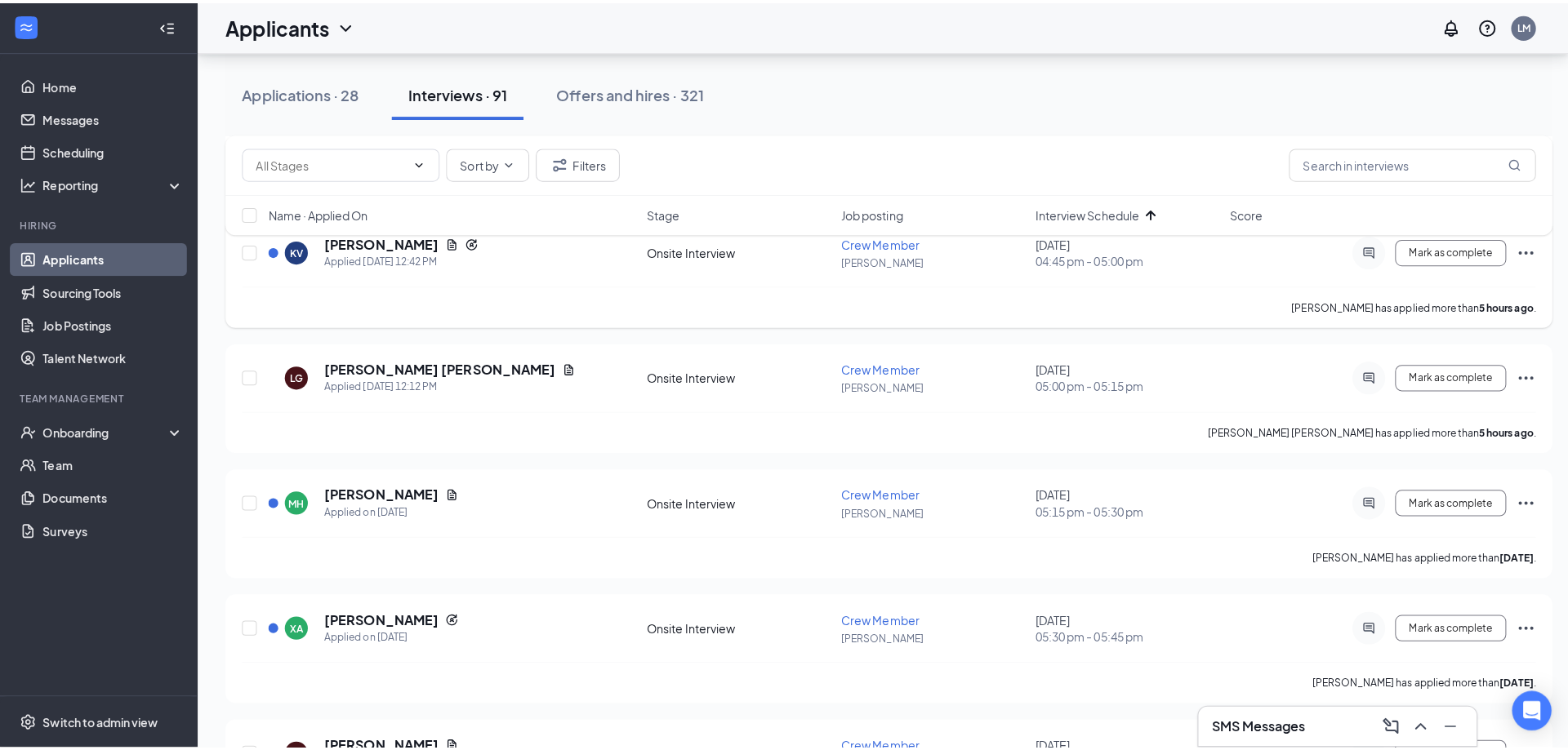
scroll to position [3618, 0]
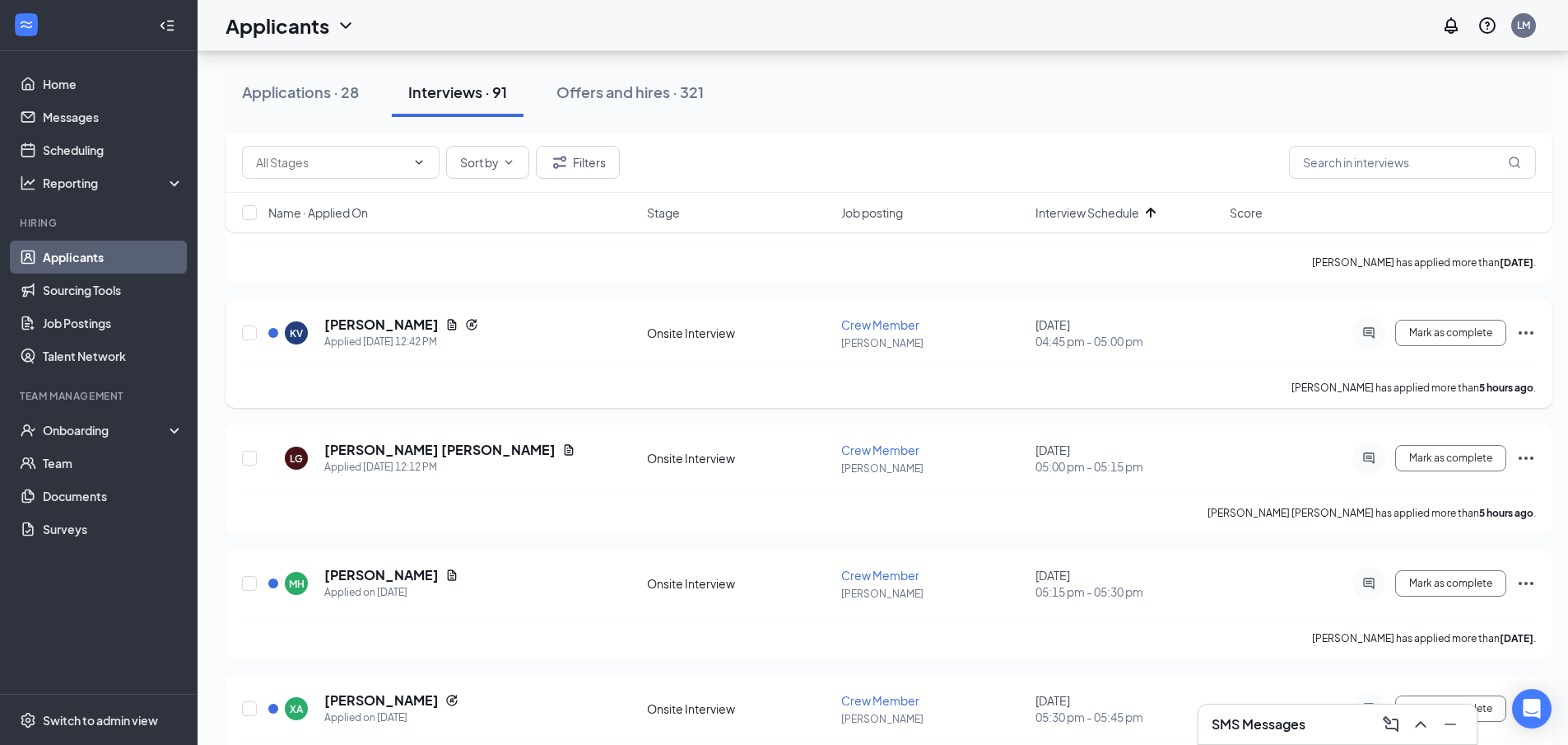
click at [350, 325] on h5 "[PERSON_NAME]" at bounding box center [381, 325] width 114 height 18
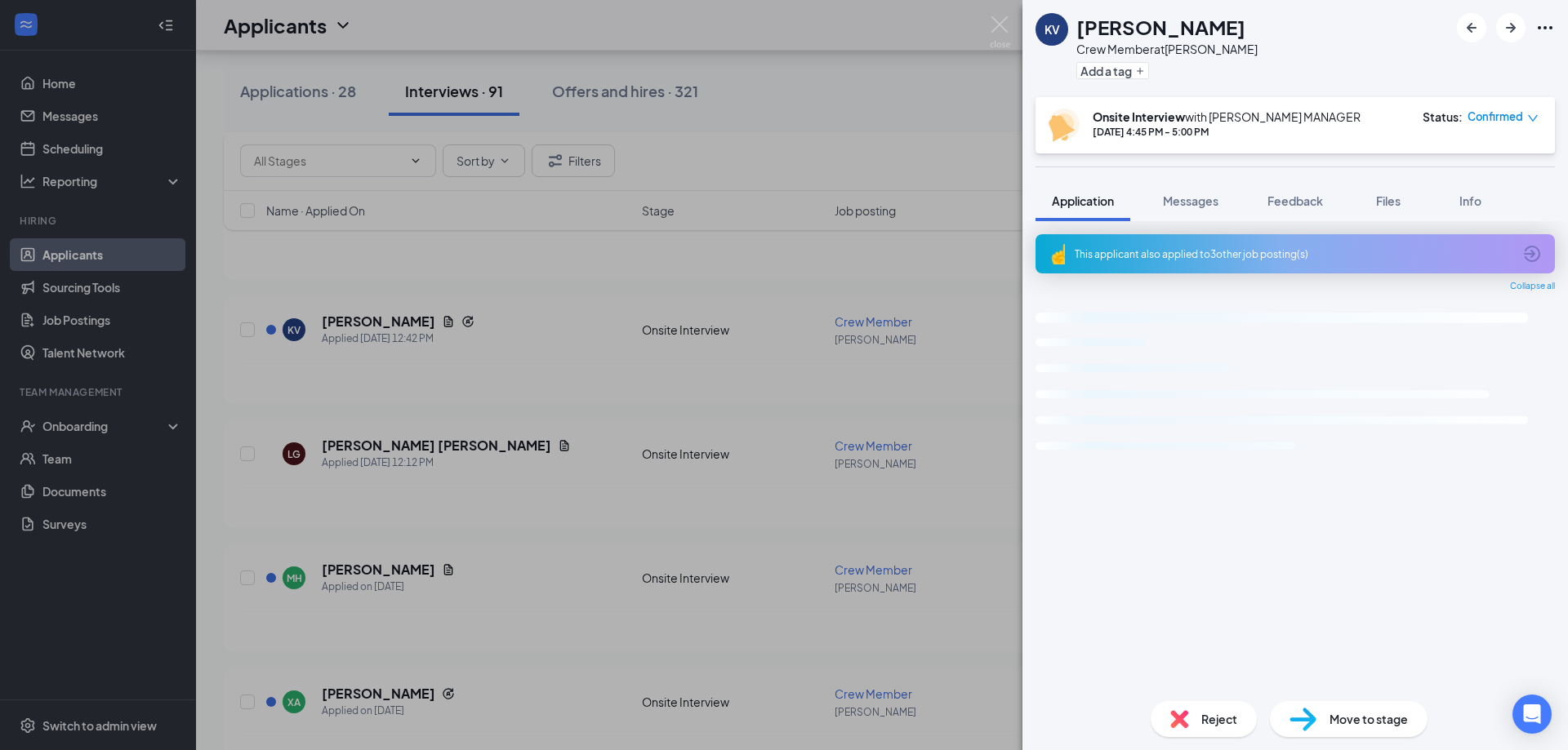
drag, startPoint x: 347, startPoint y: 322, endPoint x: 1325, endPoint y: 44, distance: 1016.7
click at [1325, 44] on div "KV [PERSON_NAME] Crew Member at [PERSON_NAME] Add a tag" at bounding box center [1295, 48] width 545 height 98
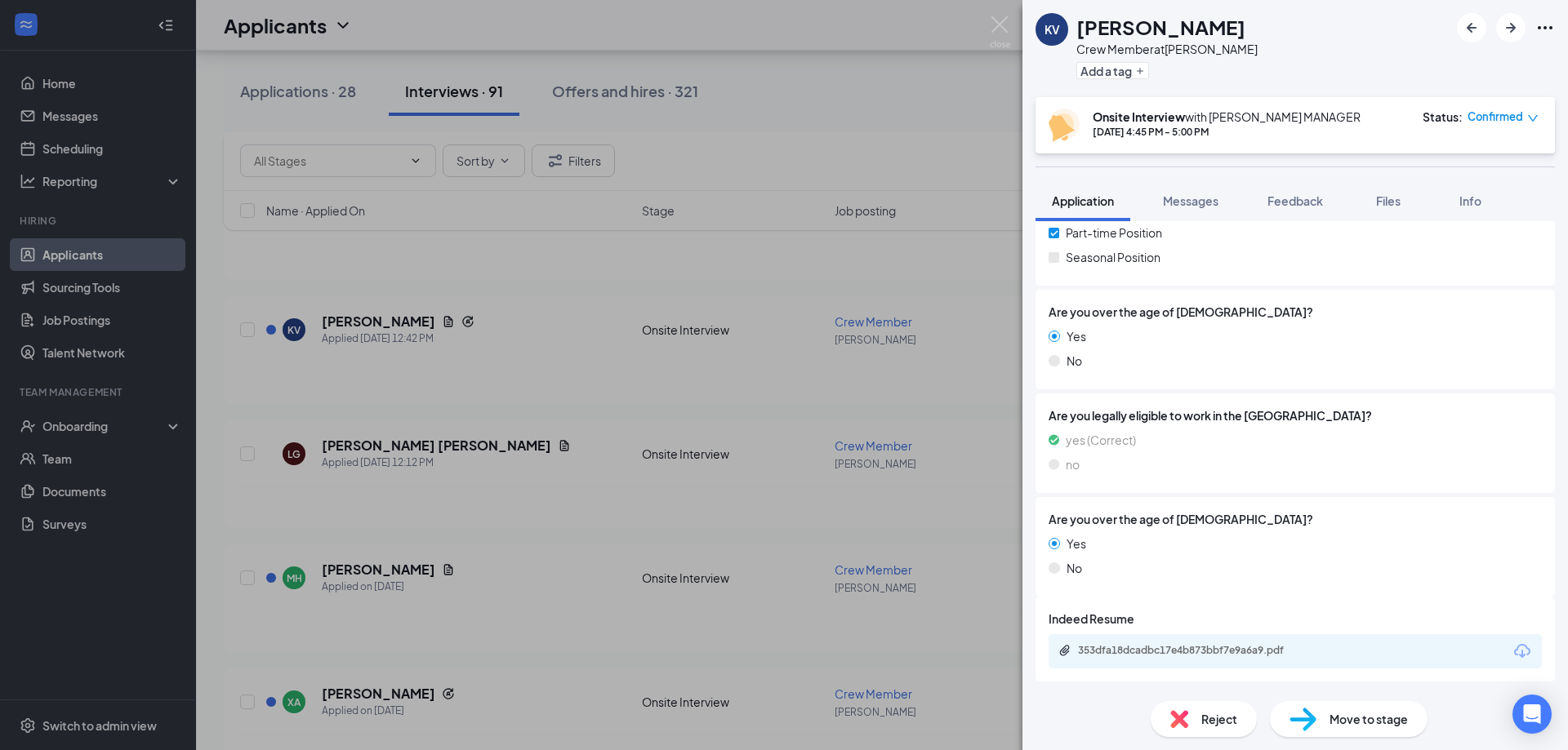
scroll to position [362, 0]
click at [1190, 648] on div "353dfa18dcadbc17e4b873bbf7e9a6a9.pdf" at bounding box center [1192, 651] width 228 height 13
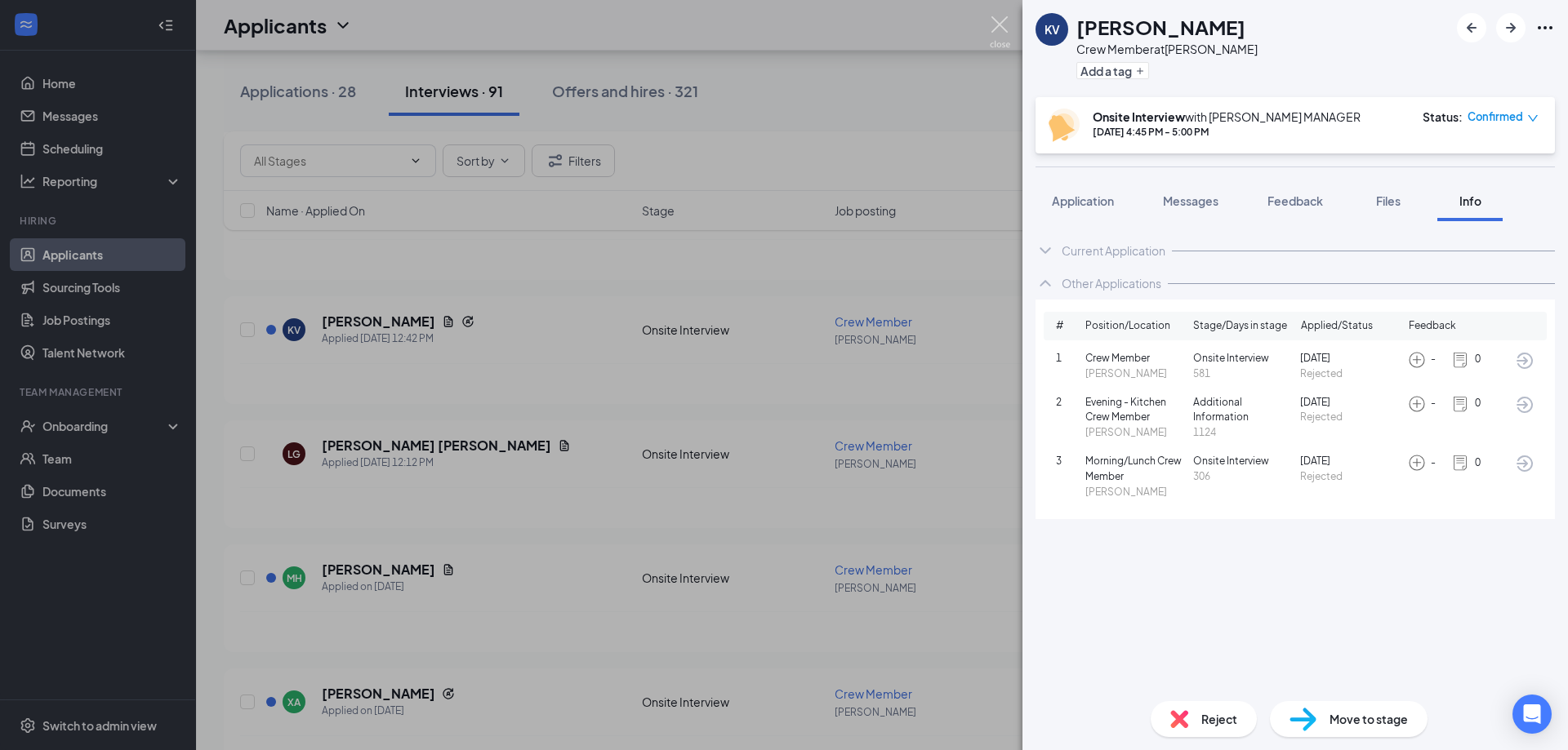
click at [995, 22] on img at bounding box center [999, 32] width 20 height 32
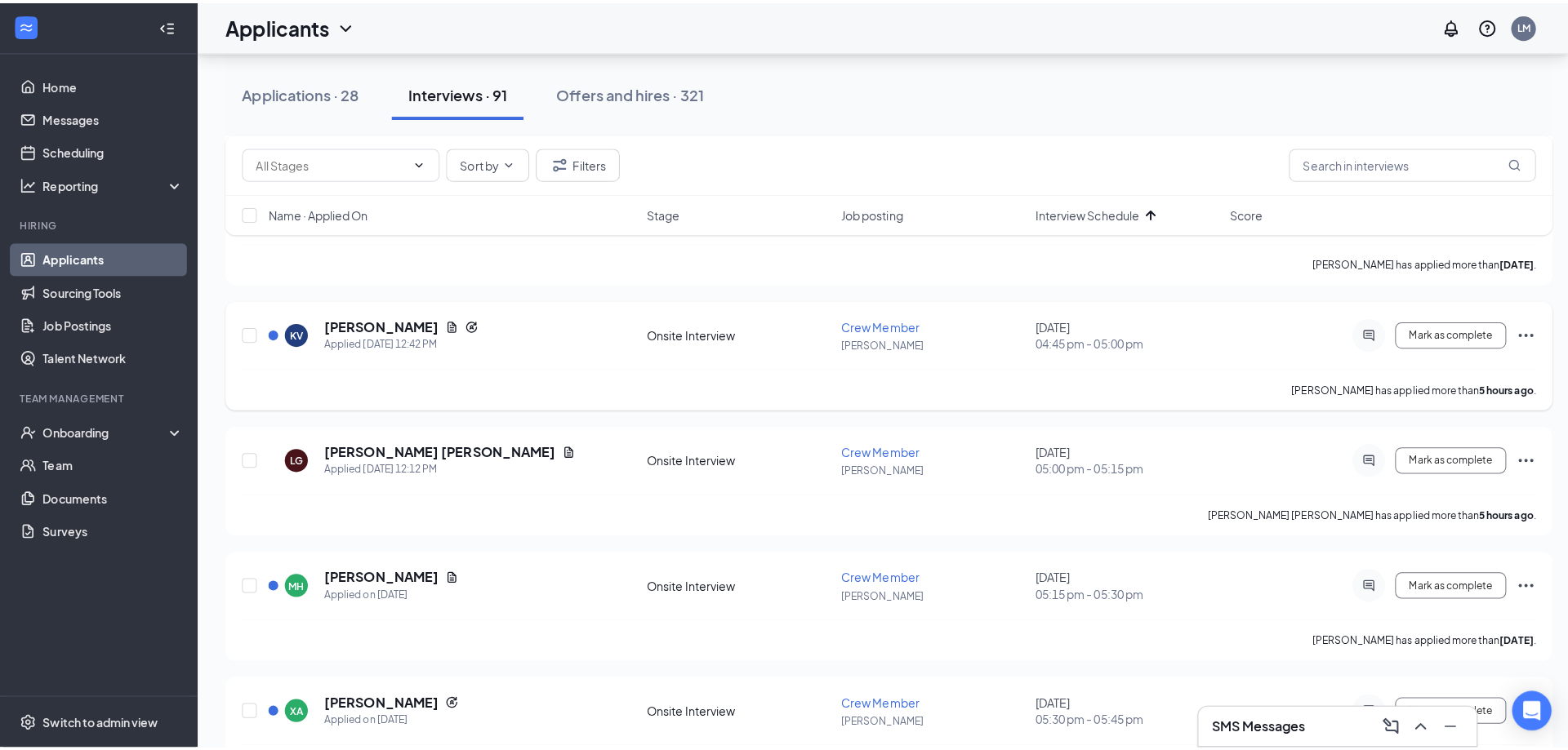
scroll to position [3700, 0]
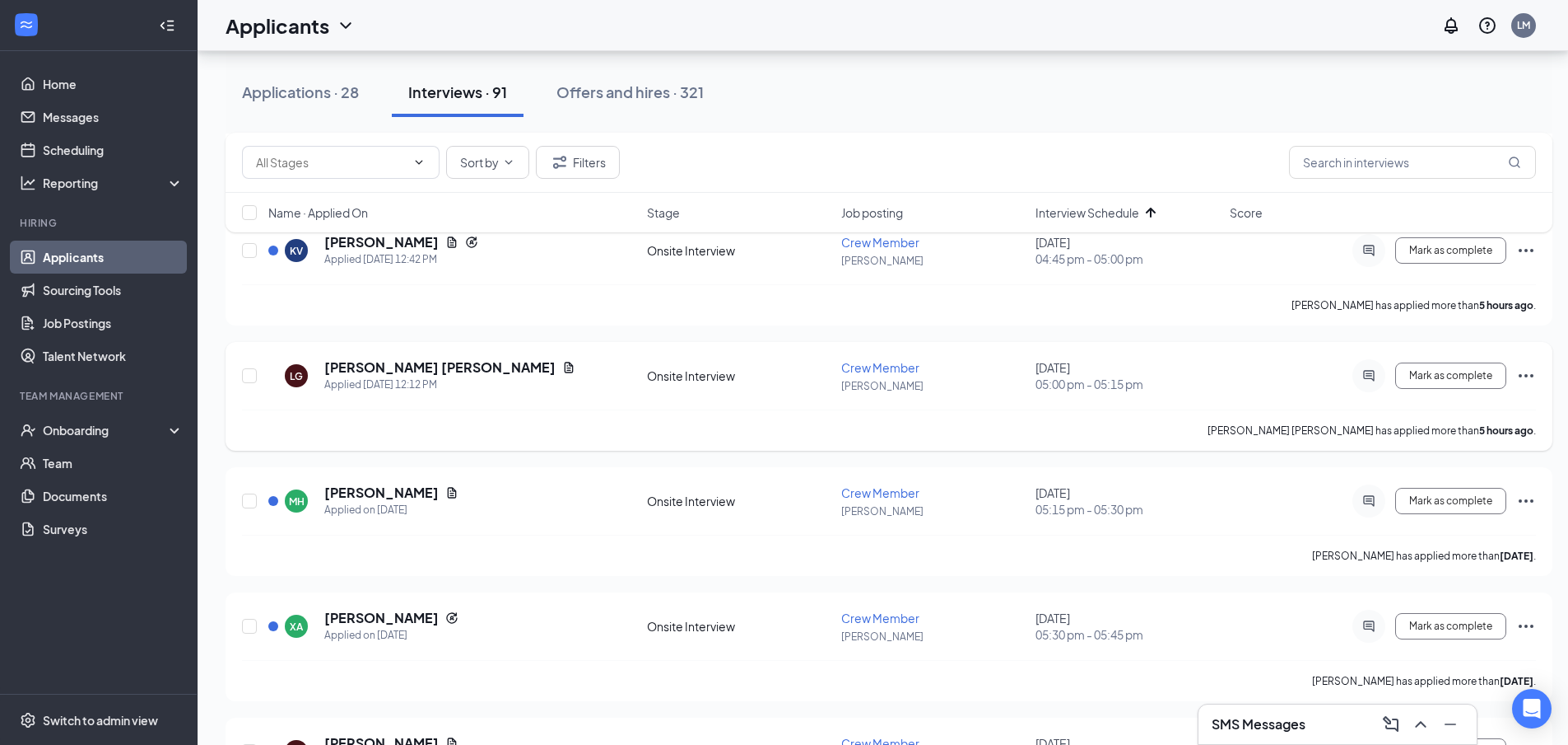
click at [320, 372] on div "[PERSON_NAME] [PERSON_NAME] Applied [DATE] 12:12 PM" at bounding box center [452, 375] width 369 height 34
click at [339, 365] on h5 "[PERSON_NAME] [PERSON_NAME]" at bounding box center [439, 367] width 231 height 18
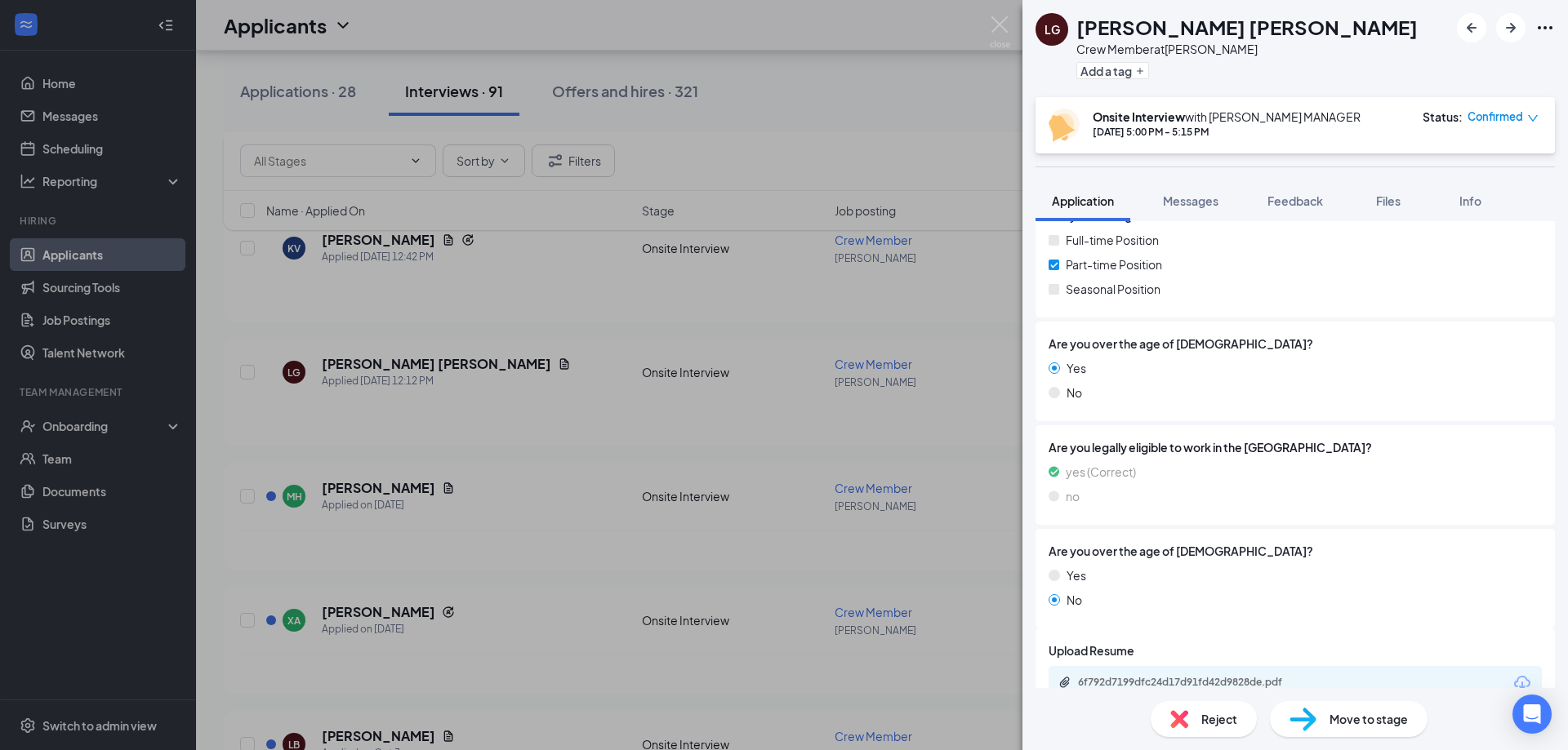
scroll to position [283, 0]
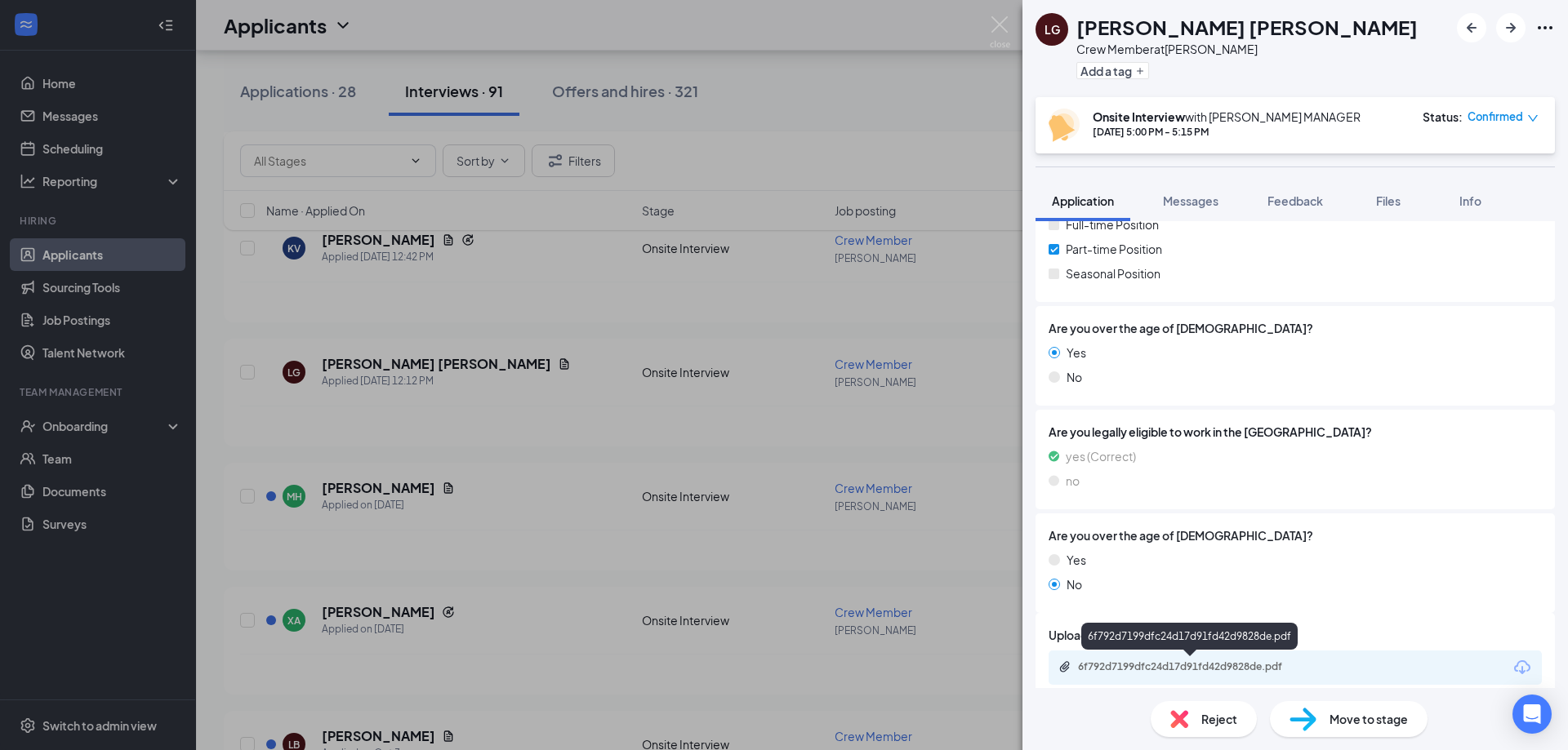
click at [1234, 660] on div "6f792d7199dfc24d17d91fd42d9828de.pdf" at bounding box center [1192, 667] width 228 height 13
click at [1000, 25] on img at bounding box center [999, 32] width 20 height 32
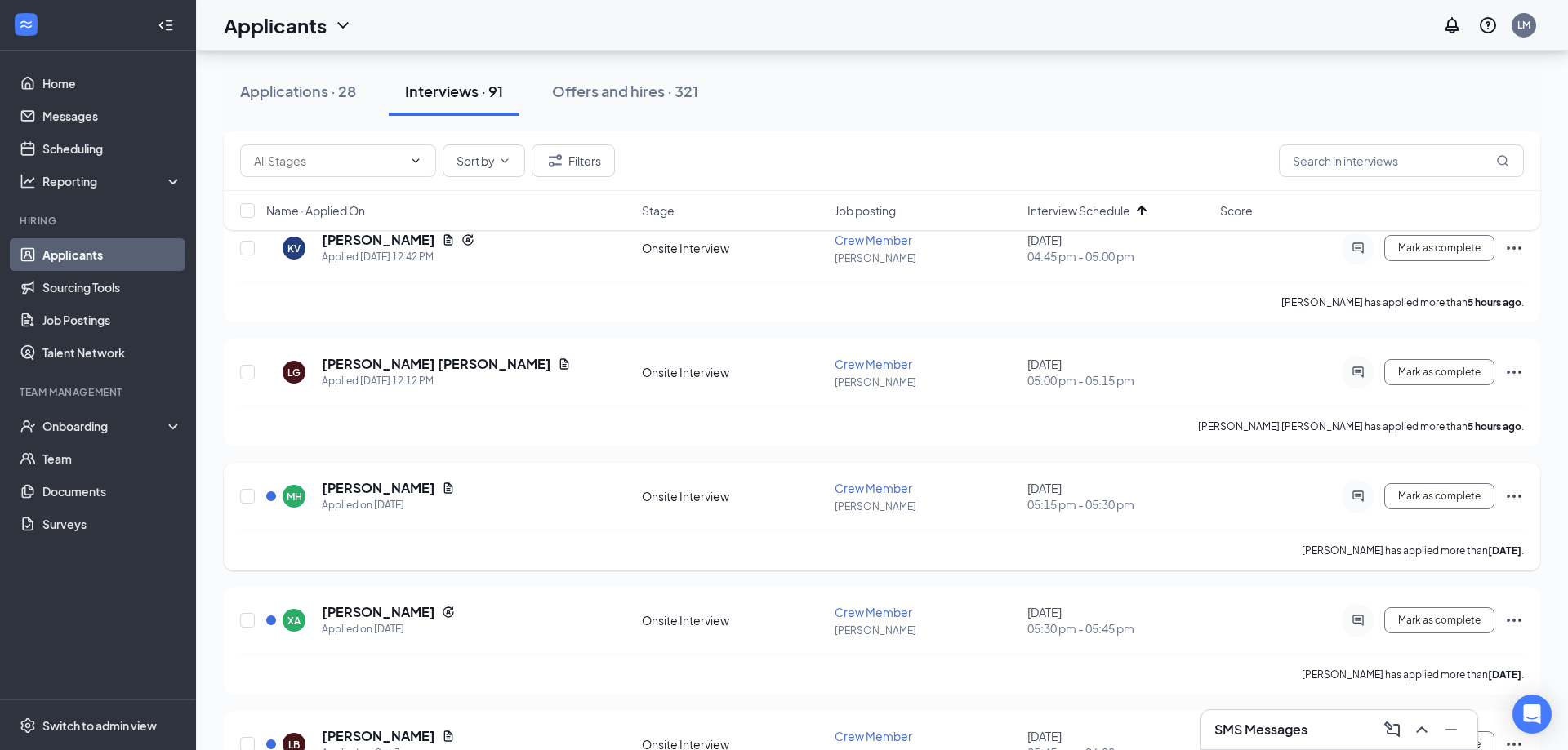
scroll to position [3782, 0]
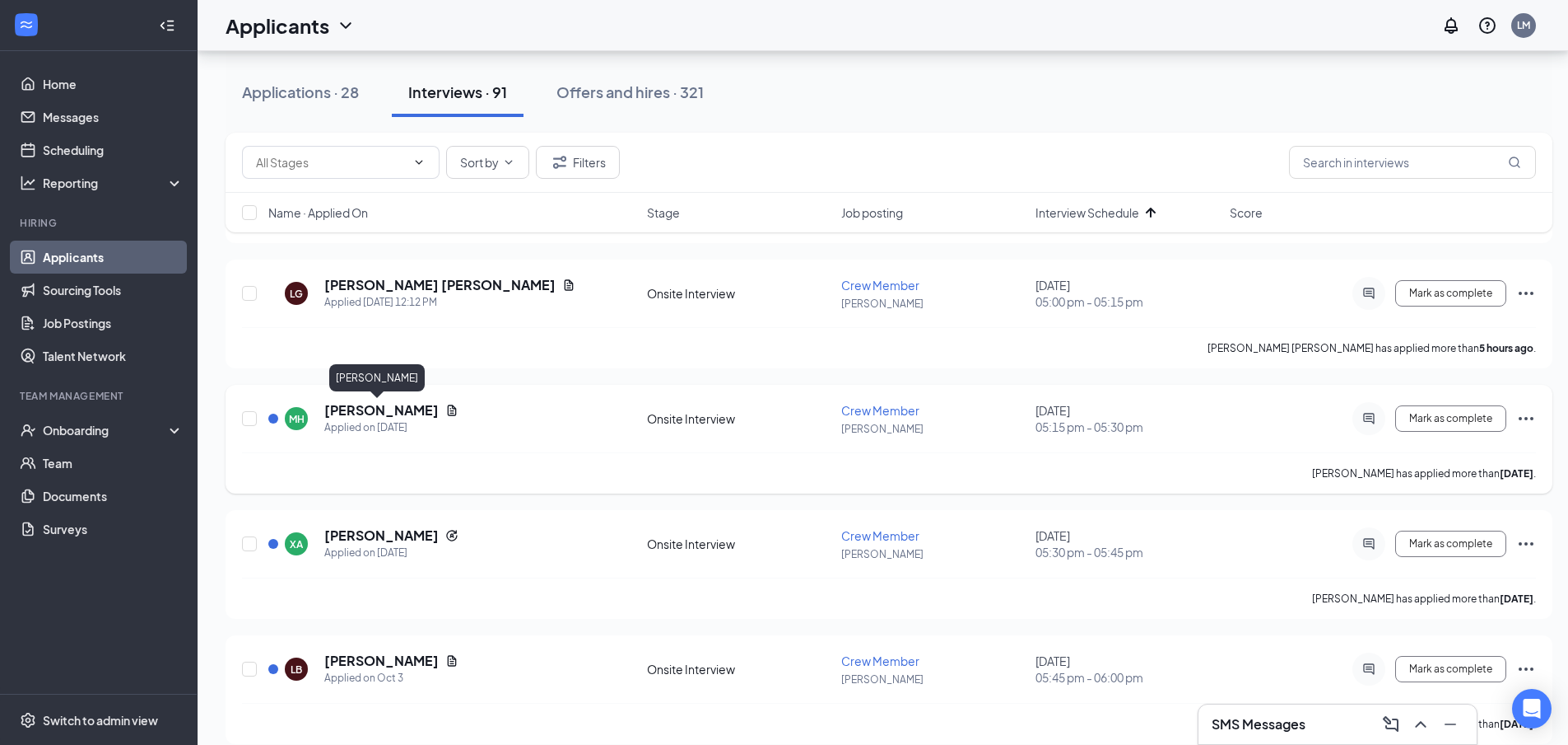
click at [363, 413] on h5 "[PERSON_NAME]" at bounding box center [381, 410] width 114 height 18
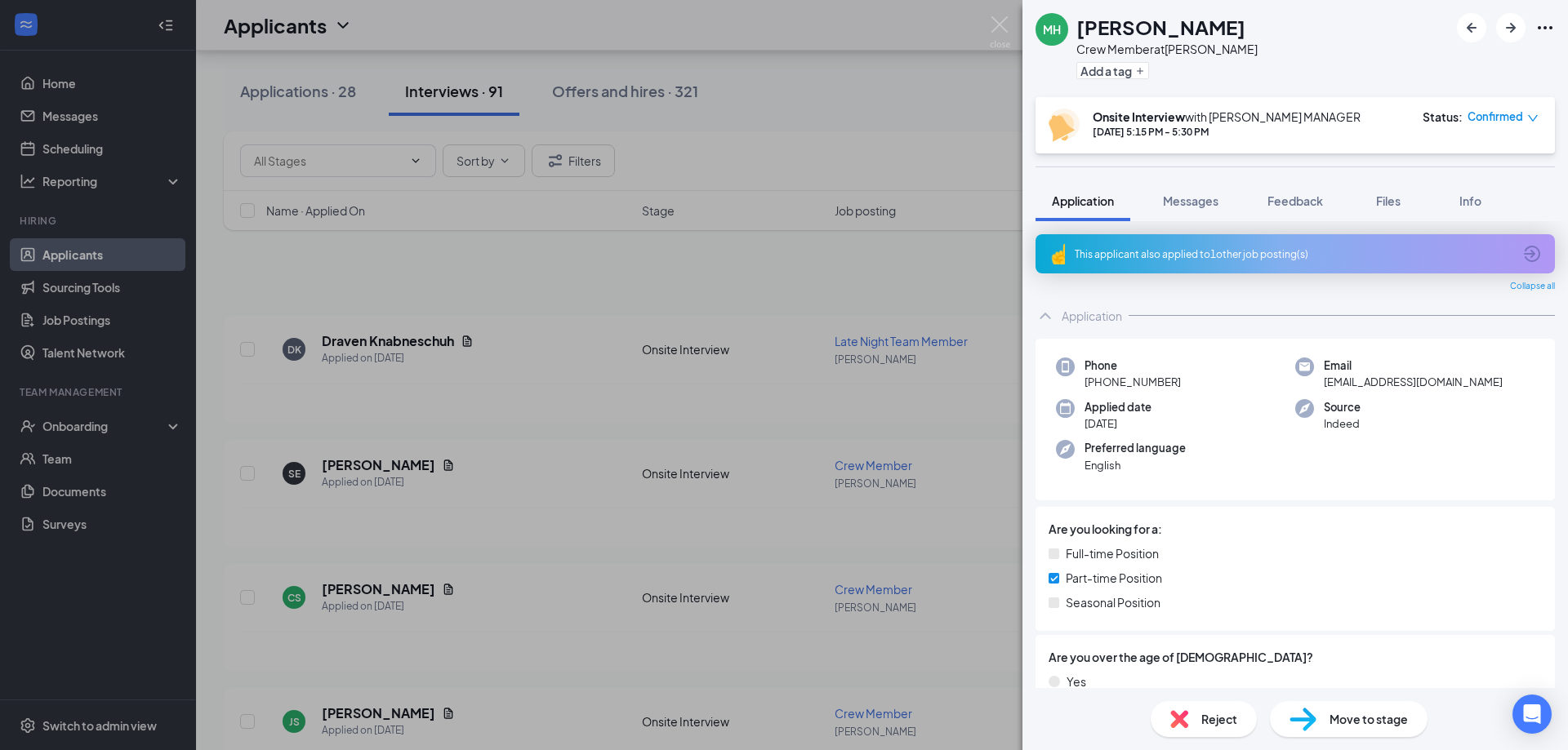
scroll to position [3782, 0]
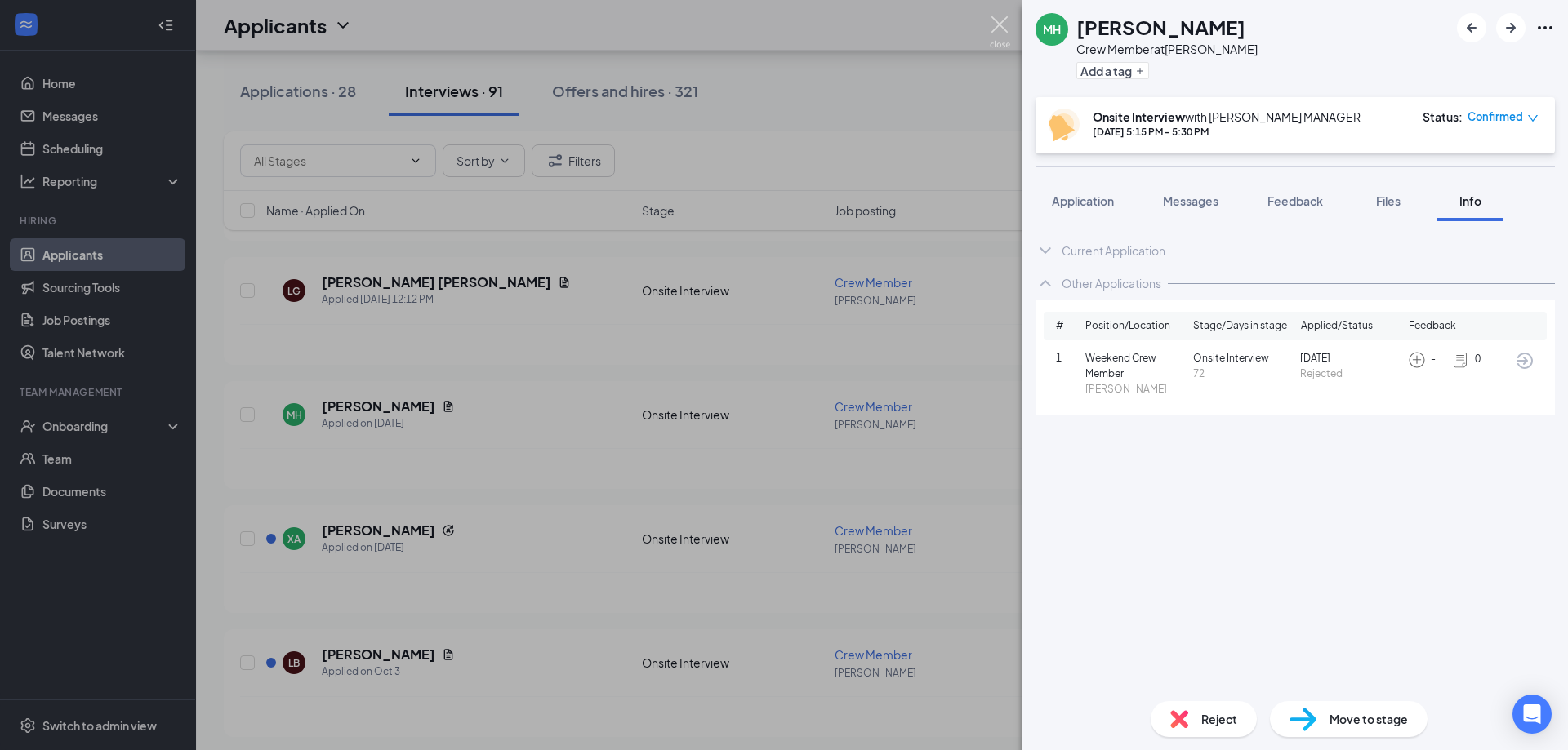
click at [1000, 25] on img at bounding box center [999, 32] width 20 height 32
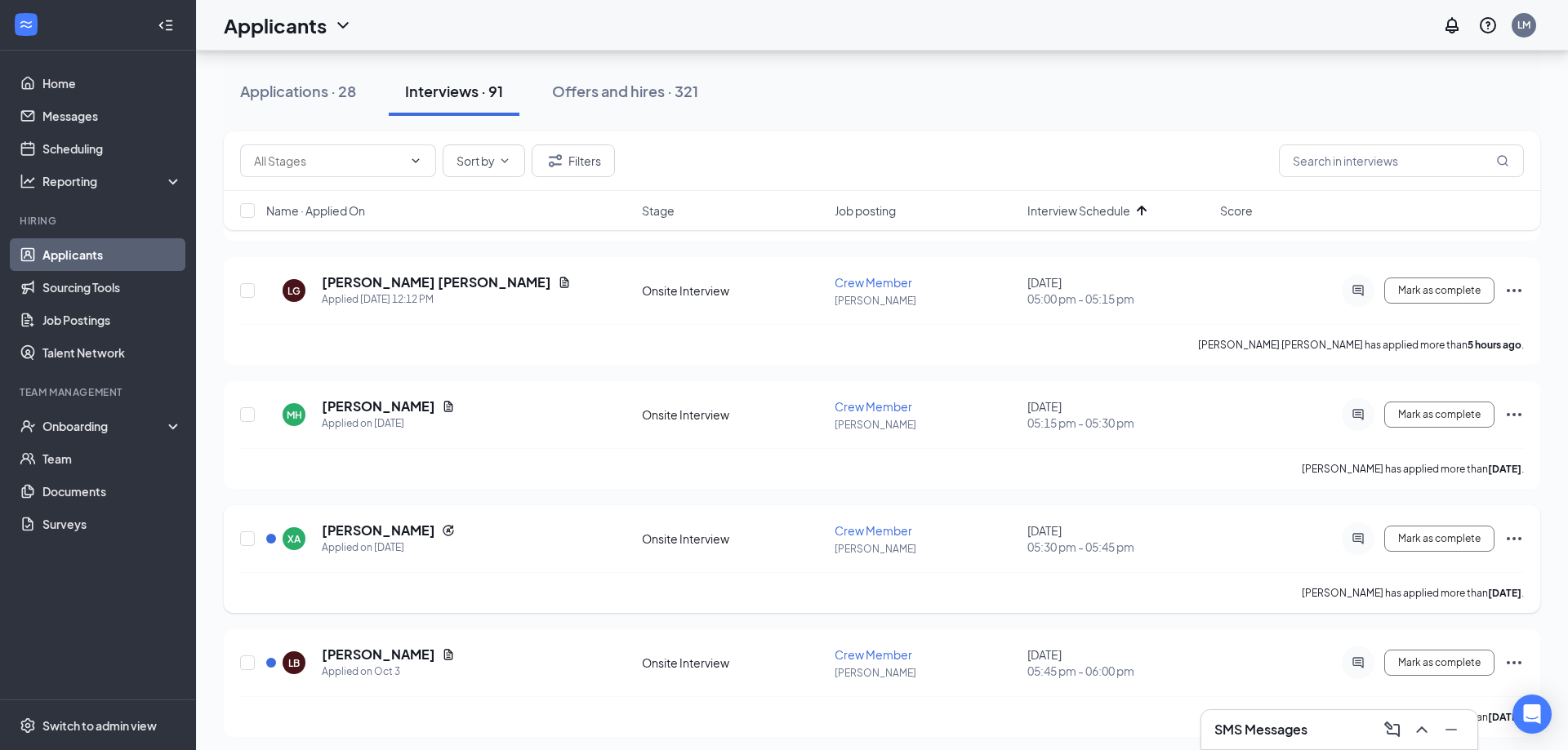
click at [377, 535] on h5 "[PERSON_NAME]" at bounding box center [378, 531] width 113 height 18
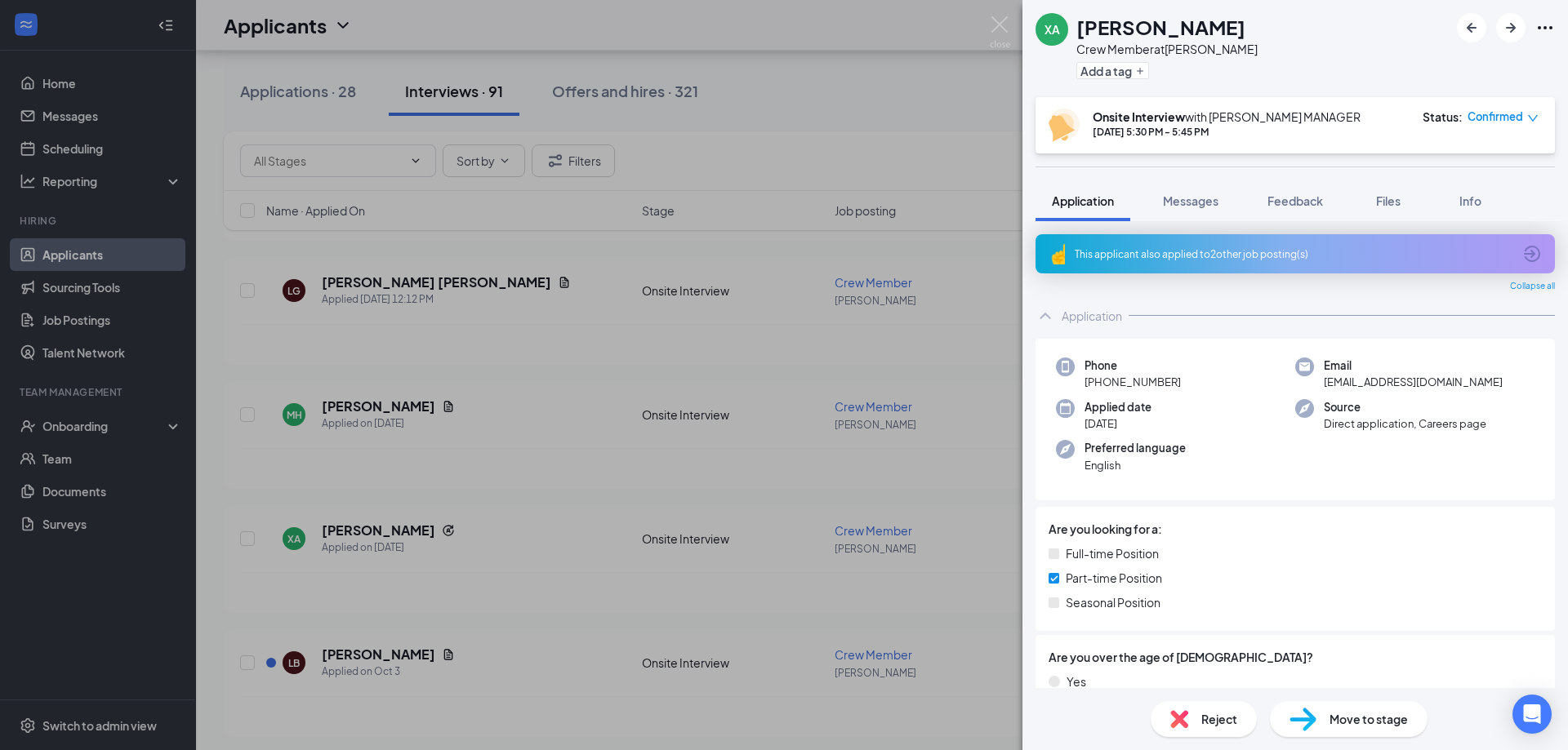
click at [1247, 262] on div "This applicant also applied to 2 other job posting(s)" at bounding box center [1295, 253] width 519 height 39
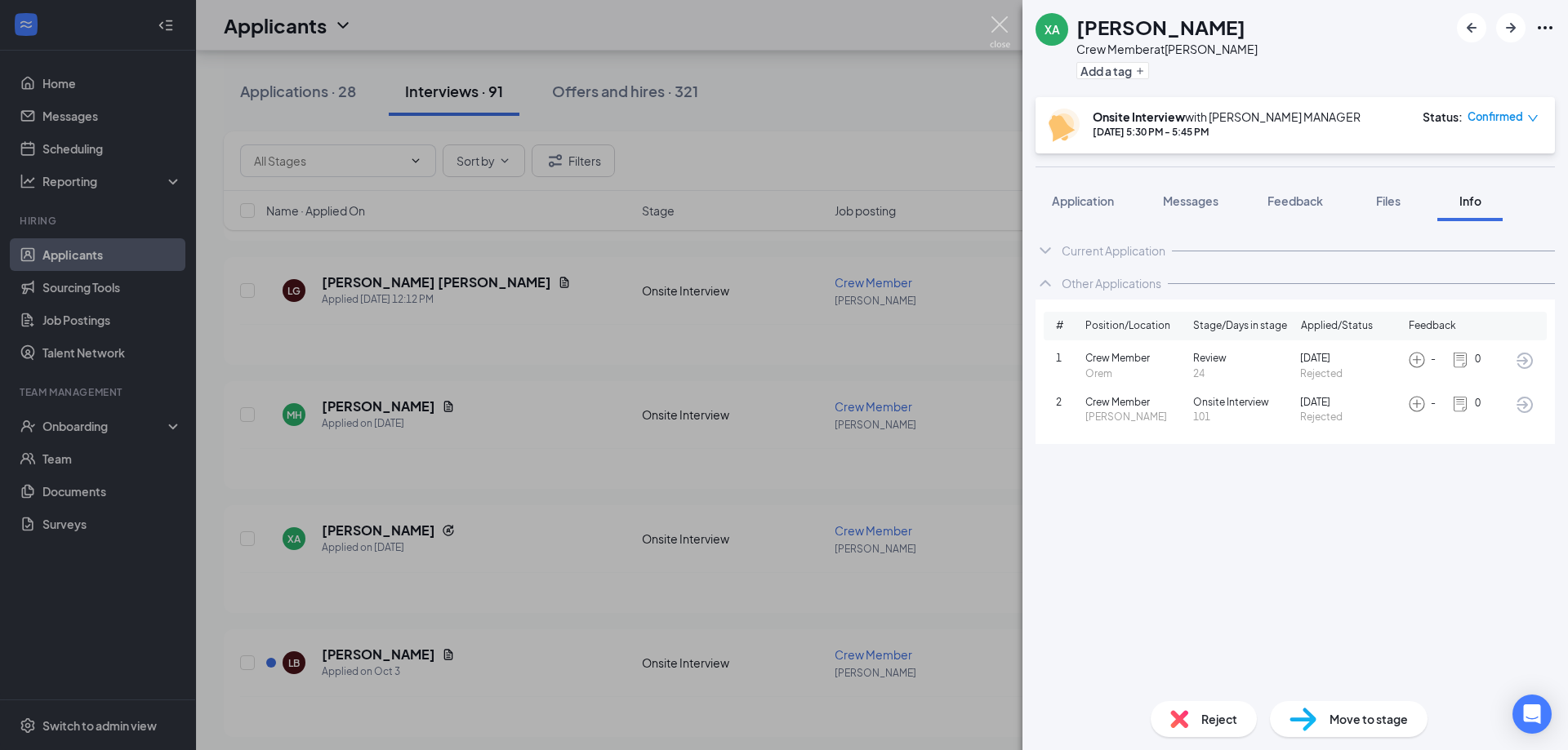
click at [1000, 25] on img at bounding box center [999, 32] width 20 height 32
click at [328, 651] on h5 "[PERSON_NAME]" at bounding box center [378, 655] width 113 height 18
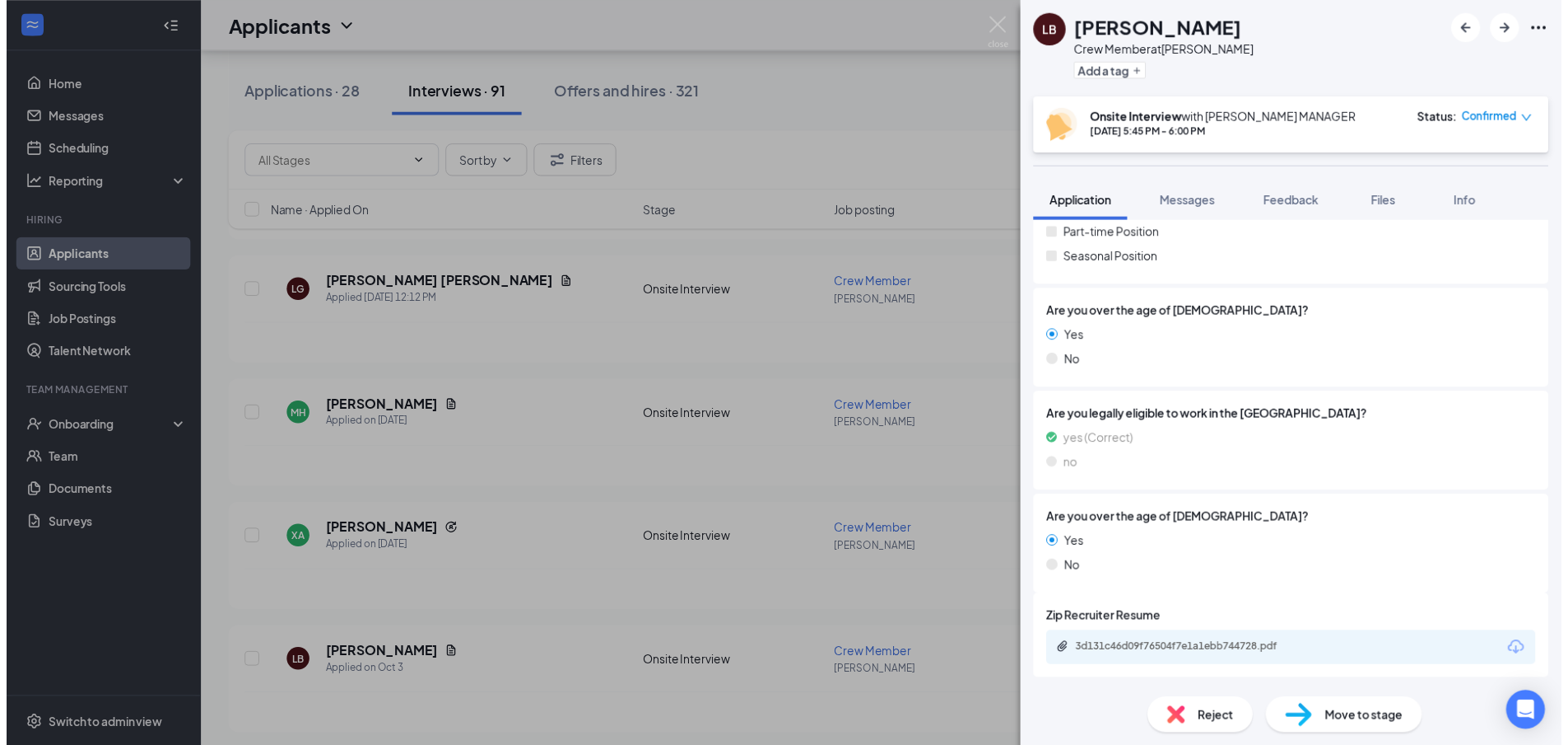
scroll to position [297, 0]
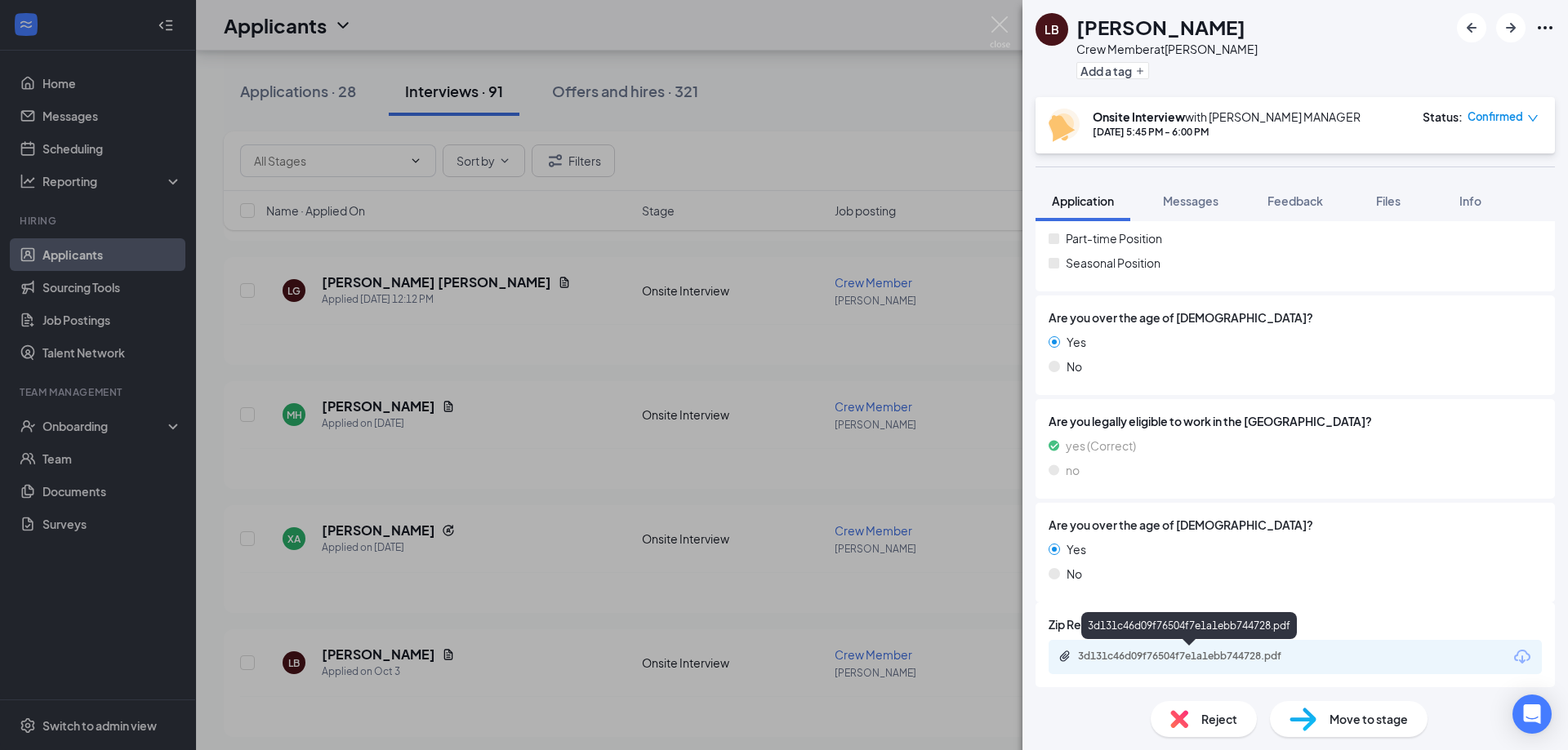
click at [1142, 652] on div "3d131c46d09f76504f7e1a1ebb744728.pdf" at bounding box center [1192, 657] width 228 height 13
click at [1000, 30] on img at bounding box center [999, 32] width 20 height 32
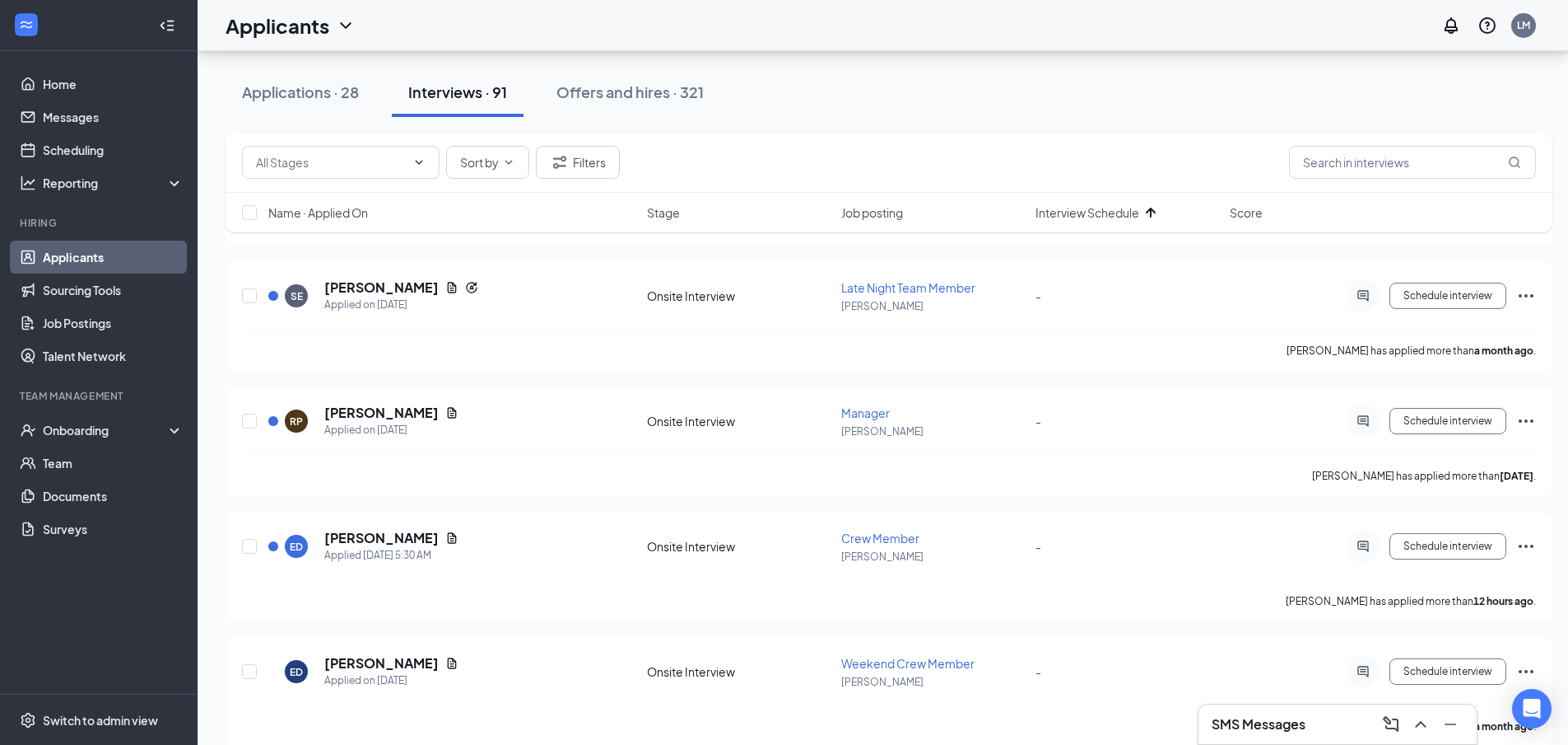
scroll to position [7930, 0]
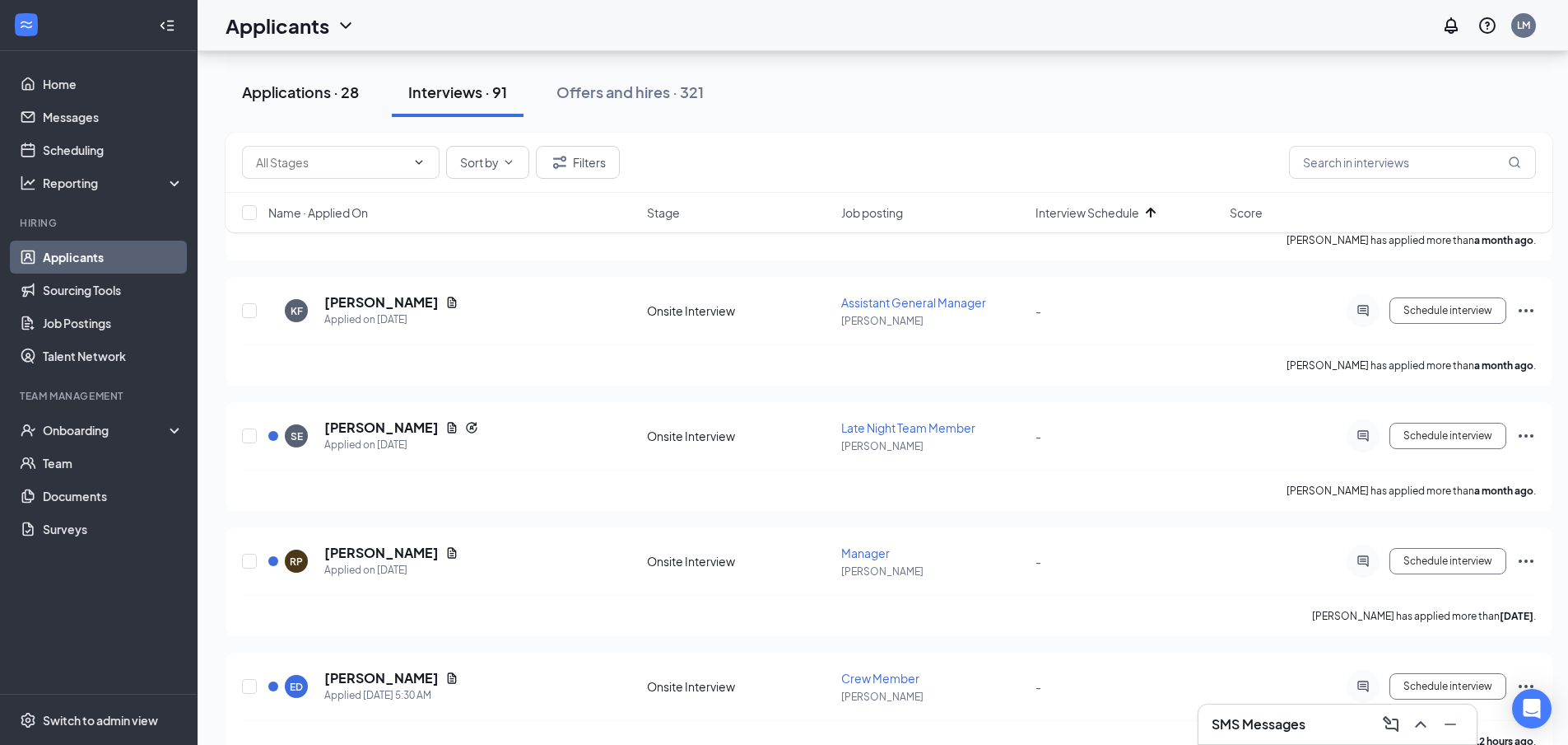
click at [315, 98] on div "Applications · 28" at bounding box center [300, 92] width 117 height 20
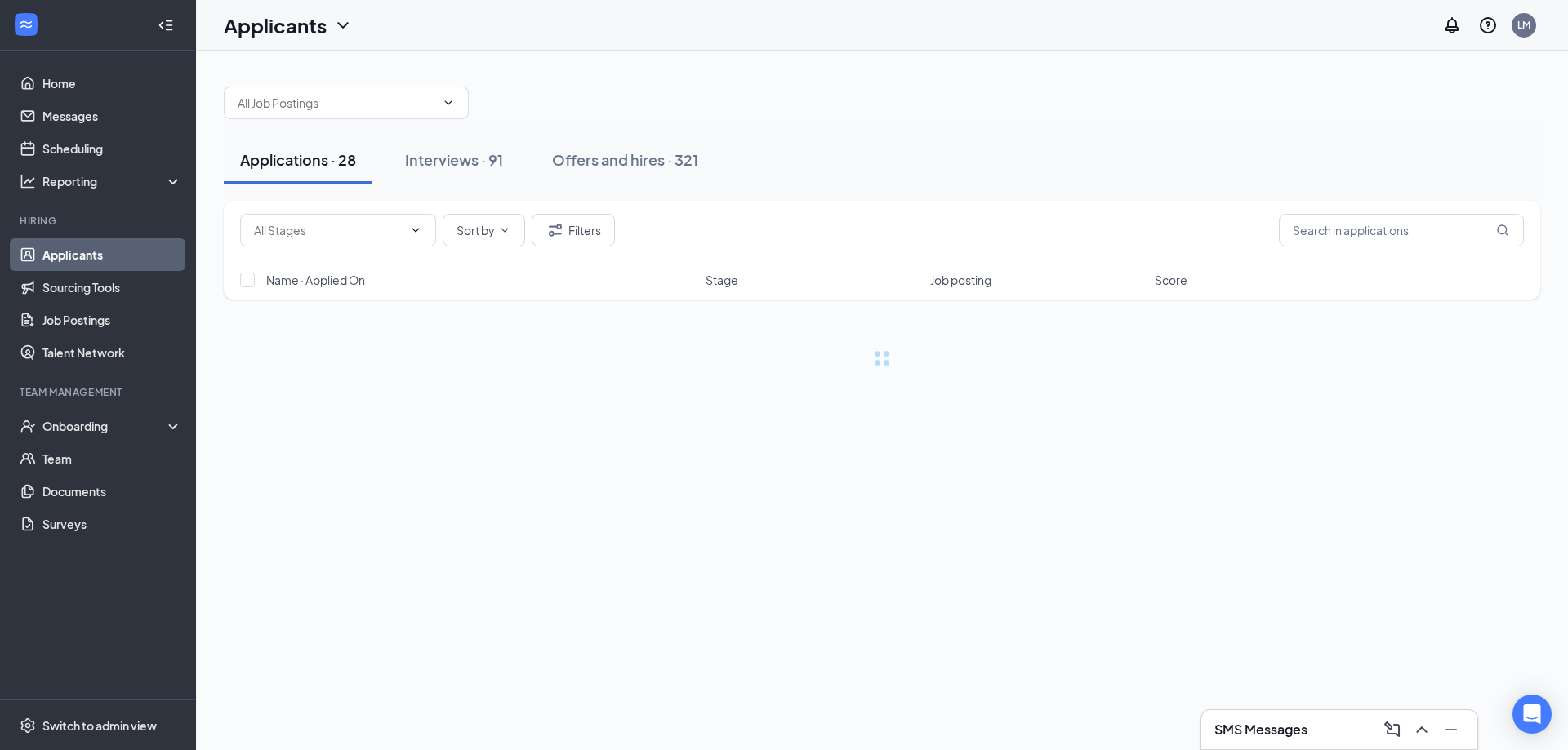
drag, startPoint x: 244, startPoint y: 272, endPoint x: 270, endPoint y: 262, distance: 27.9
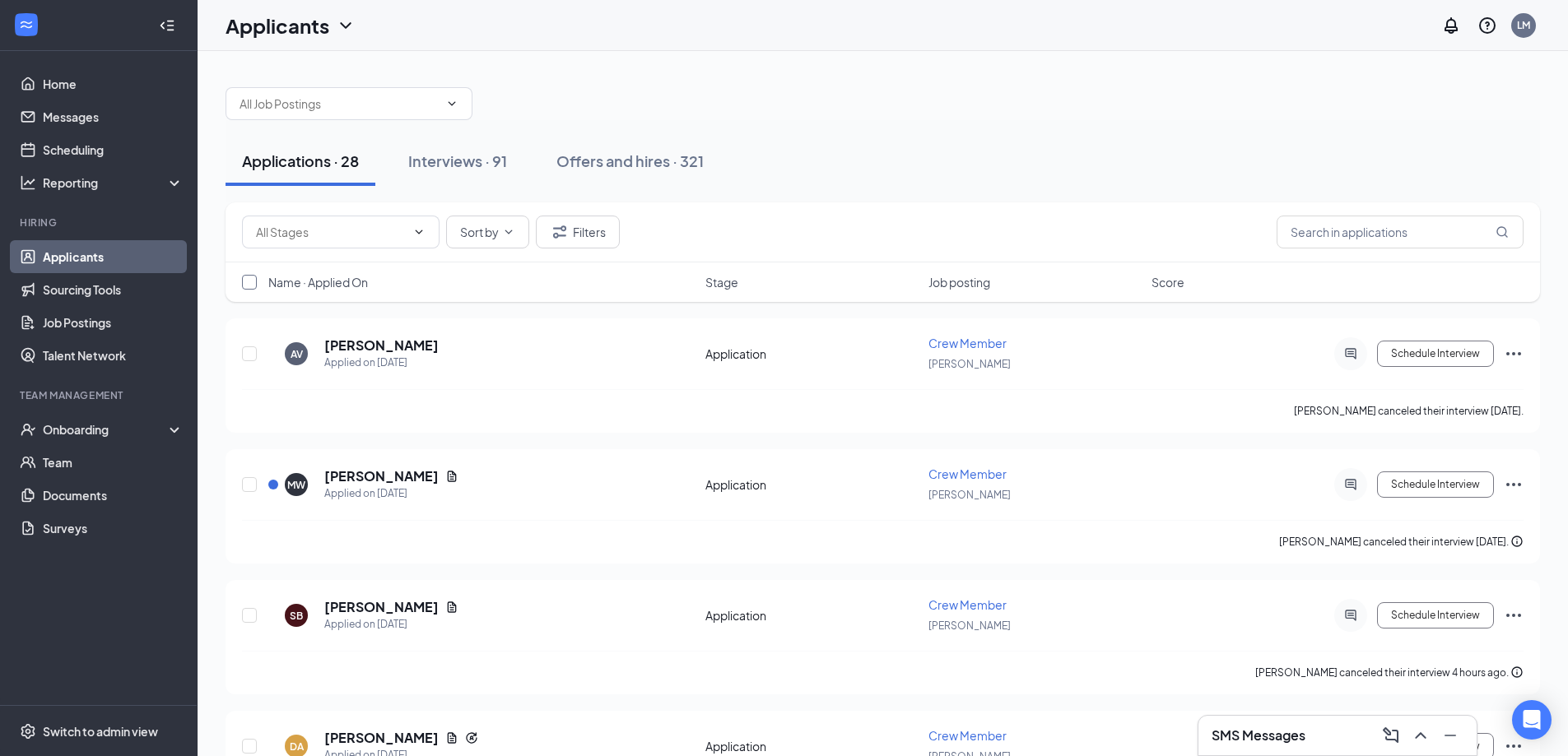
drag, startPoint x: 272, startPoint y: 264, endPoint x: 253, endPoint y: 277, distance: 23.0
click at [253, 276] on input "checkbox" at bounding box center [250, 282] width 15 height 15
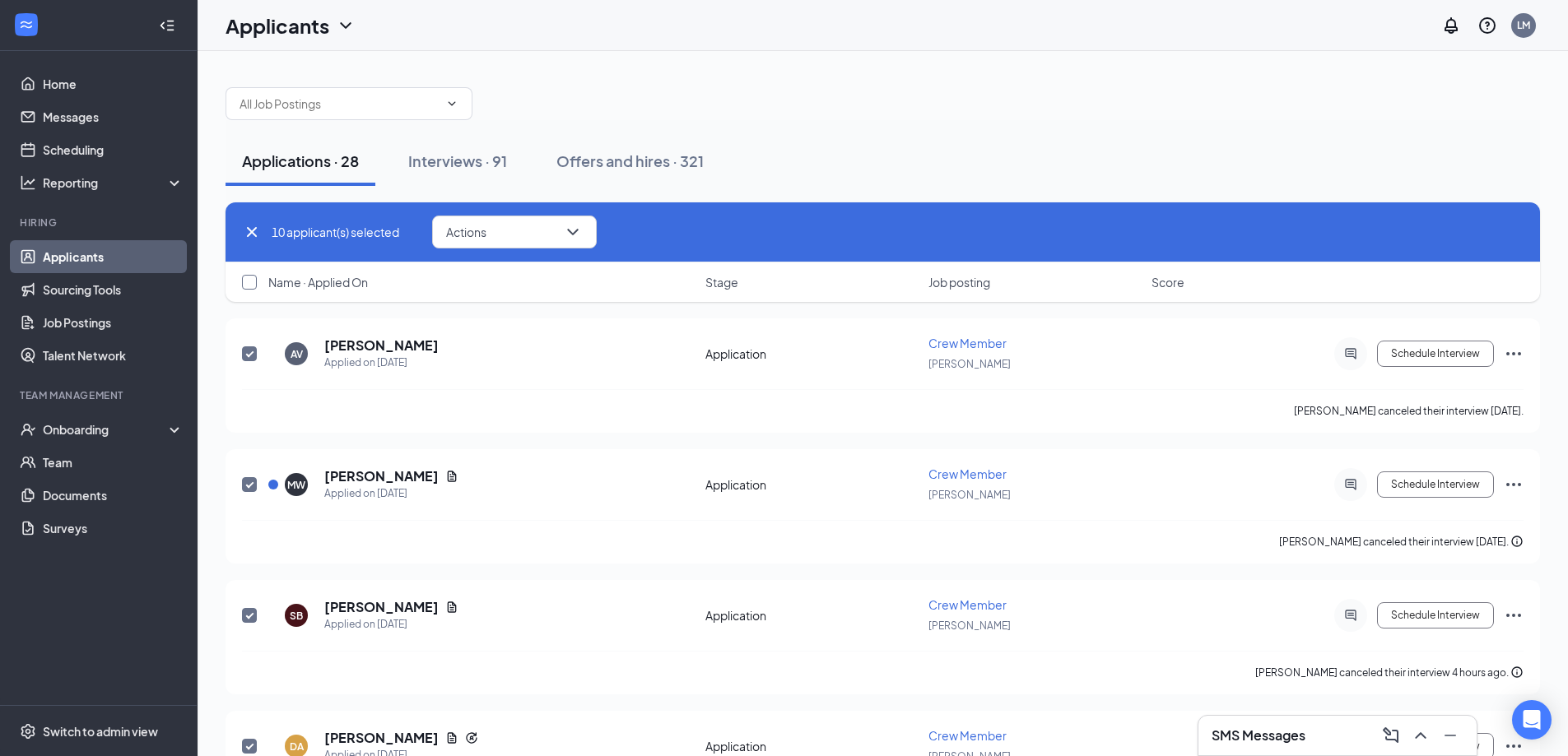
checkbox input "true"
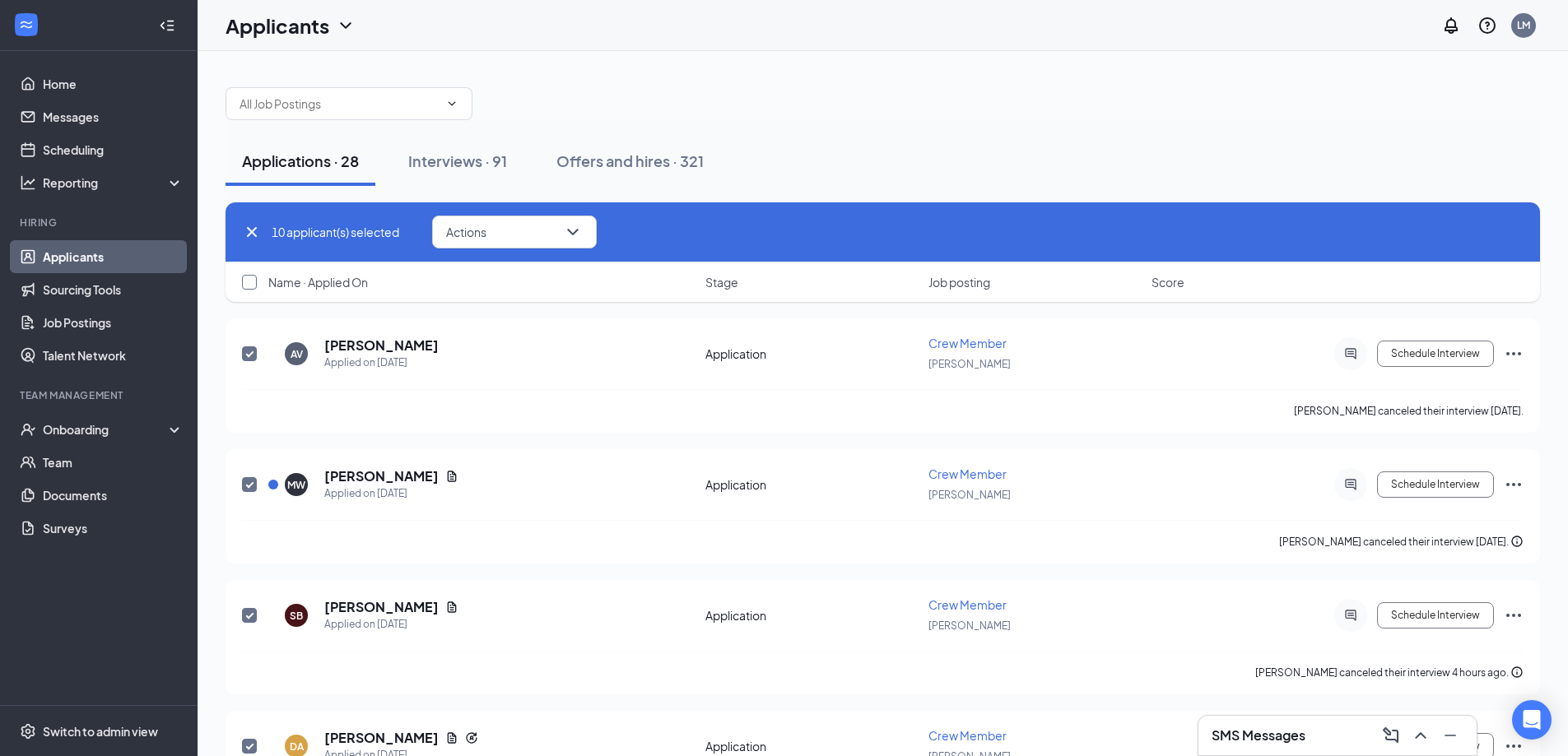
checkbox input "true"
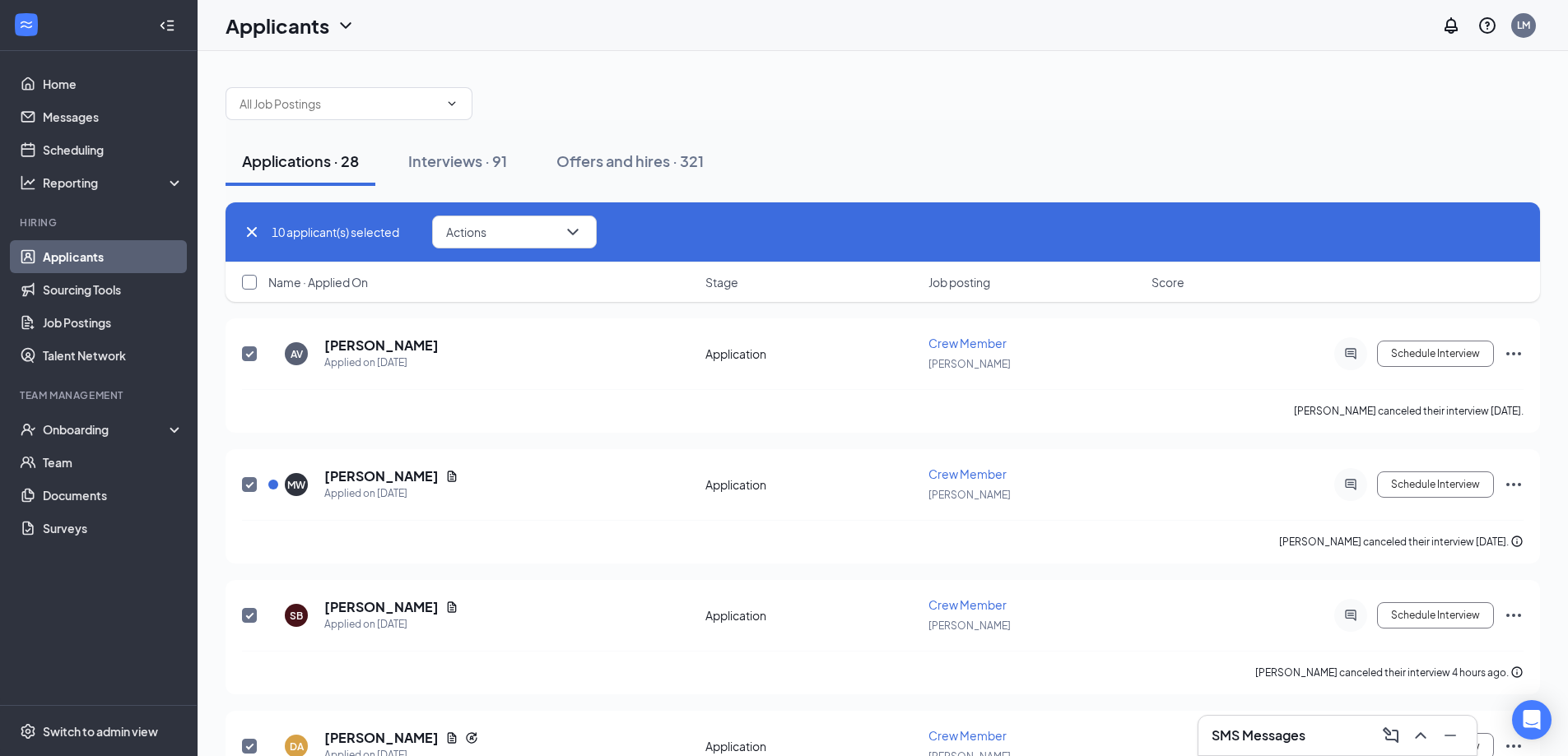
checkbox input "true"
click at [585, 241] on button "Actions" at bounding box center [514, 232] width 165 height 33
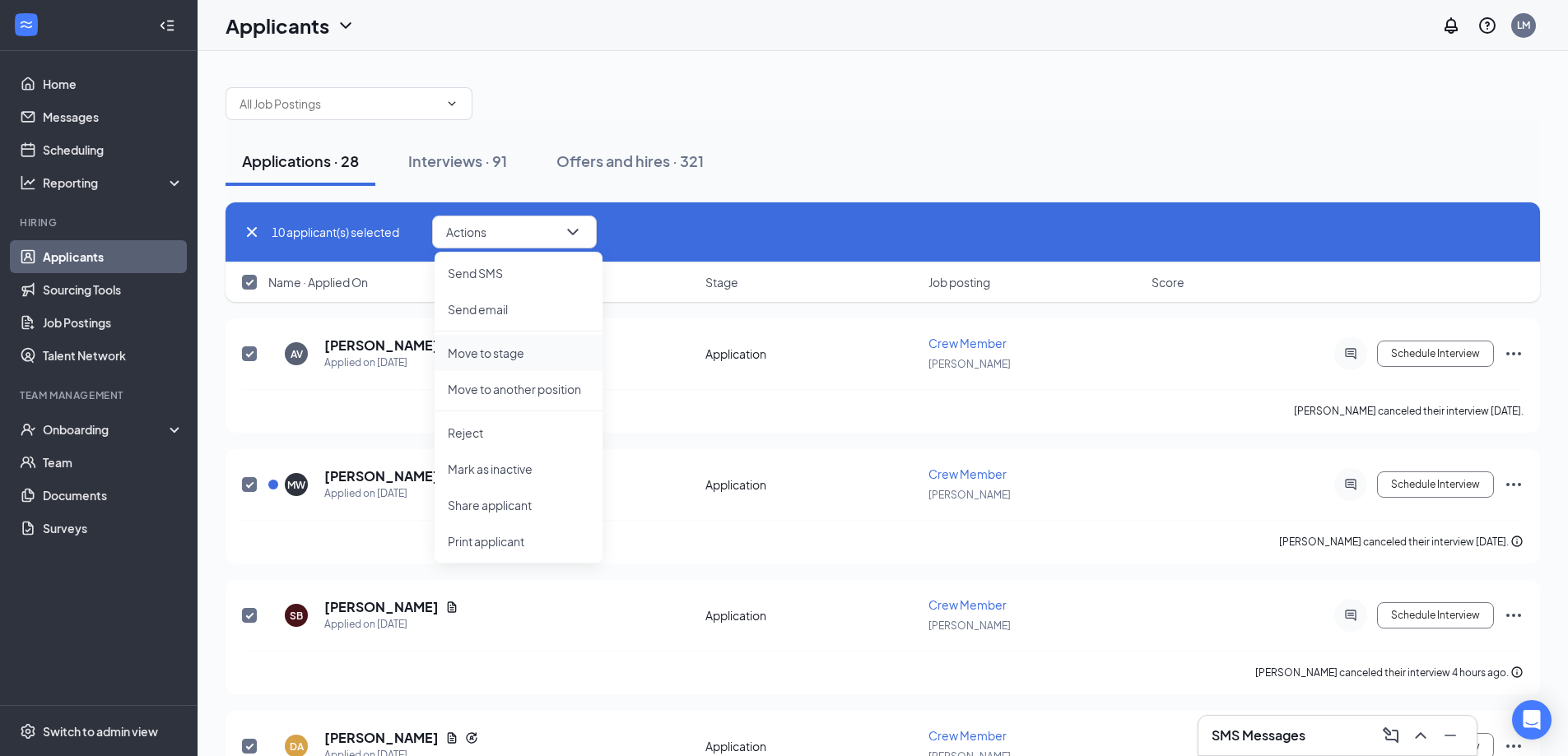
click at [506, 353] on p "Move to stage" at bounding box center [518, 353] width 141 height 17
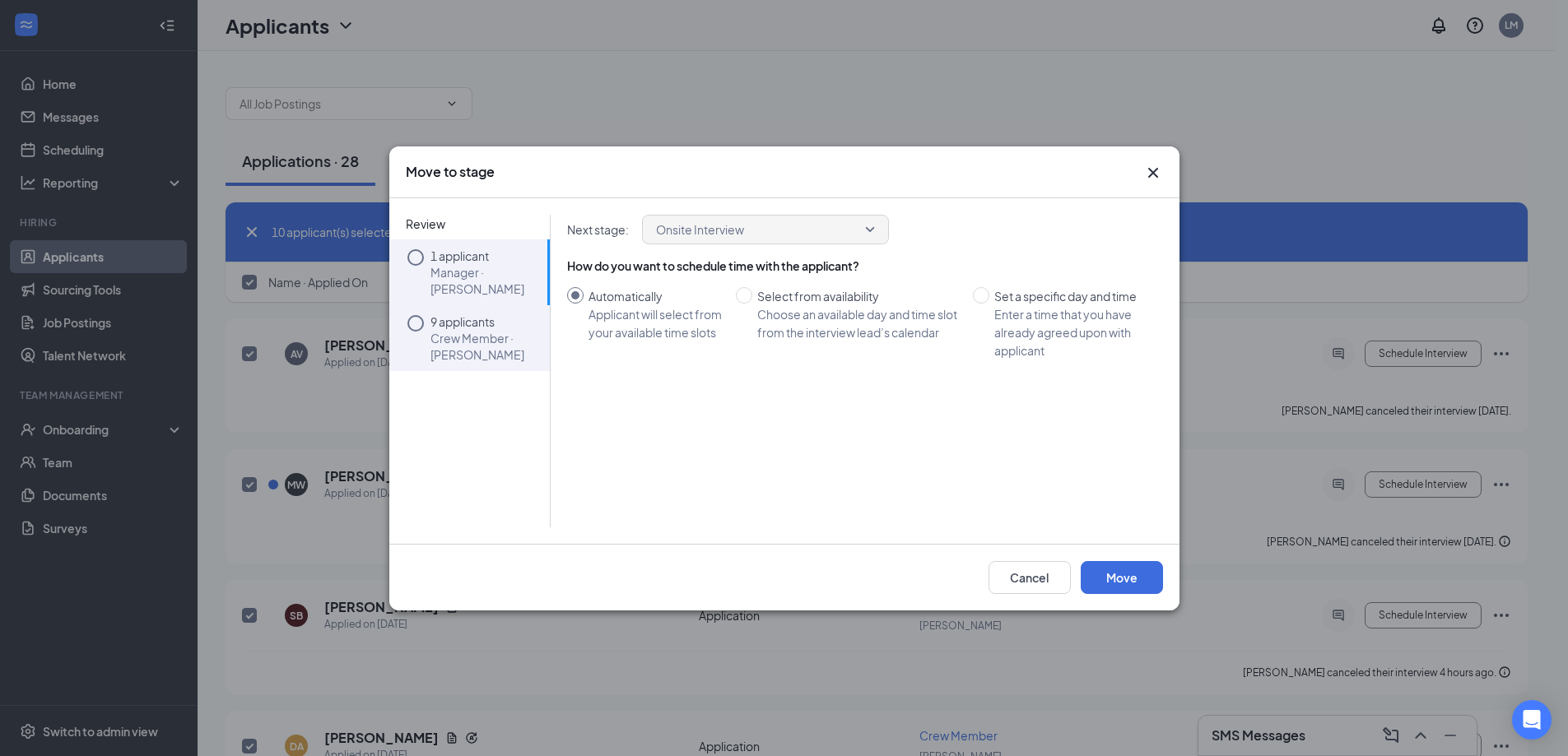
click at [423, 320] on li "9 applicants Crew Member · Logan" at bounding box center [469, 338] width 160 height 66
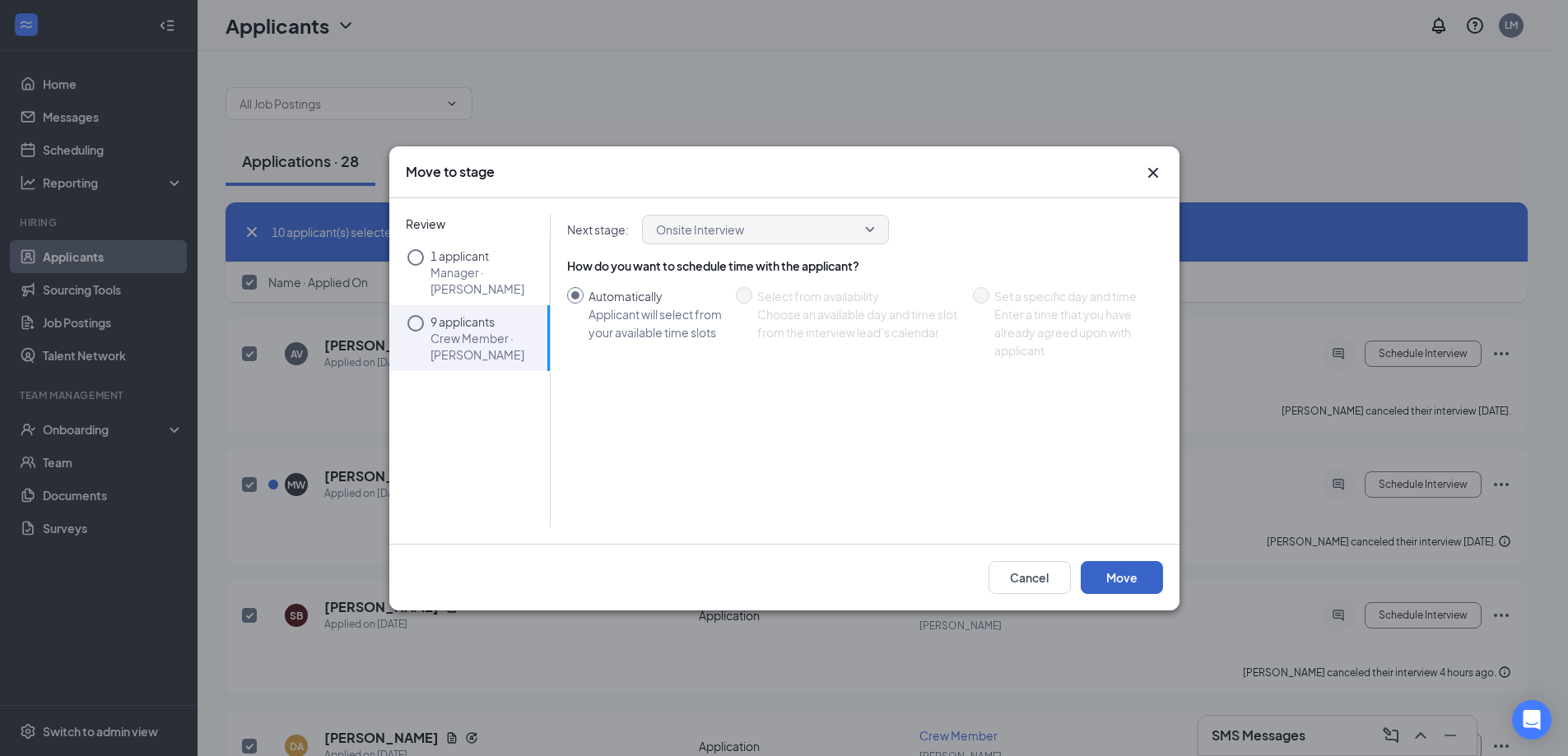
click at [1112, 574] on button "Move" at bounding box center [1122, 577] width 82 height 33
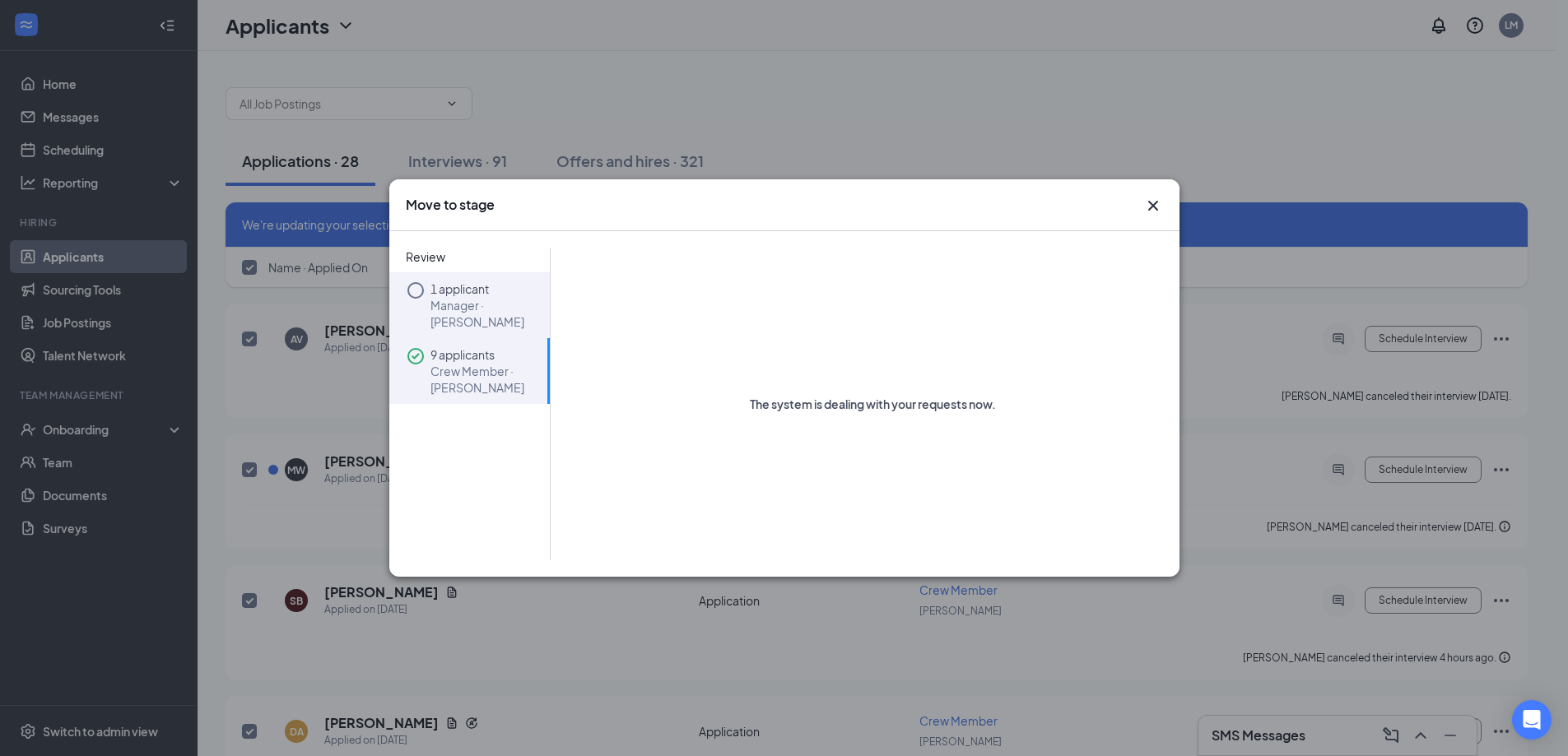
click at [466, 302] on p "Manager · Logan" at bounding box center [486, 313] width 111 height 33
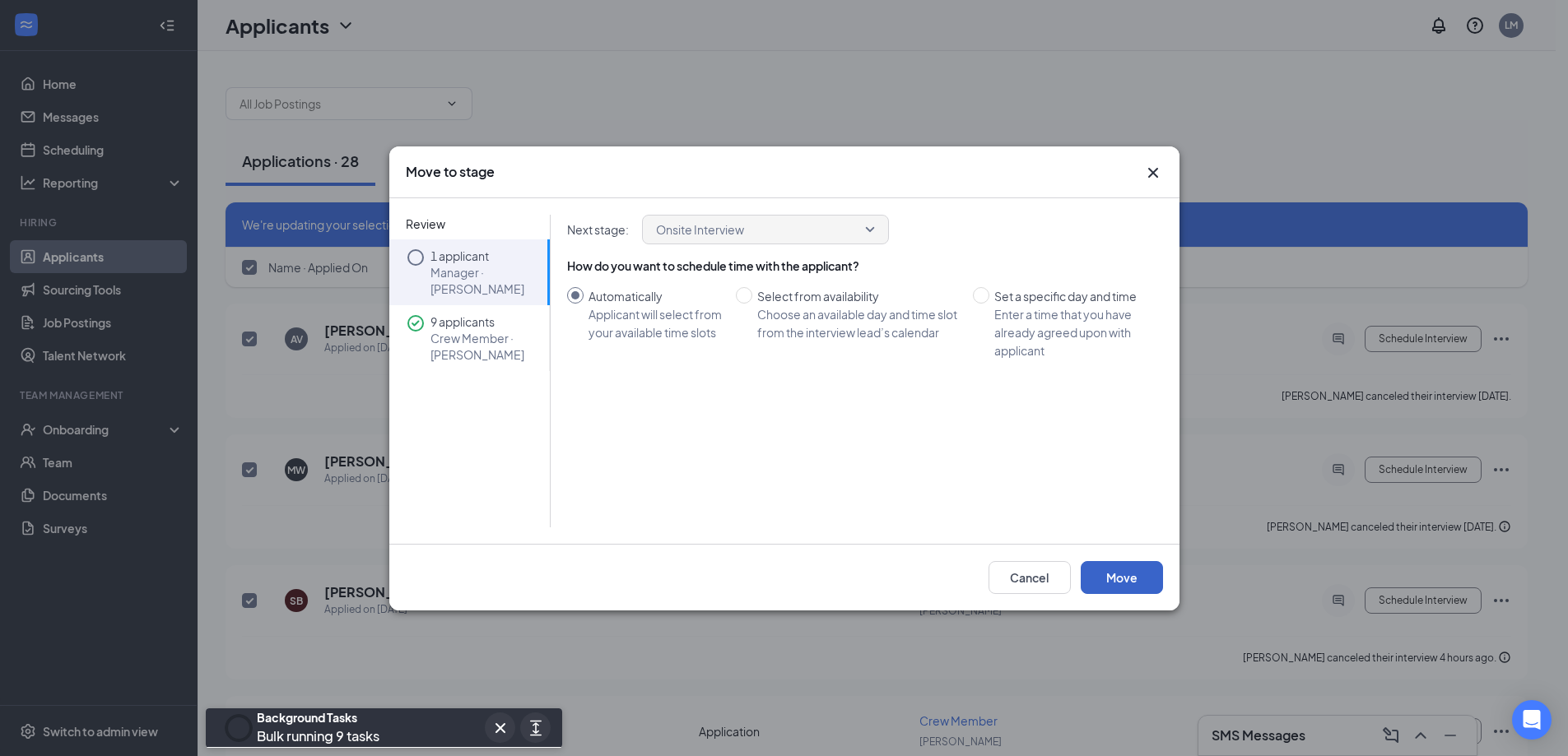
click at [1145, 575] on button "Move" at bounding box center [1122, 577] width 82 height 33
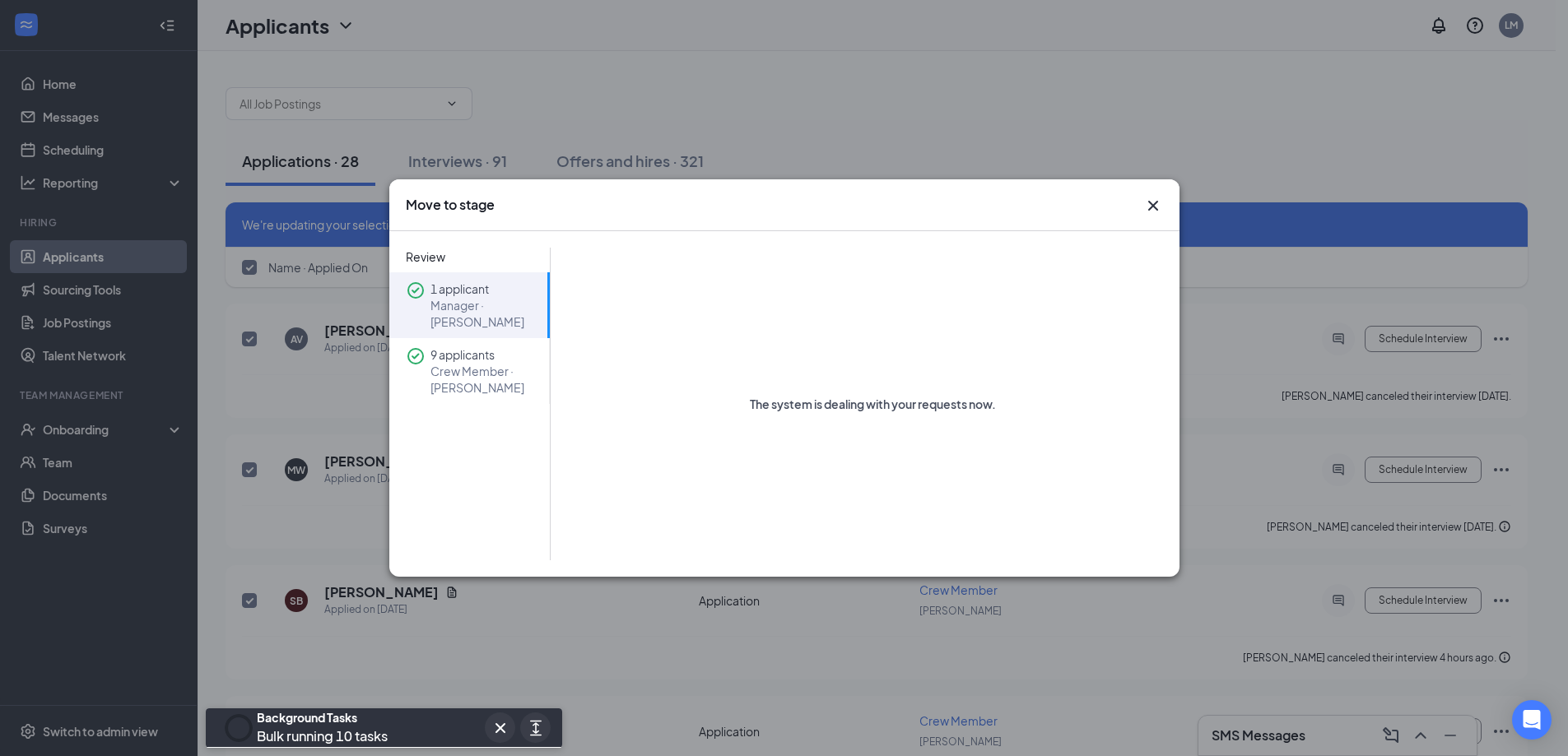
click at [1155, 202] on icon "Cross" at bounding box center [1154, 206] width 20 height 20
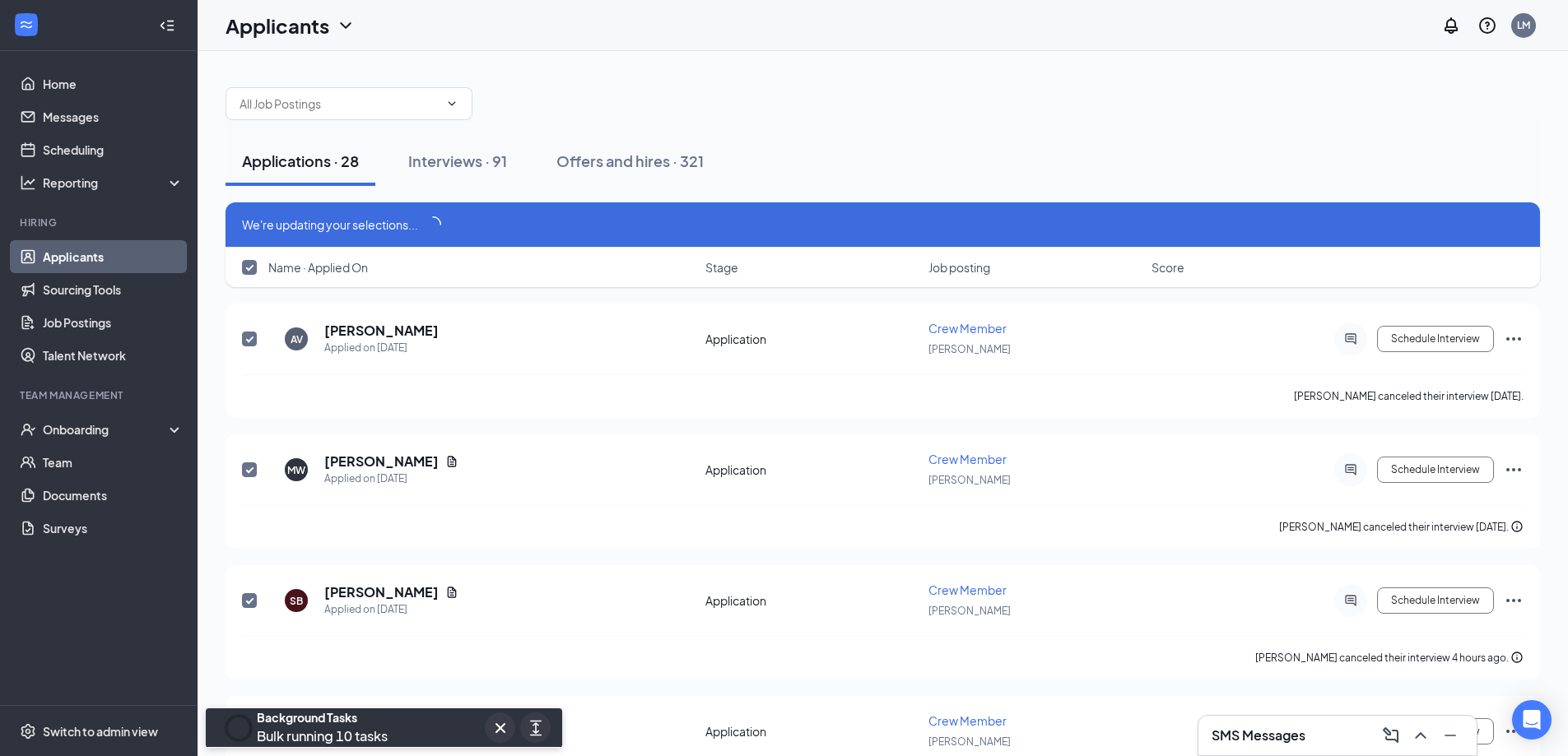
checkbox input "false"
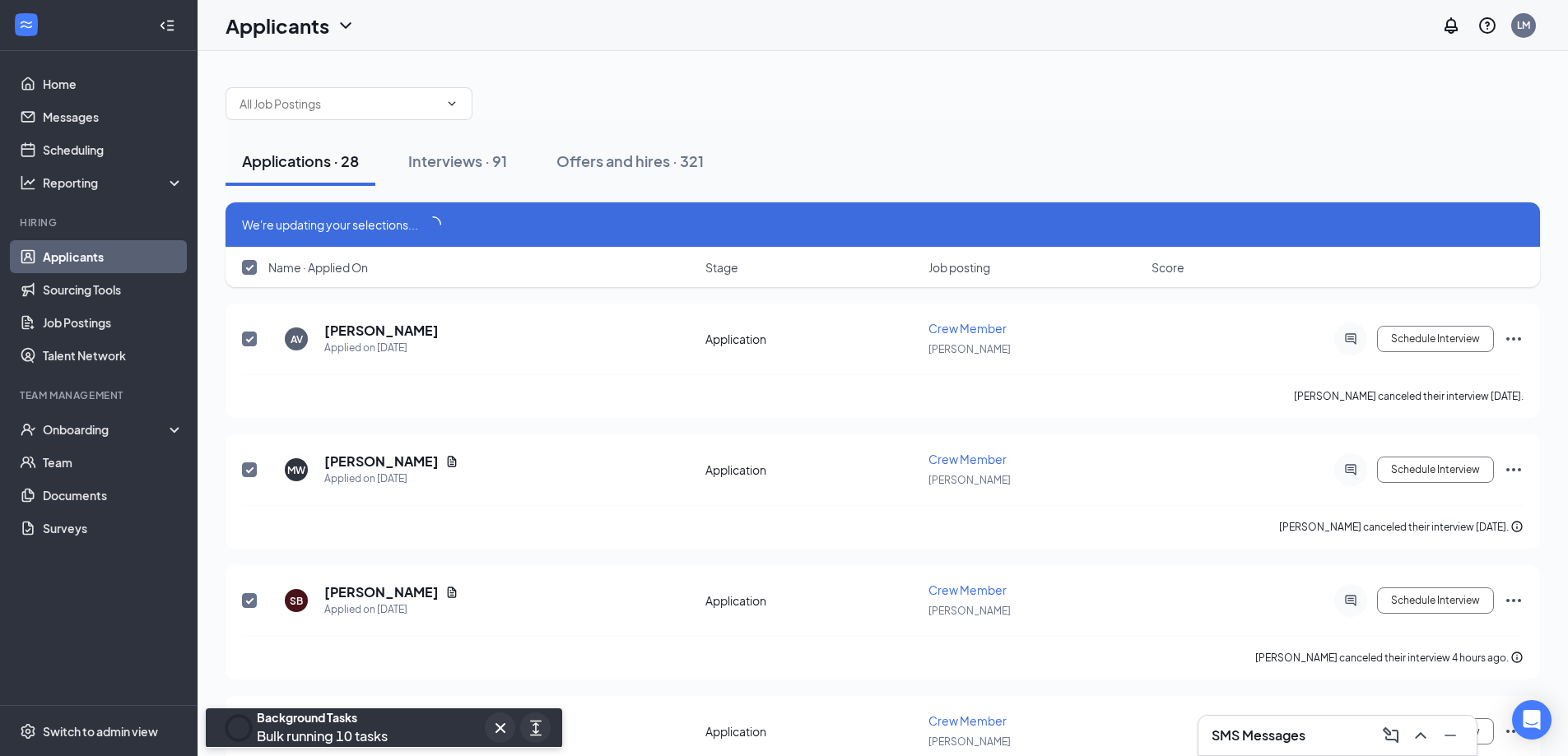
checkbox input "false"
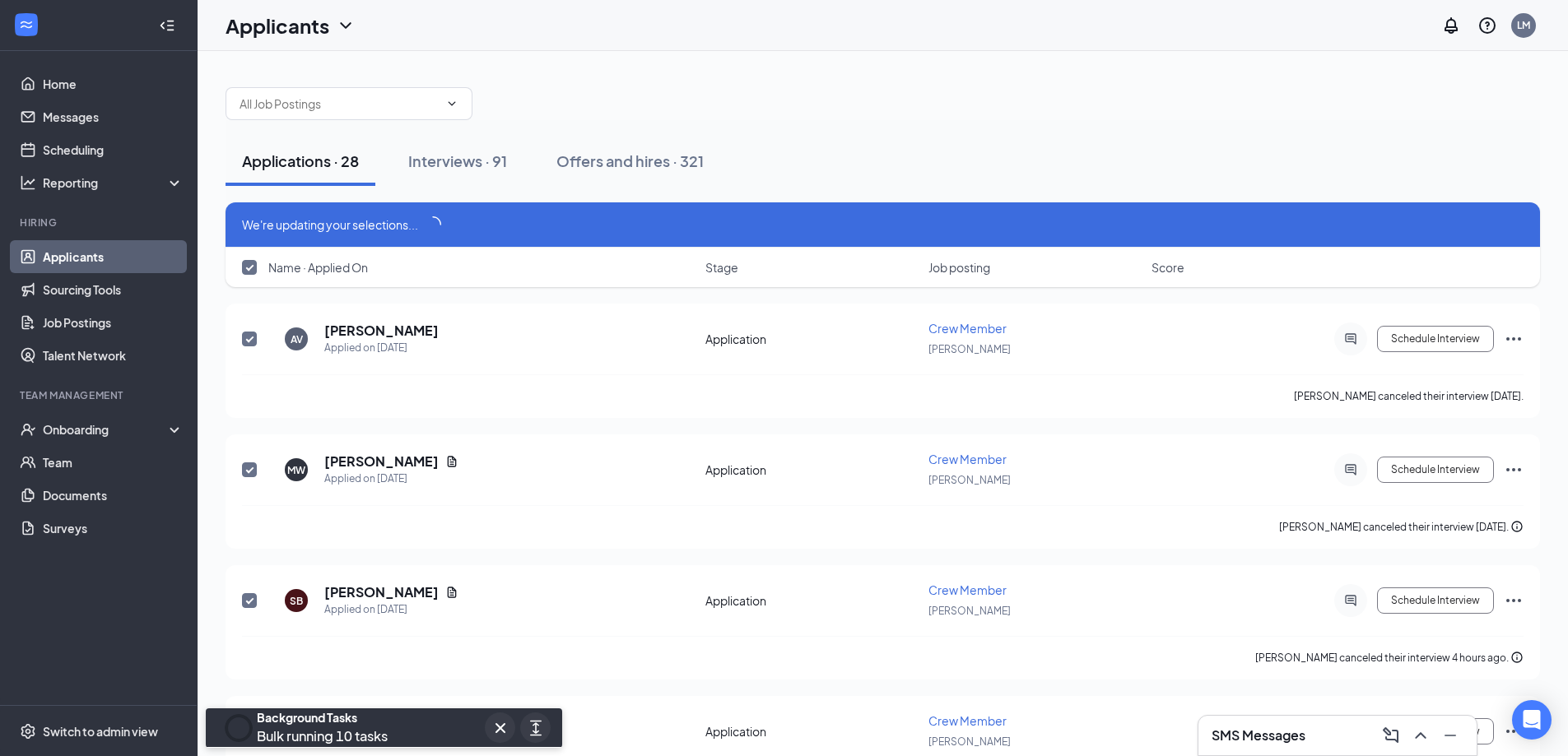
checkbox input "false"
